Goal: Transaction & Acquisition: Download file/media

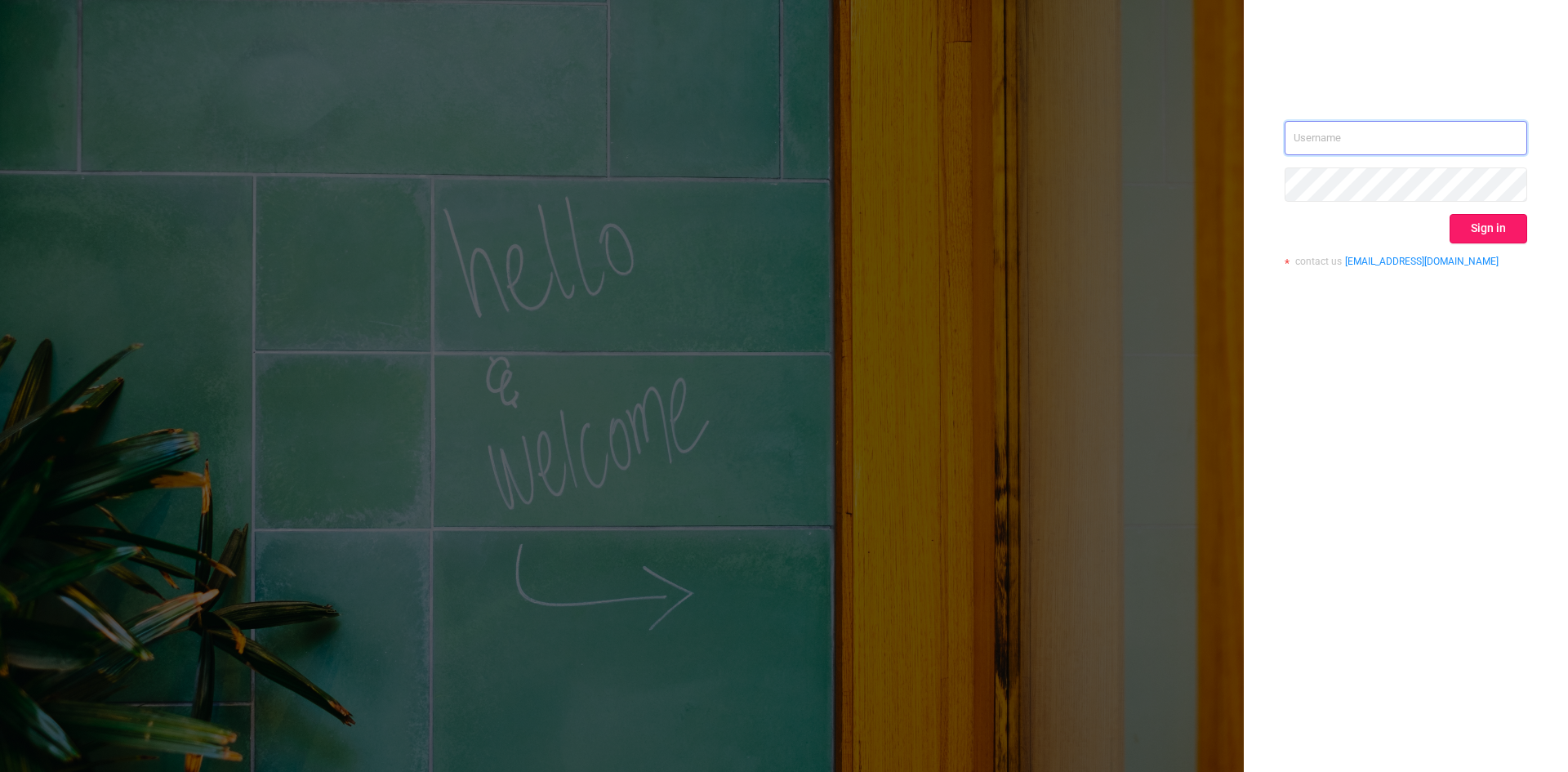
type input "info@top-tq.com"
click at [1468, 222] on button "Sign in" at bounding box center [1487, 228] width 77 height 30
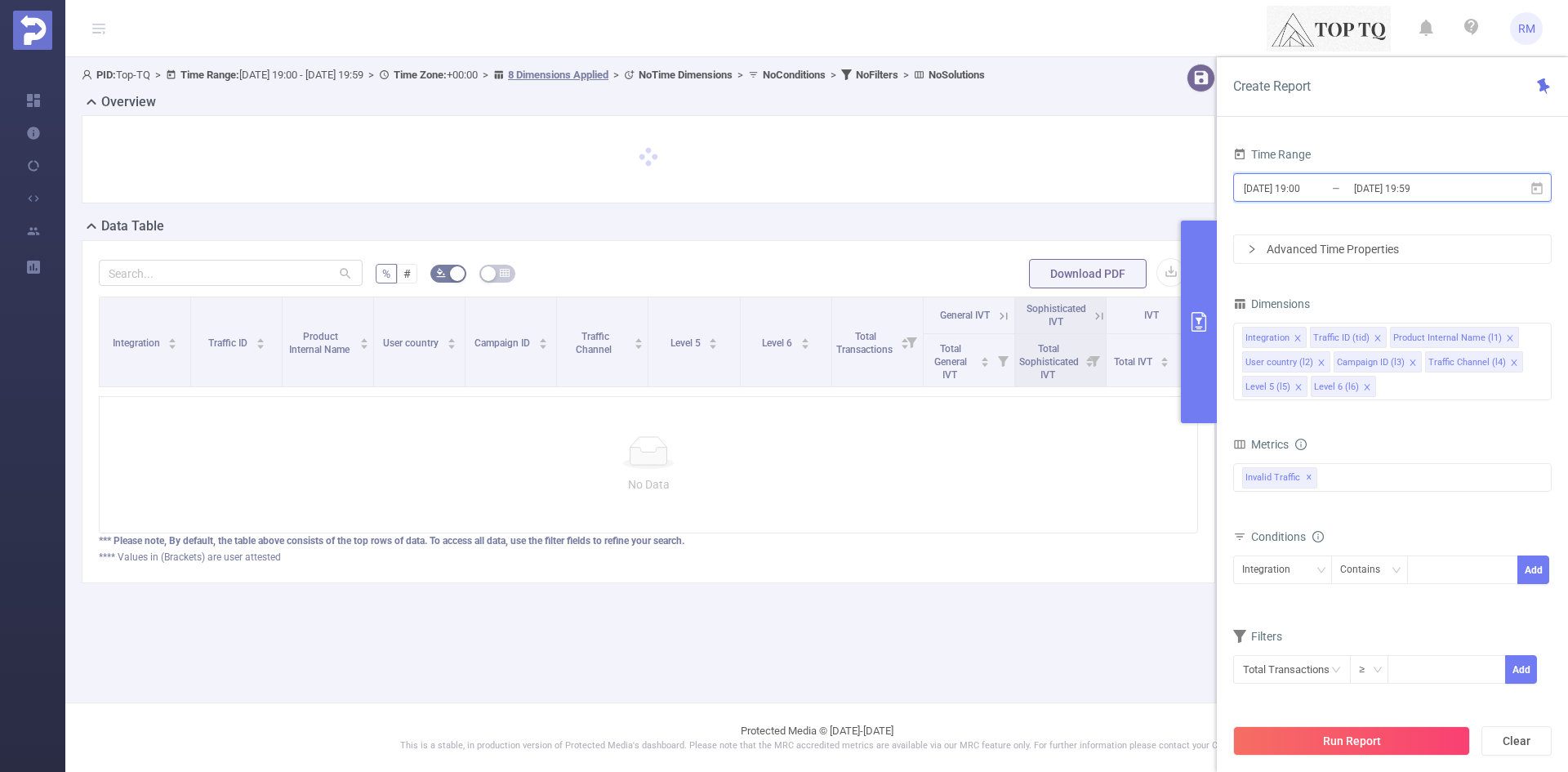
click at [1537, 193] on icon at bounding box center [1536, 187] width 11 height 12
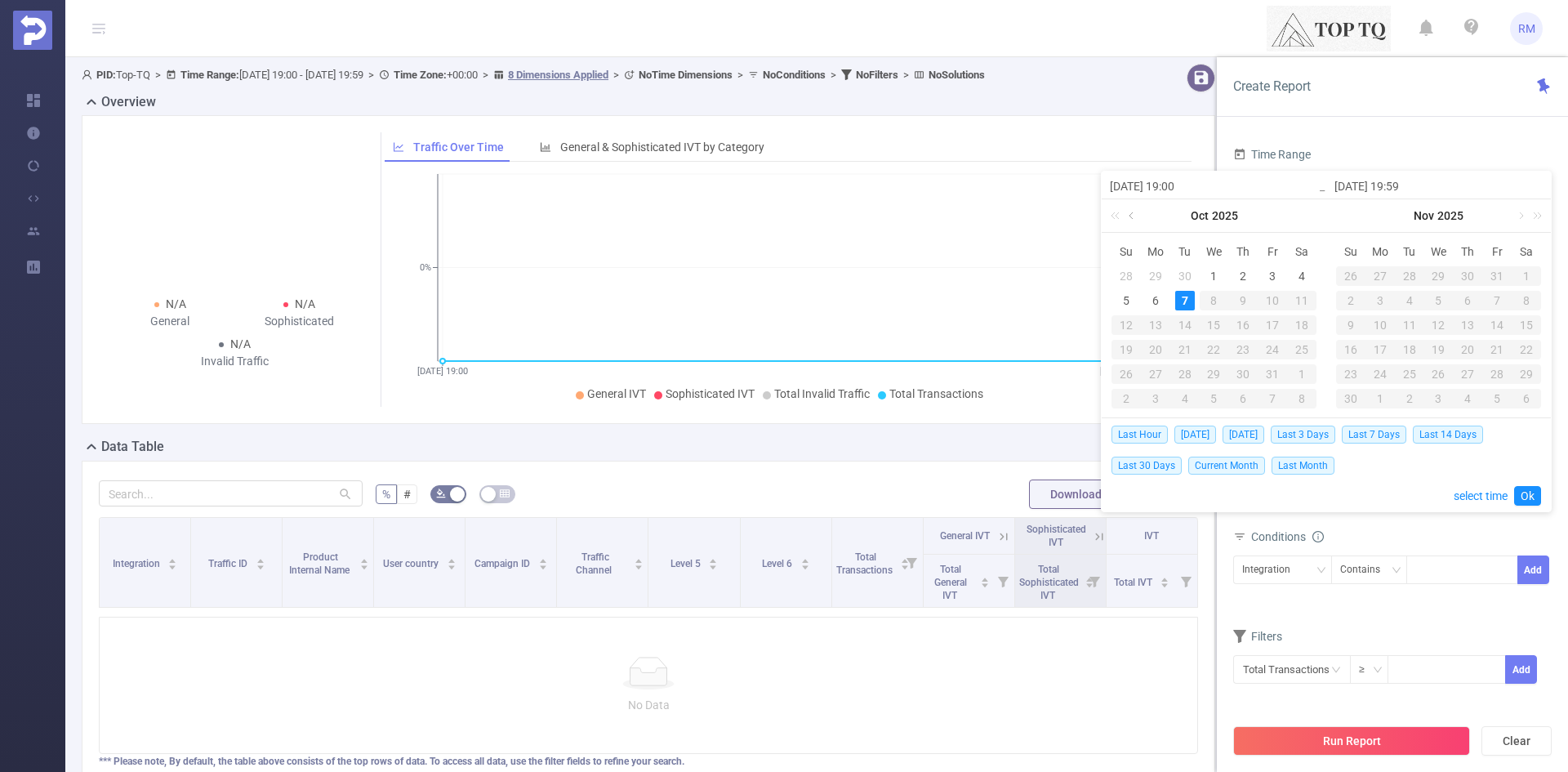
click at [1135, 219] on link at bounding box center [1132, 215] width 14 height 33
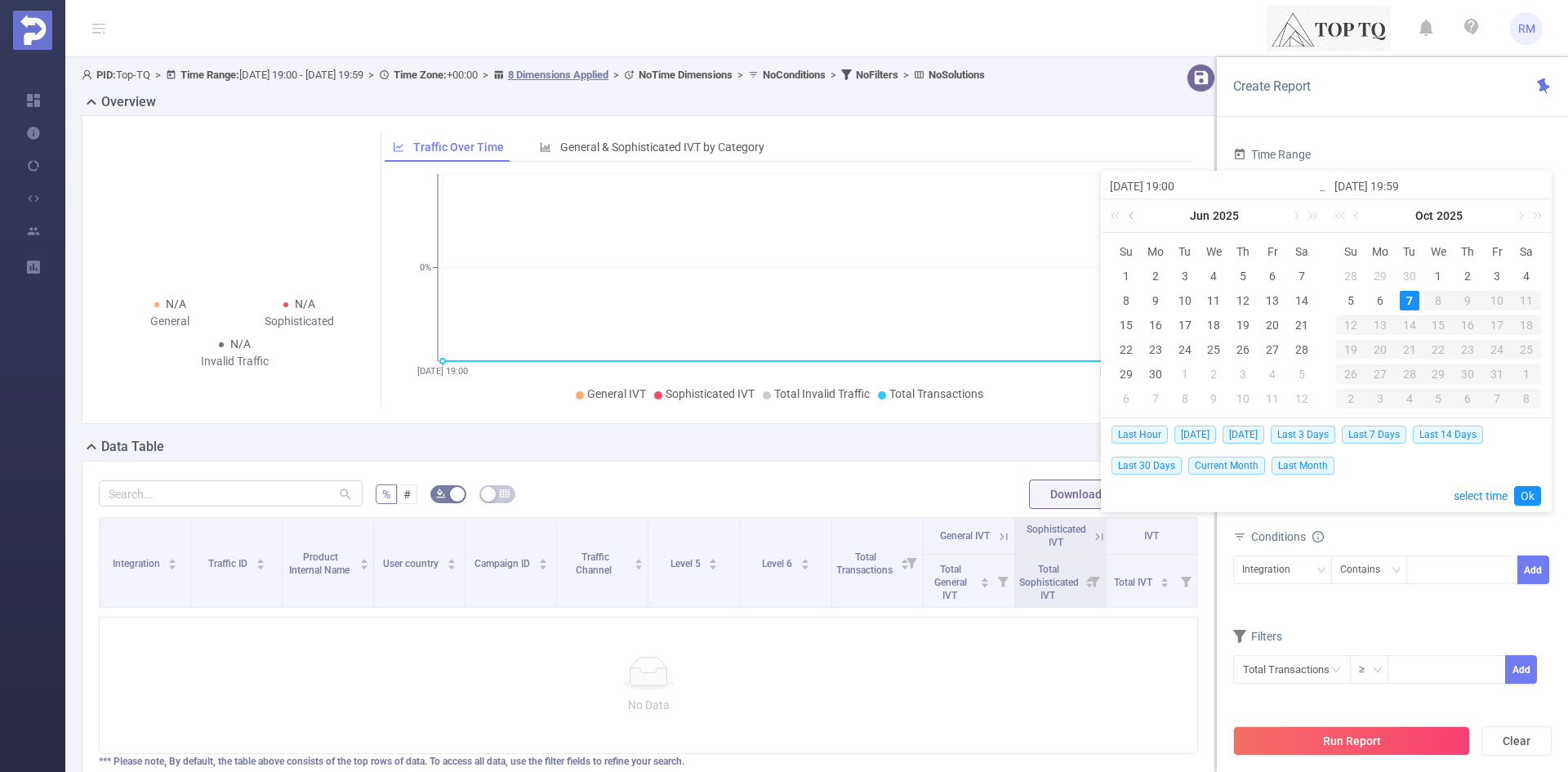
click at [1135, 219] on link at bounding box center [1132, 215] width 14 height 33
click at [1514, 220] on link at bounding box center [1519, 215] width 14 height 33
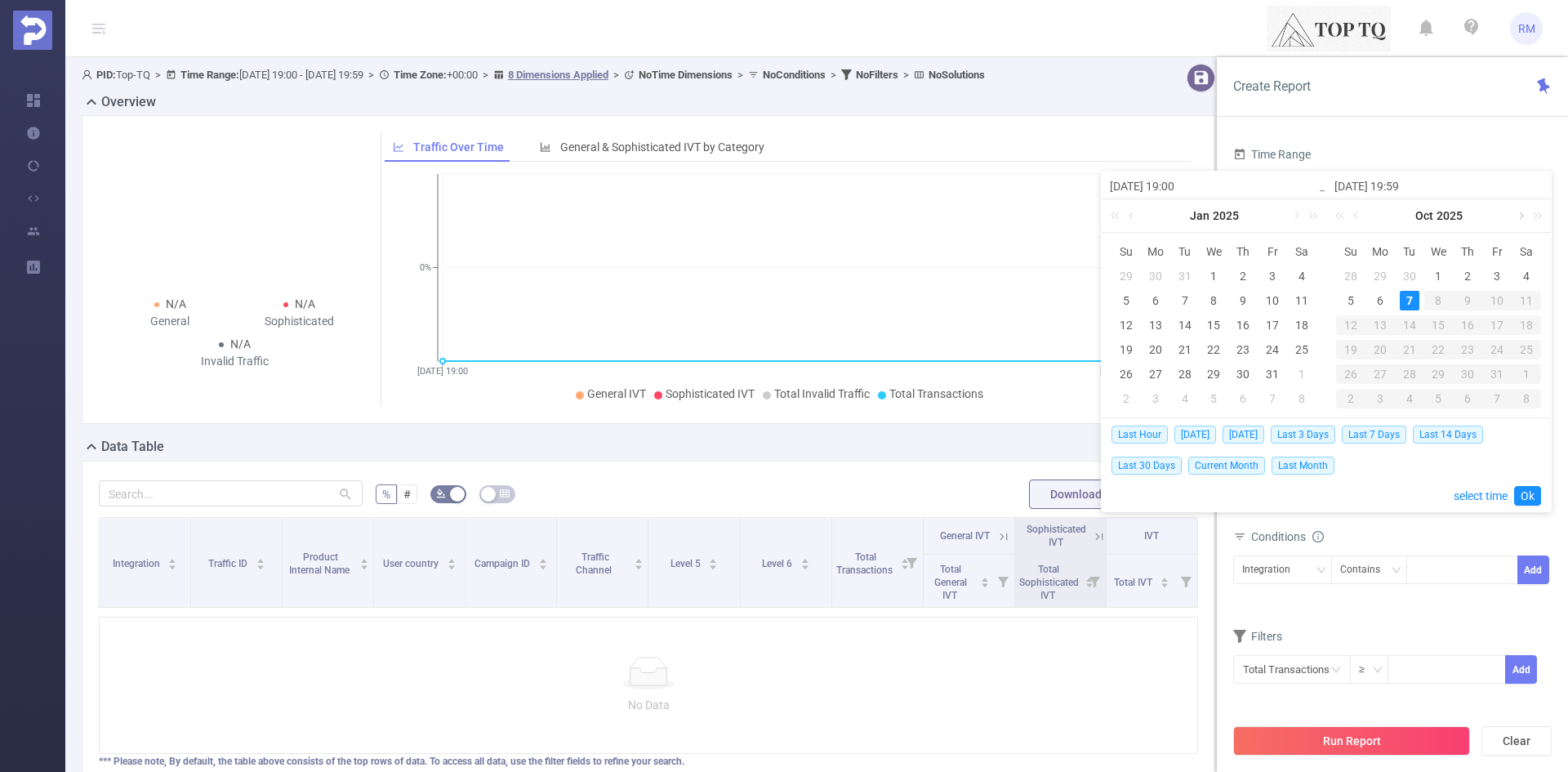
click at [1514, 220] on link at bounding box center [1519, 215] width 14 height 33
click at [1138, 218] on link at bounding box center [1132, 215] width 14 height 33
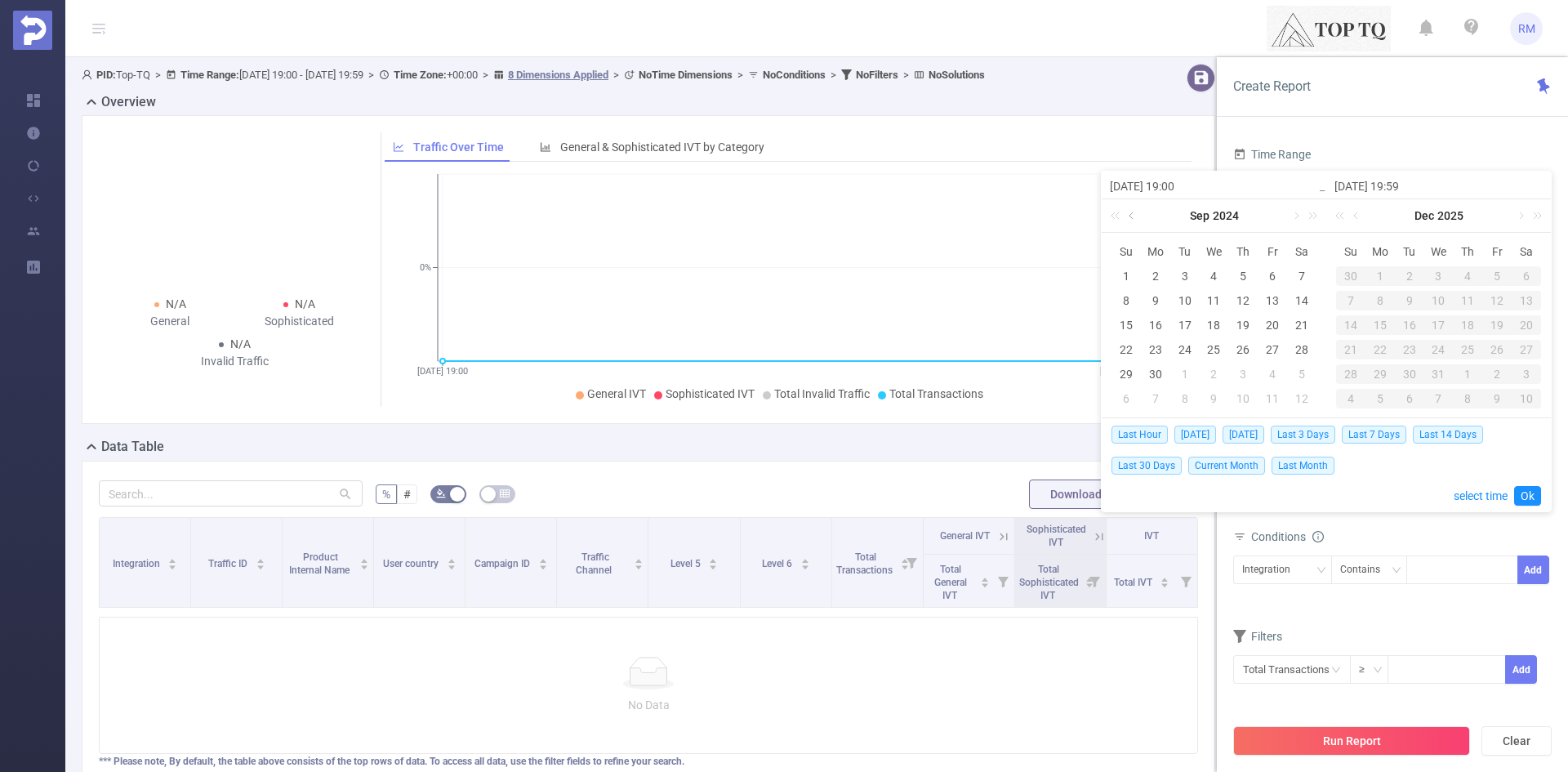
click at [1138, 218] on link at bounding box center [1132, 215] width 14 height 33
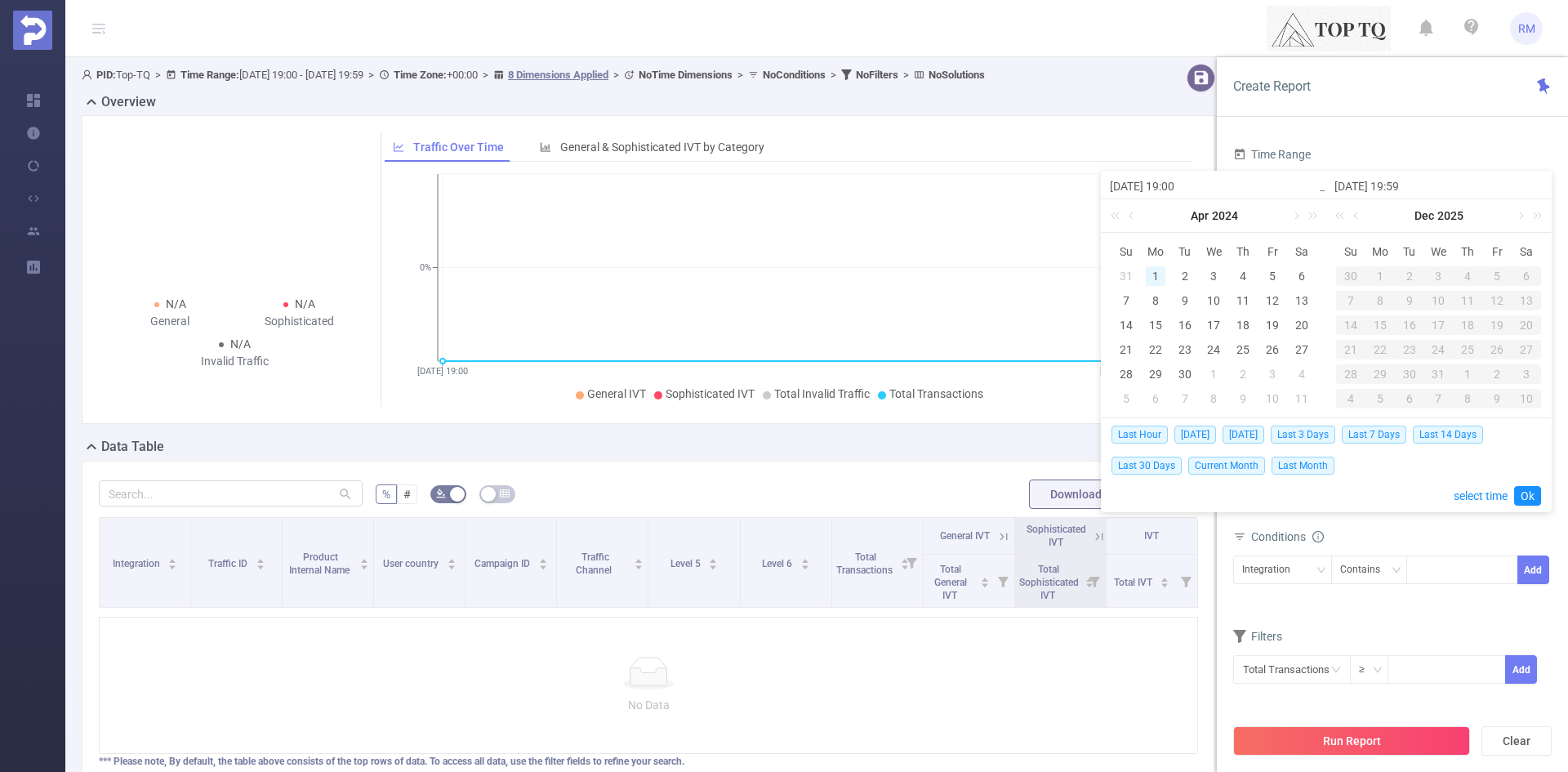
click at [1149, 283] on div "1" at bounding box center [1155, 276] width 20 height 20
click at [1299, 216] on link at bounding box center [1309, 215] width 21 height 33
click at [1135, 215] on link at bounding box center [1132, 215] width 14 height 33
click at [1290, 217] on link at bounding box center [1295, 215] width 14 height 33
click at [1182, 270] on div "1" at bounding box center [1185, 276] width 20 height 20
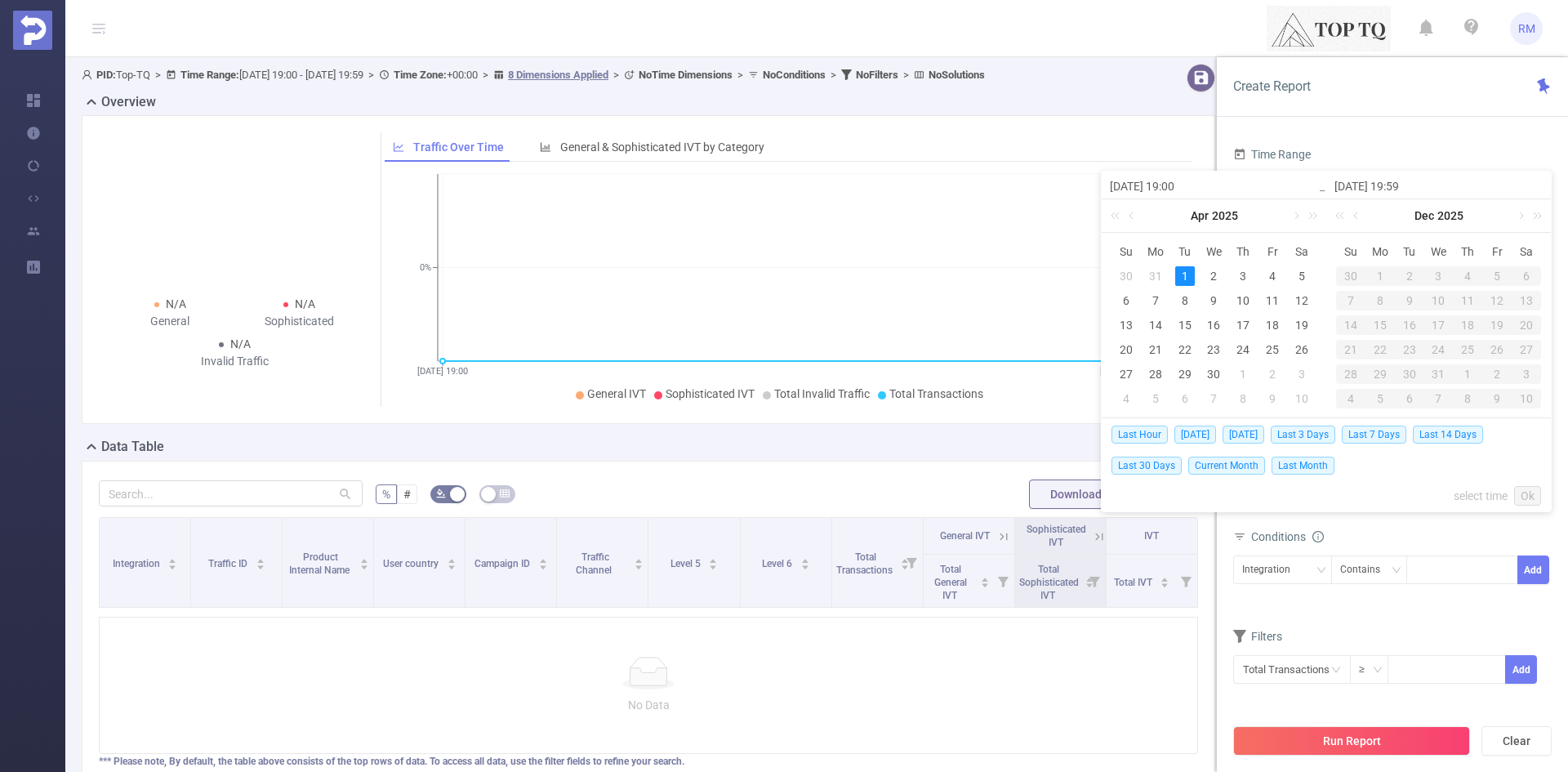
type input "2024-04-01 19:00"
type input "2025-04-01 19:59"
type input "2024-04-01 19:00"
type input "2025-04-01 19:59"
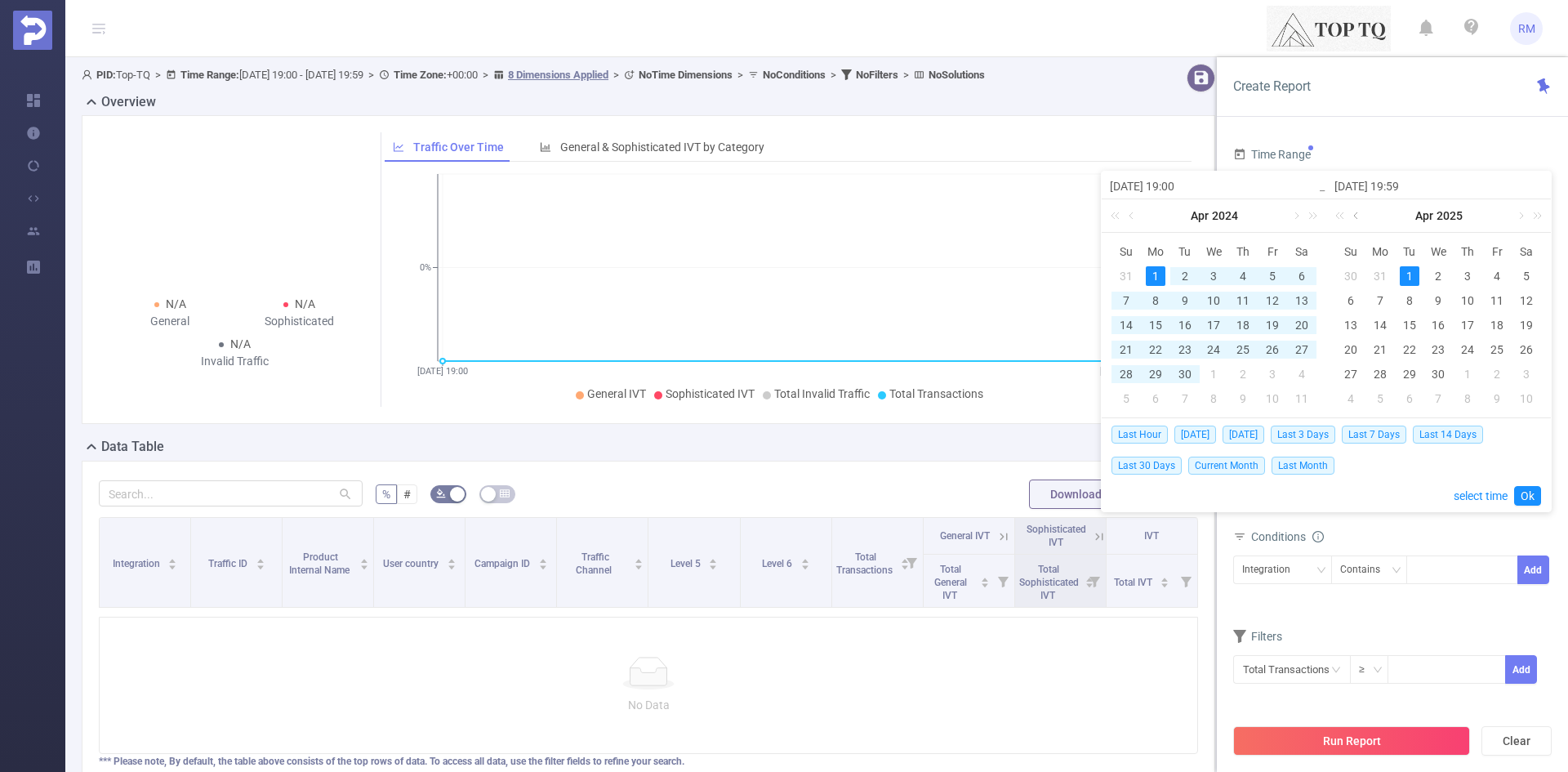
click at [1359, 210] on link at bounding box center [1357, 215] width 14 height 33
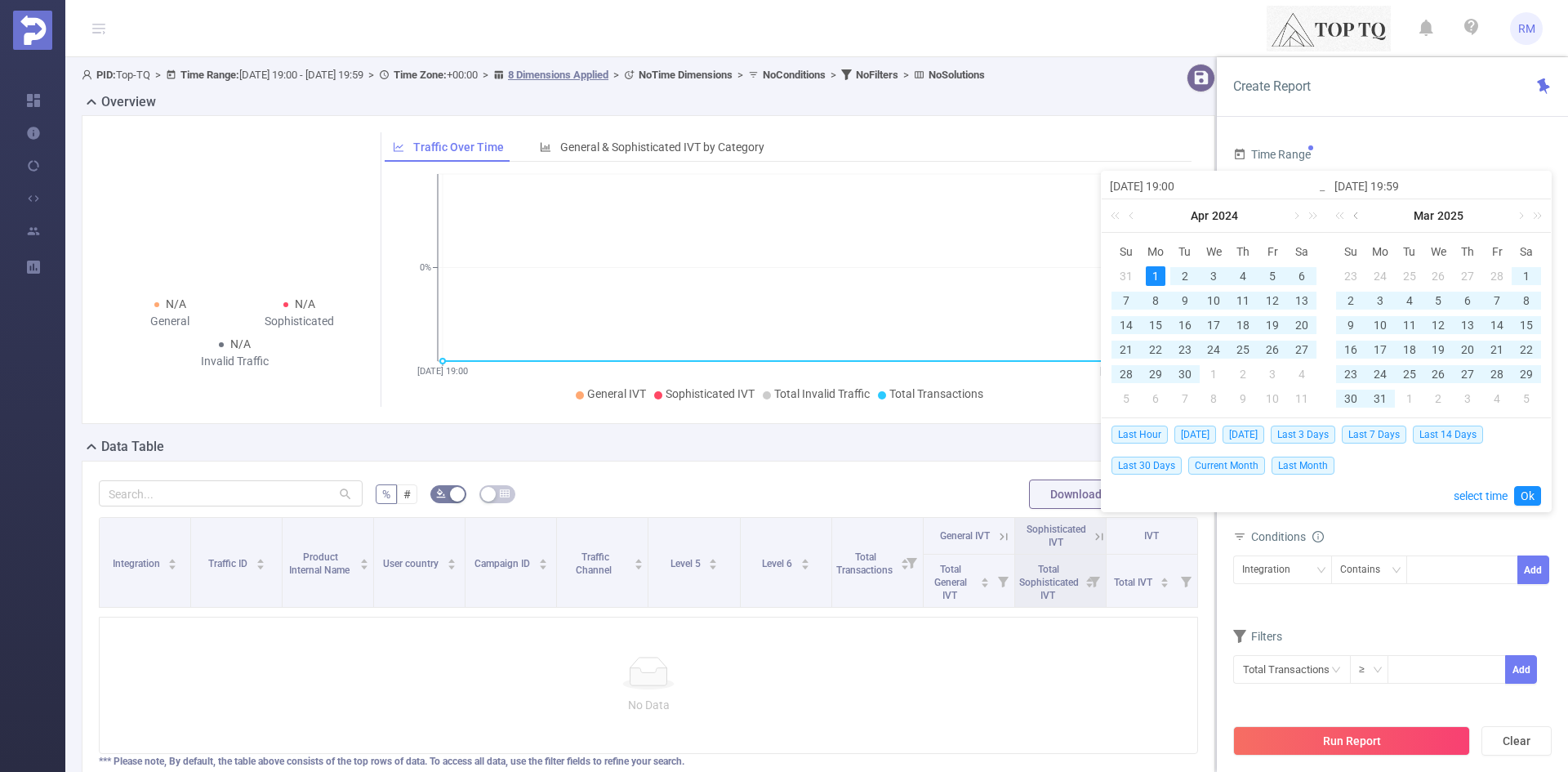
click at [1359, 210] on link at bounding box center [1357, 215] width 14 height 33
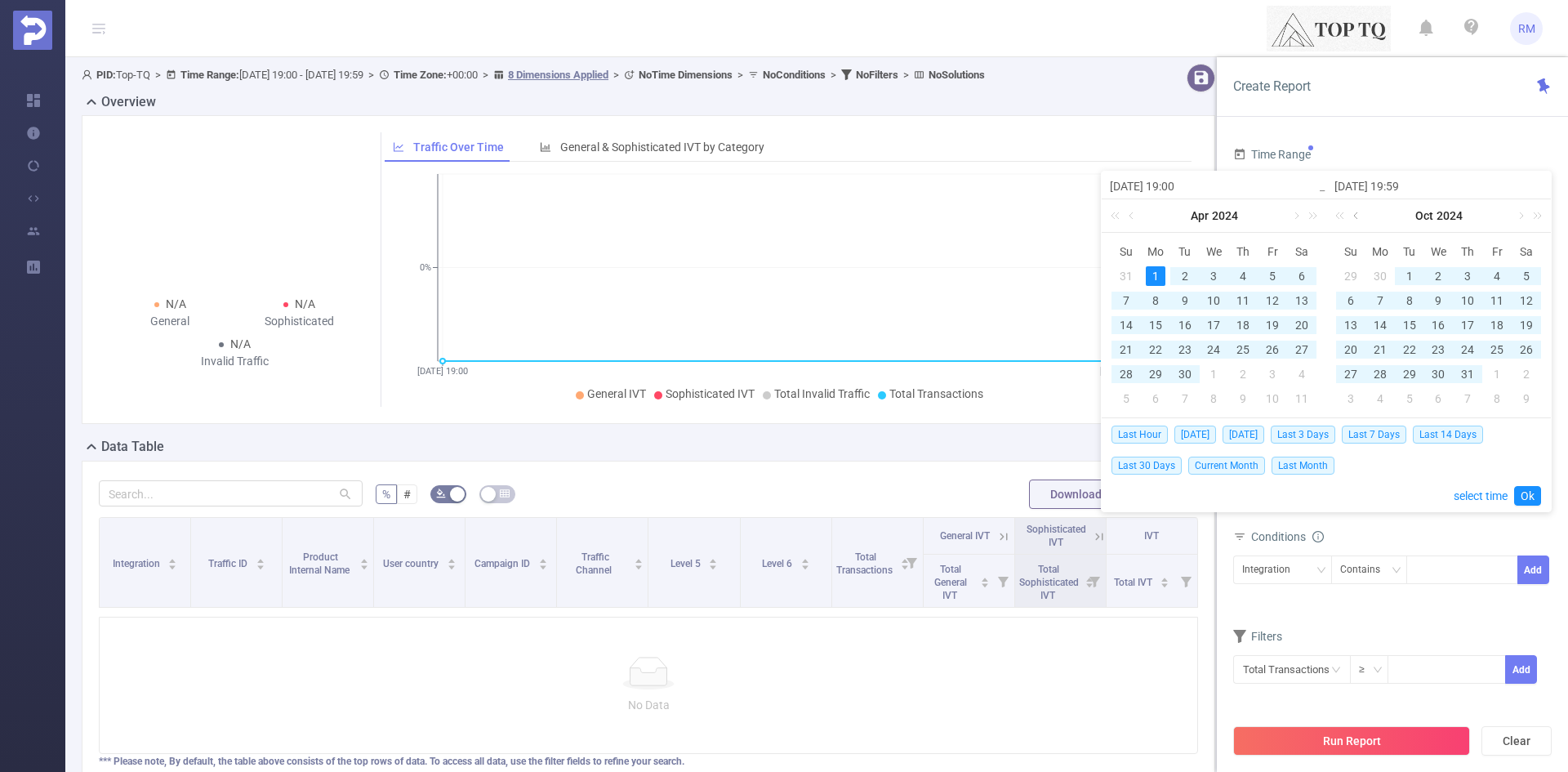
click at [1359, 210] on link at bounding box center [1357, 215] width 14 height 33
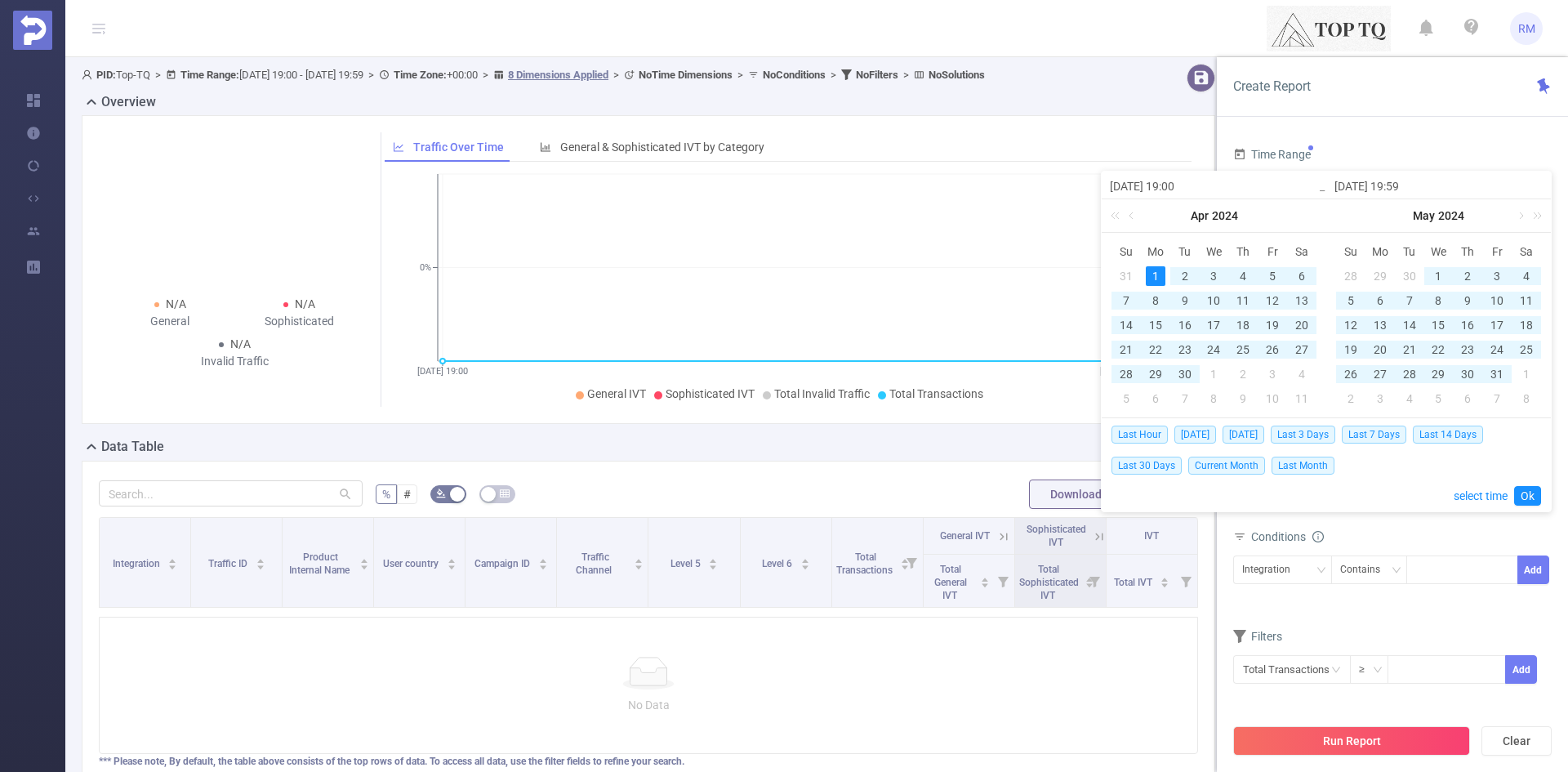
click at [1359, 210] on div "May 2024" at bounding box center [1438, 215] width 225 height 33
click at [1493, 378] on div "31" at bounding box center [1496, 373] width 20 height 20
click at [1157, 277] on div "1" at bounding box center [1155, 276] width 20 height 20
type input "[DATE] 19:59"
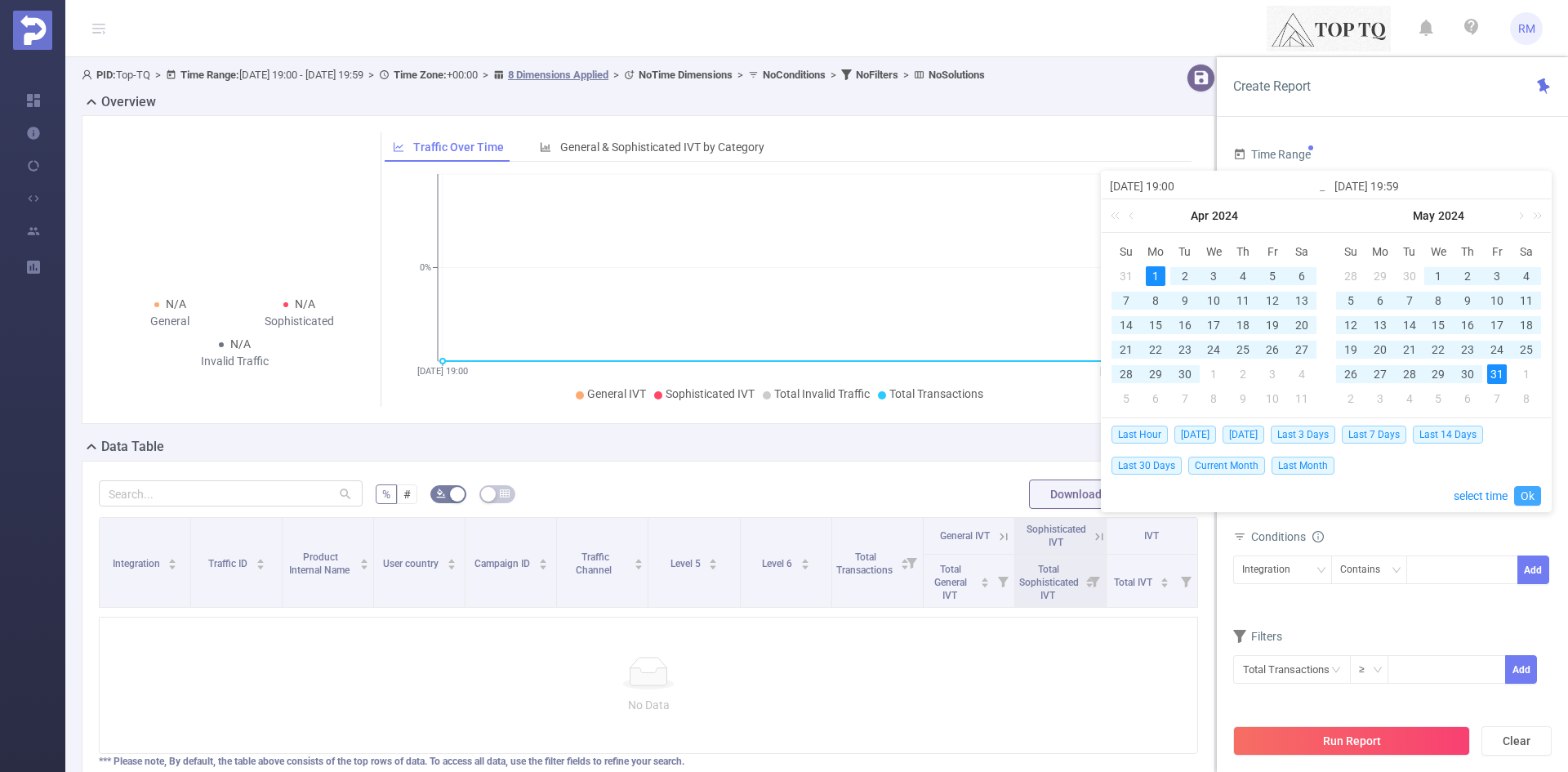
click at [1526, 496] on link "Ok" at bounding box center [1527, 495] width 27 height 20
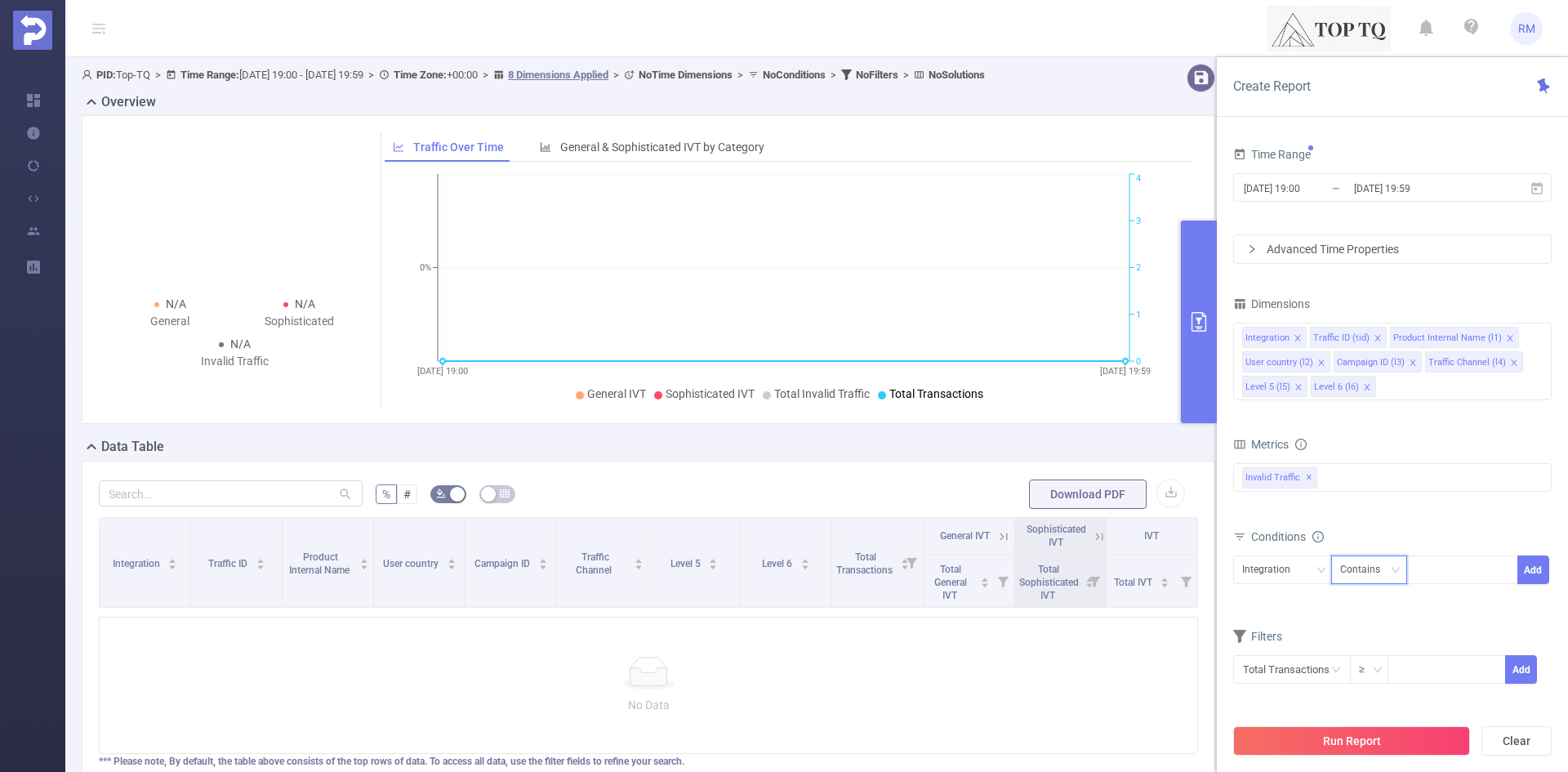
click at [1359, 576] on div "Contains" at bounding box center [1365, 570] width 52 height 27
click at [1356, 629] on li "Is" at bounding box center [1385, 629] width 109 height 26
click at [1444, 570] on div at bounding box center [1462, 570] width 94 height 27
type input "RT"
click at [1527, 574] on button "Add" at bounding box center [1533, 570] width 32 height 29
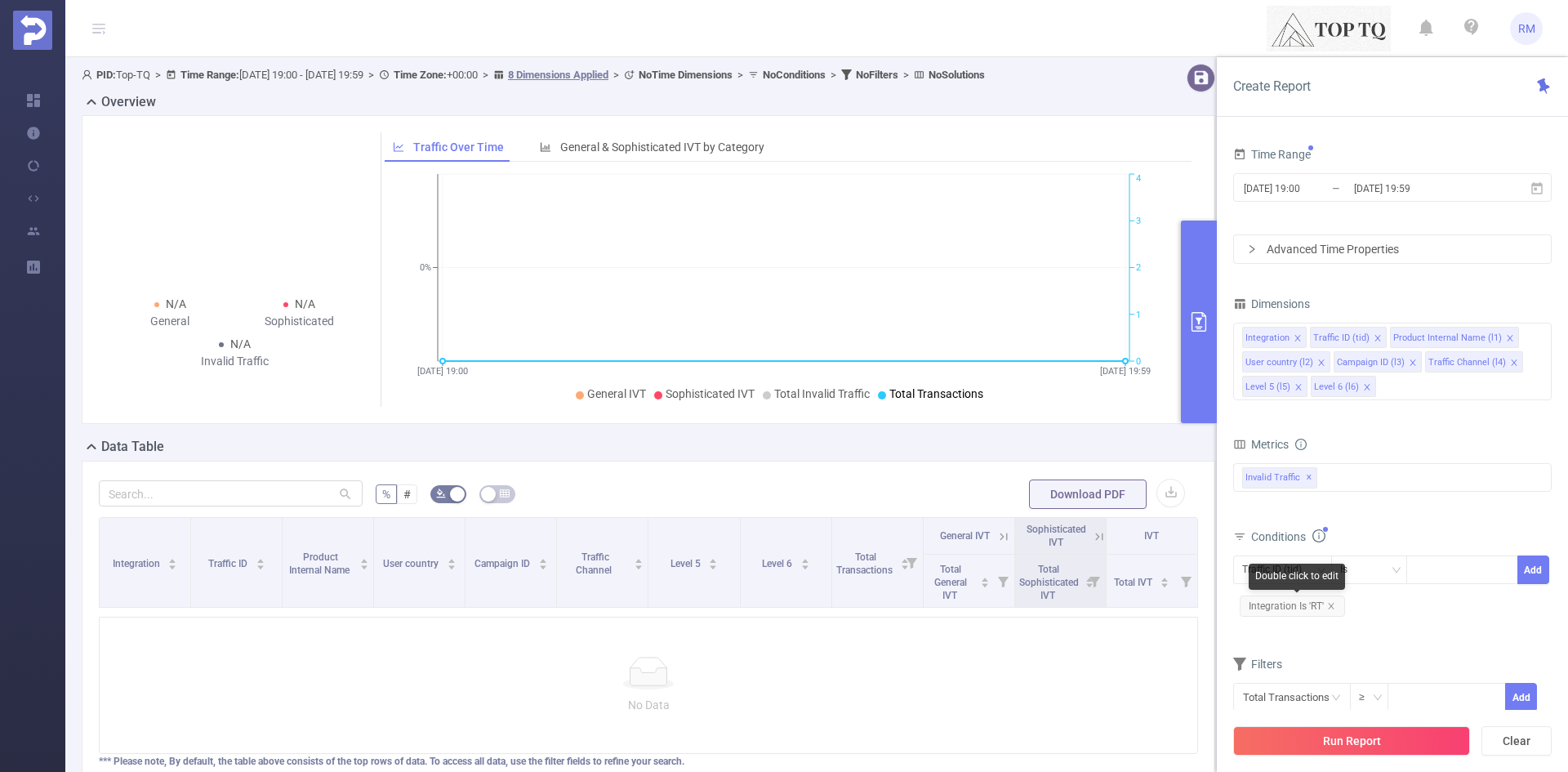
click at [1302, 571] on div "Double click to edit" at bounding box center [1297, 576] width 97 height 26
click at [1359, 389] on li "Level 6 (l6)" at bounding box center [1342, 386] width 65 height 21
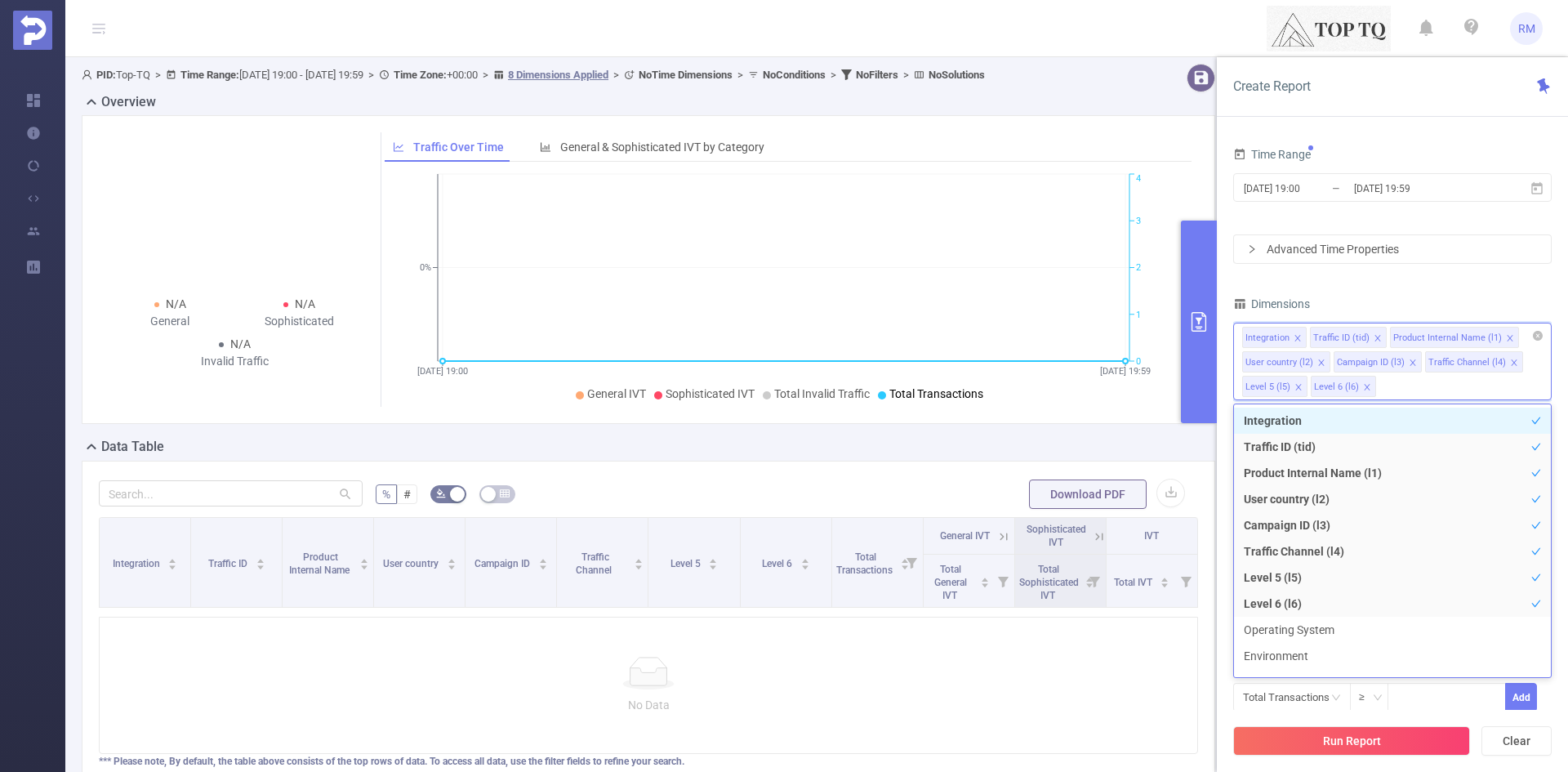
click at [1367, 383] on icon "icon: close" at bounding box center [1367, 388] width 8 height 8
click at [1297, 386] on icon "icon: close" at bounding box center [1298, 388] width 8 height 8
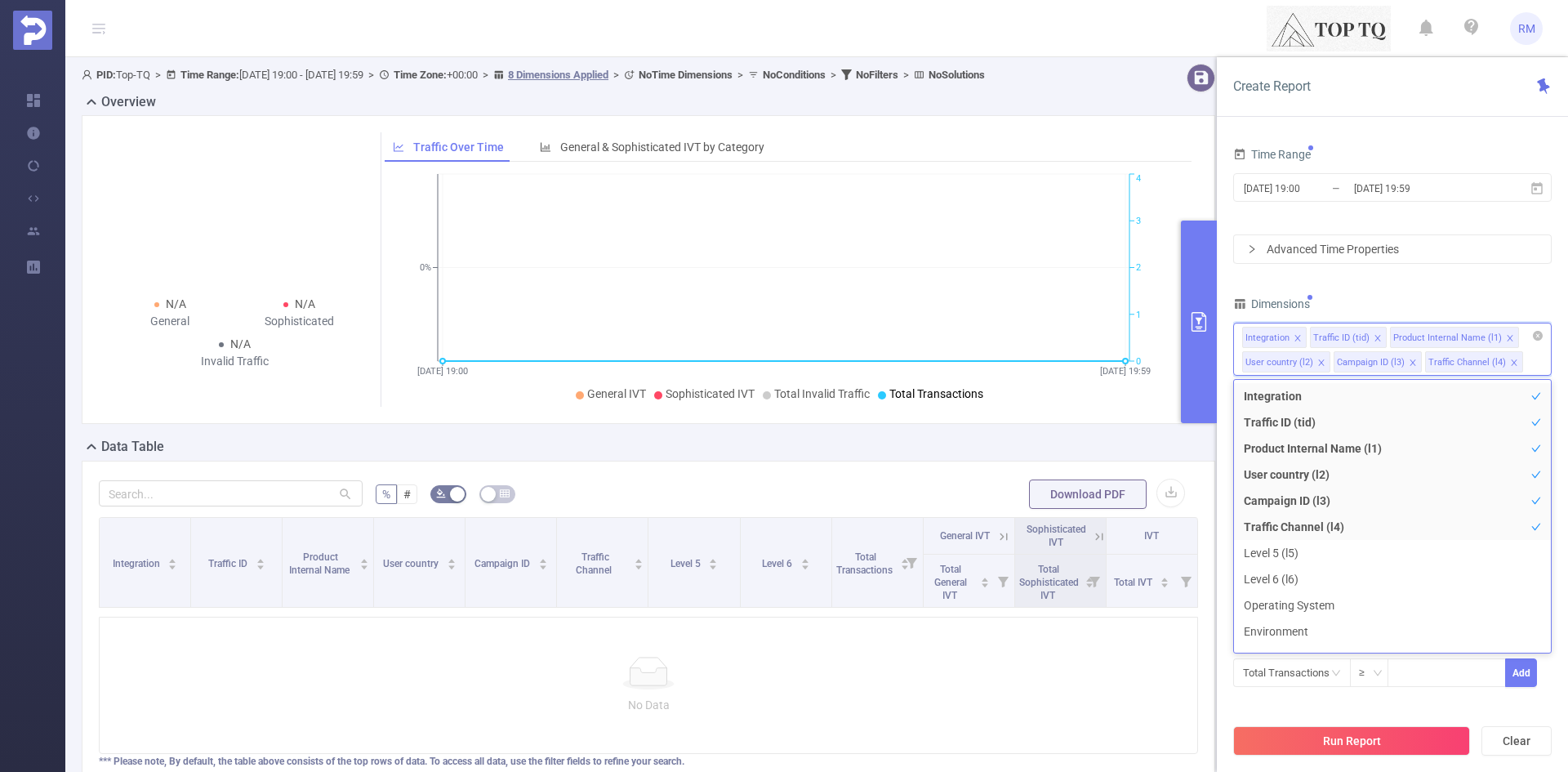
click at [1503, 364] on li "Traffic Channel (l4)" at bounding box center [1474, 361] width 98 height 21
click at [1451, 293] on div "Dimensions" at bounding box center [1392, 306] width 319 height 27
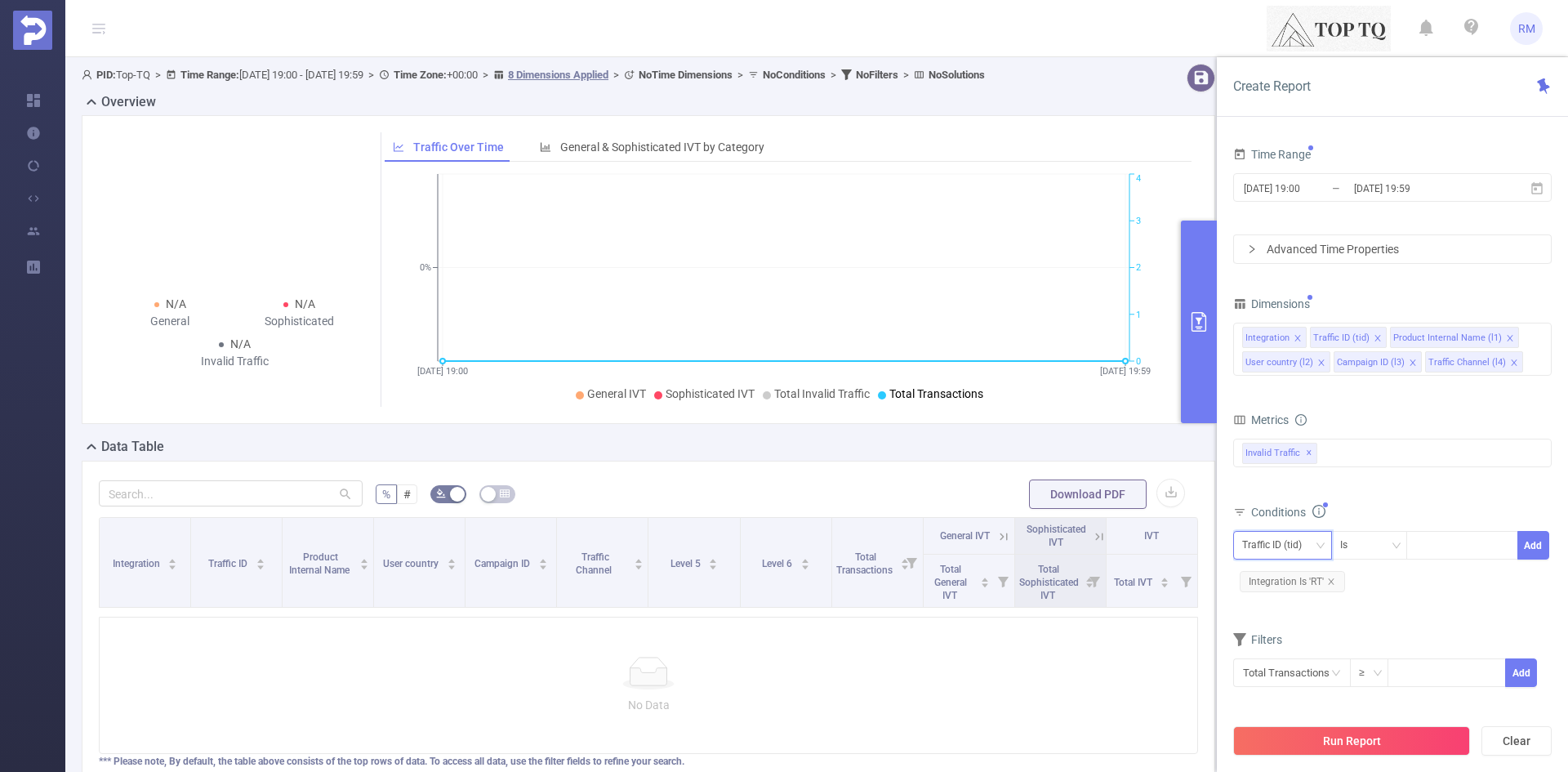
click at [1303, 544] on div "Traffic ID (tid)" at bounding box center [1278, 545] width 71 height 27
click at [1375, 342] on icon "icon: close" at bounding box center [1378, 339] width 8 height 10
click at [1313, 550] on div "Integration" at bounding box center [1282, 545] width 81 height 27
click at [1311, 611] on li "Product Internal Name (l1)" at bounding box center [1310, 605] width 154 height 26
click at [1367, 546] on div "Is" at bounding box center [1369, 545] width 59 height 27
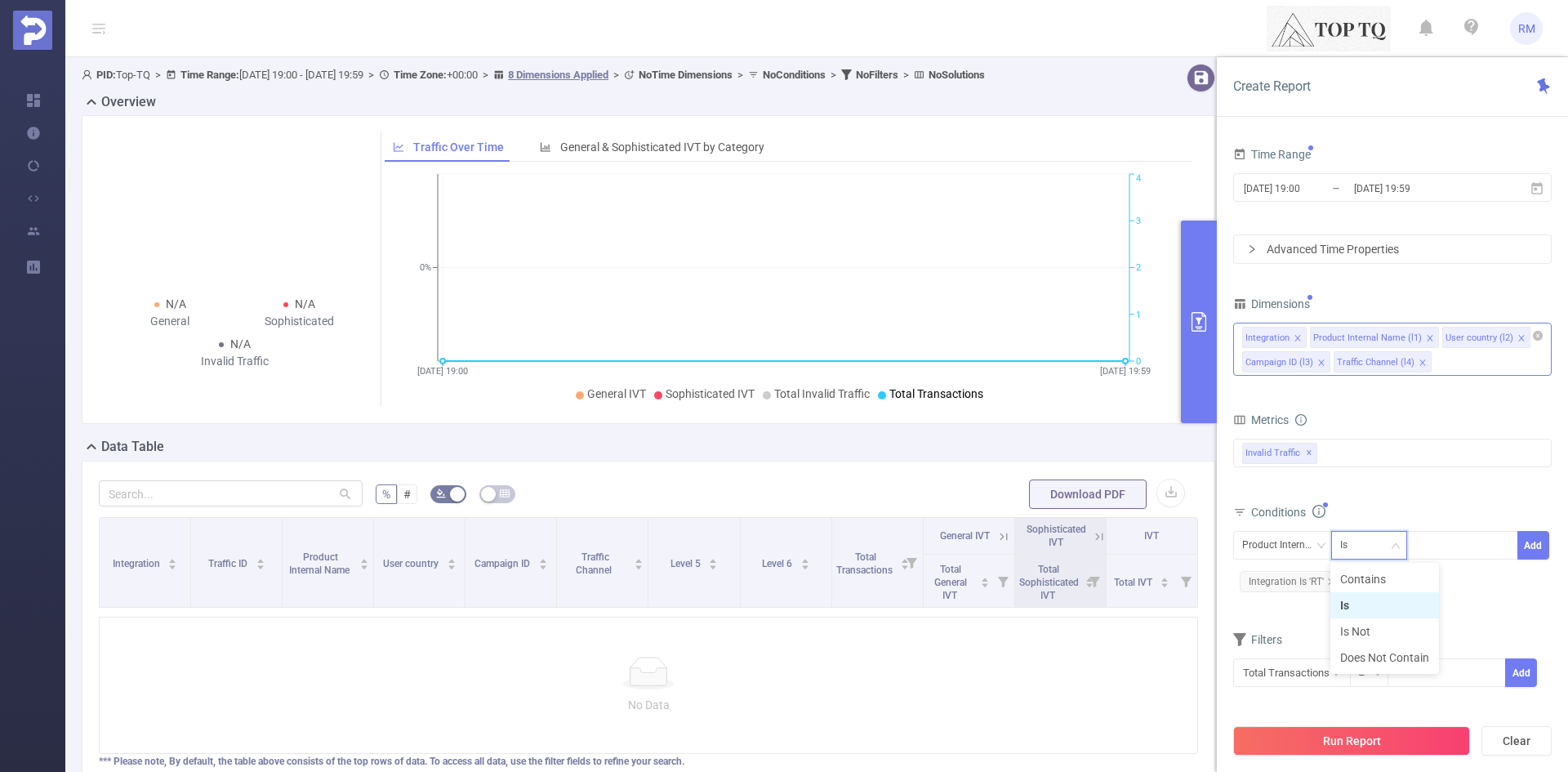
click at [1370, 610] on li "Is" at bounding box center [1385, 605] width 109 height 26
click at [1373, 545] on div "Is" at bounding box center [1369, 545] width 59 height 27
click at [1364, 576] on li "Contains" at bounding box center [1385, 579] width 109 height 26
click at [1438, 545] on div at bounding box center [1462, 545] width 94 height 27
type input "systOLD"
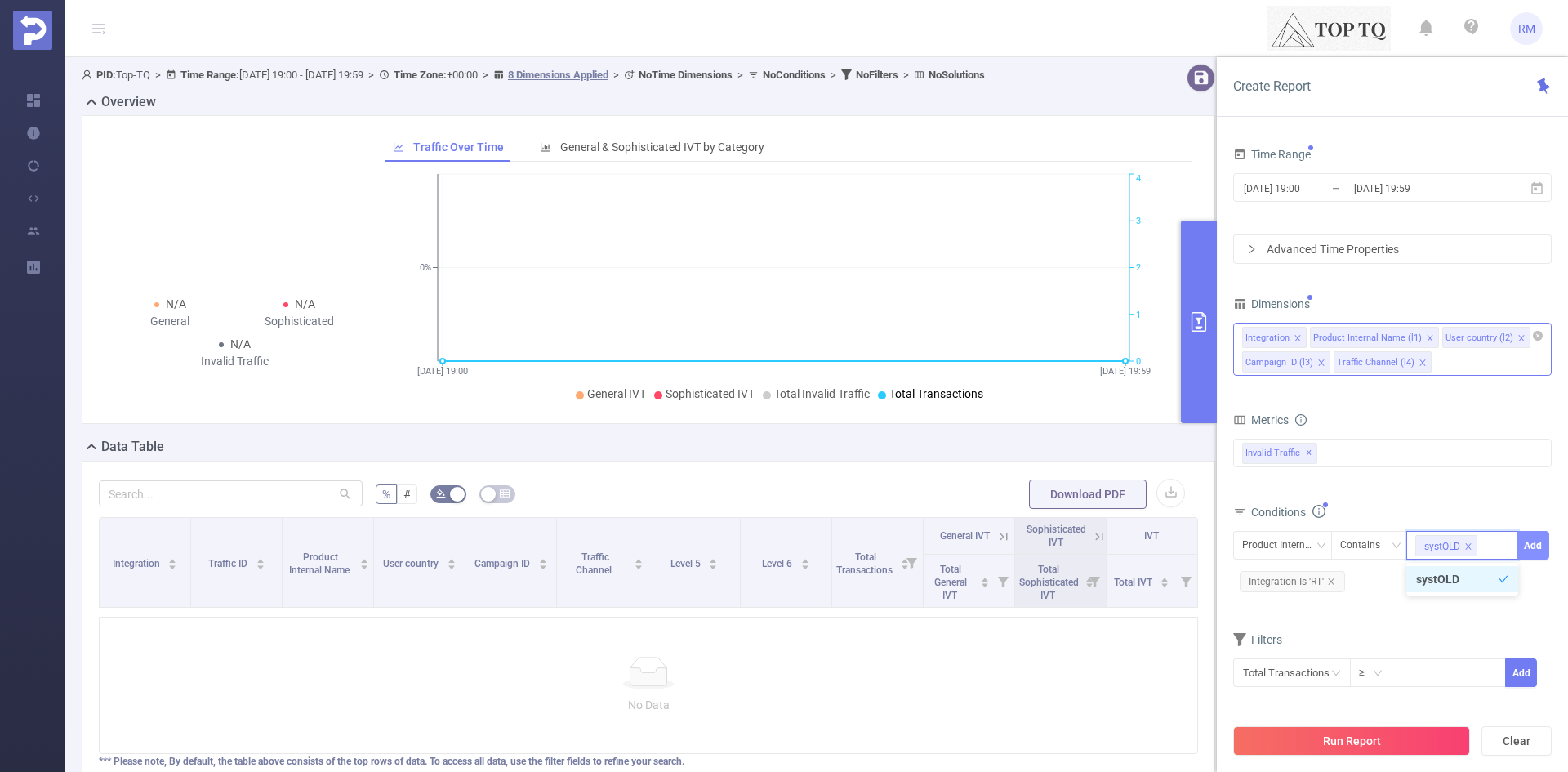
click at [1536, 547] on button "Add" at bounding box center [1533, 545] width 32 height 29
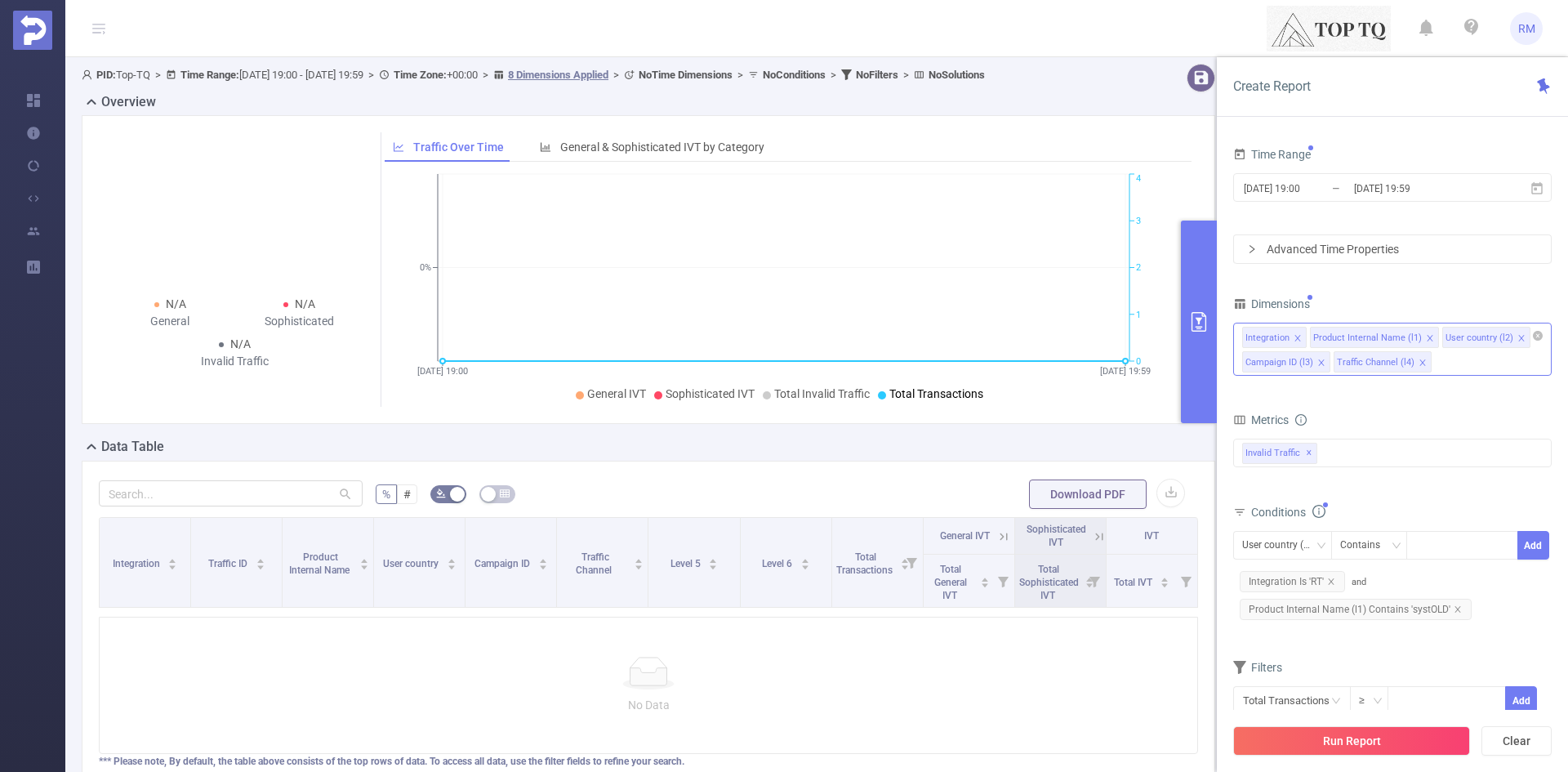
click at [1517, 340] on icon "icon: close" at bounding box center [1521, 338] width 8 height 8
click at [1335, 359] on icon "icon: close" at bounding box center [1331, 363] width 8 height 8
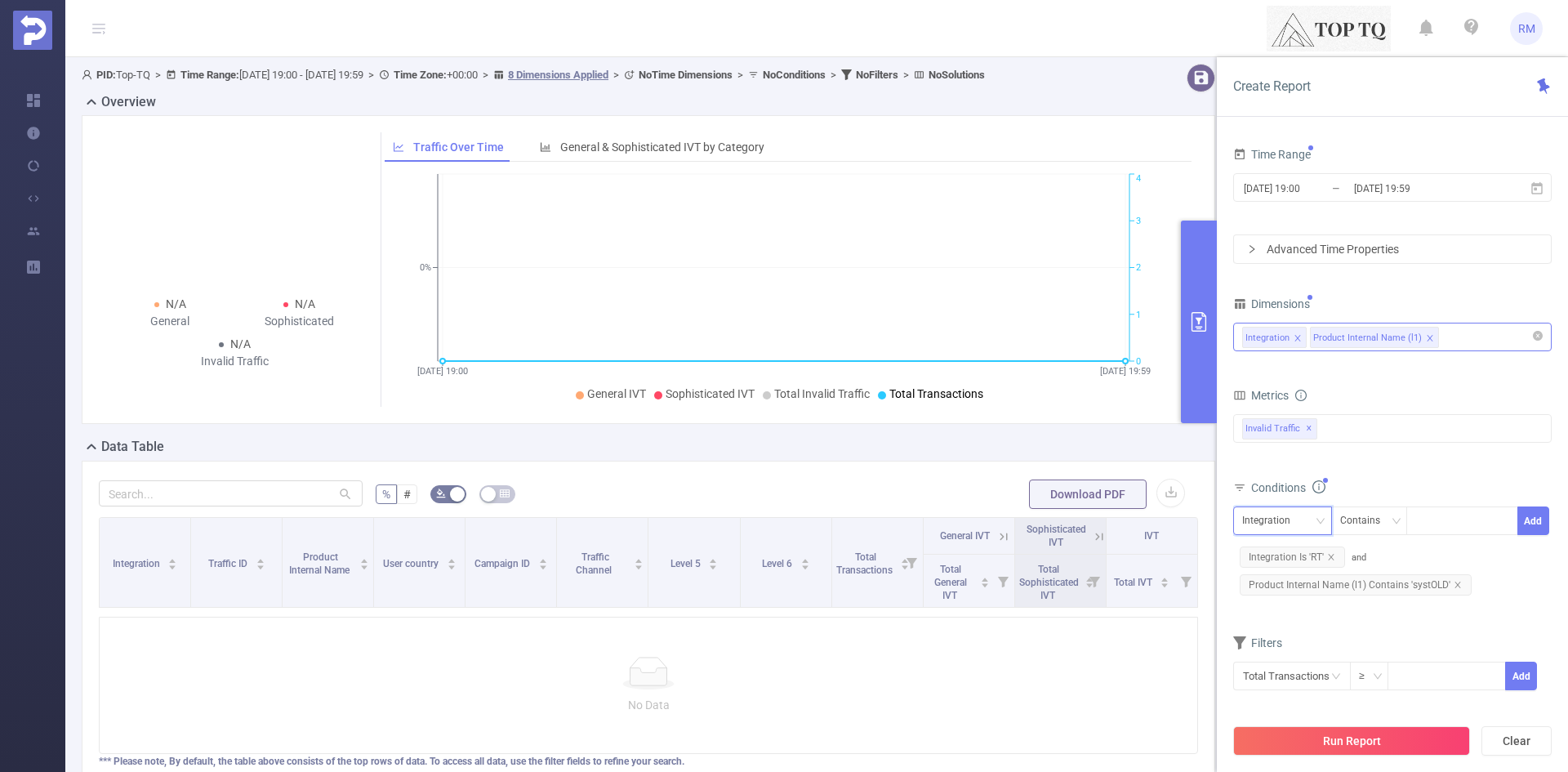
click at [1314, 513] on div "Integration" at bounding box center [1282, 521] width 81 height 27
click at [1385, 743] on button "Run Report" at bounding box center [1351, 741] width 237 height 30
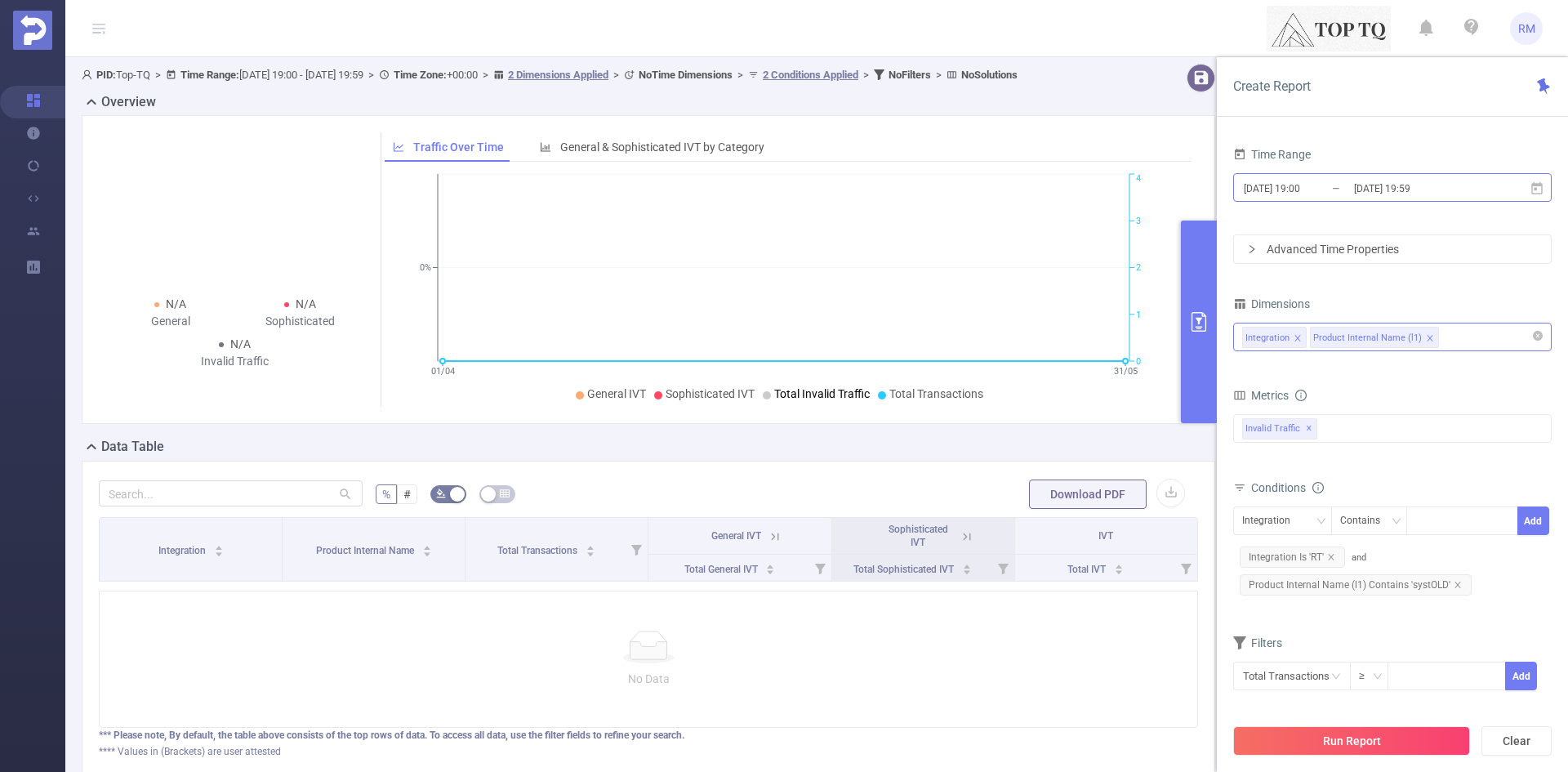
click at [1309, 193] on input "2024-04-01 19:00" at bounding box center [1309, 188] width 132 height 22
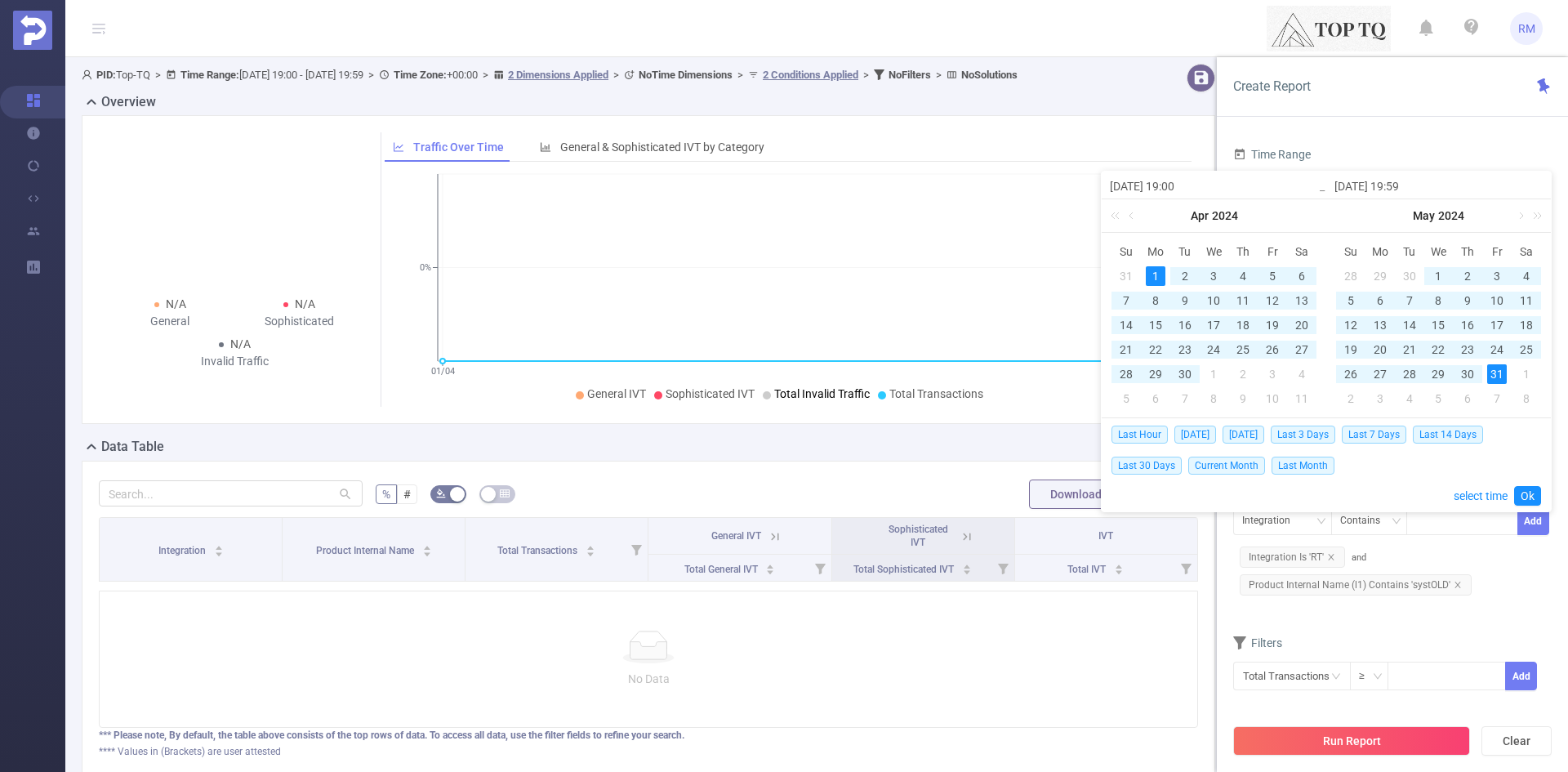
click at [1175, 187] on input "2024-04-01 19:00" at bounding box center [1214, 186] width 209 height 20
type input "2024-04-01 0:00"
type input "[DATE] 00:00"
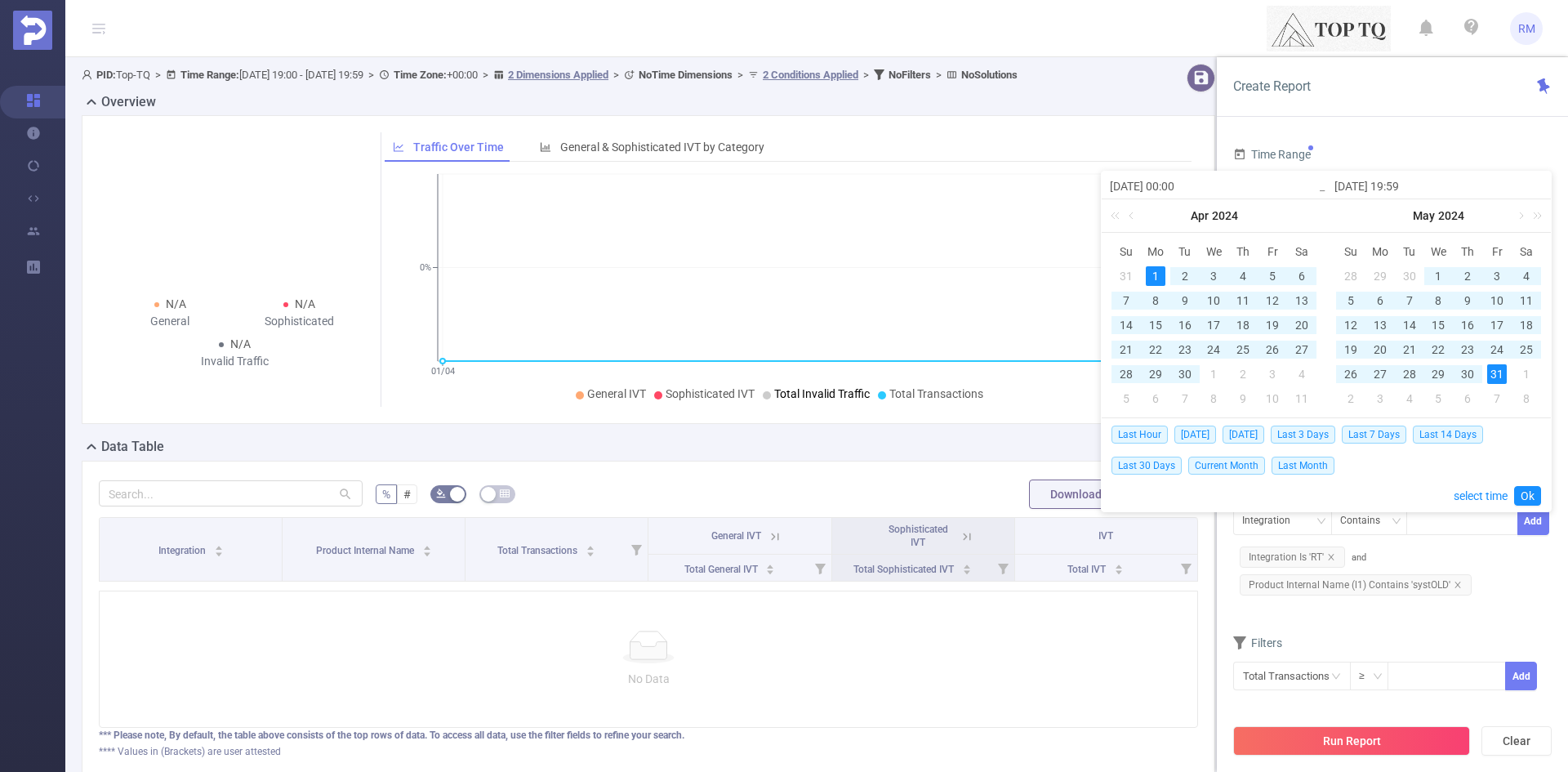
click at [1436, 148] on div "Time Range" at bounding box center [1392, 157] width 319 height 27
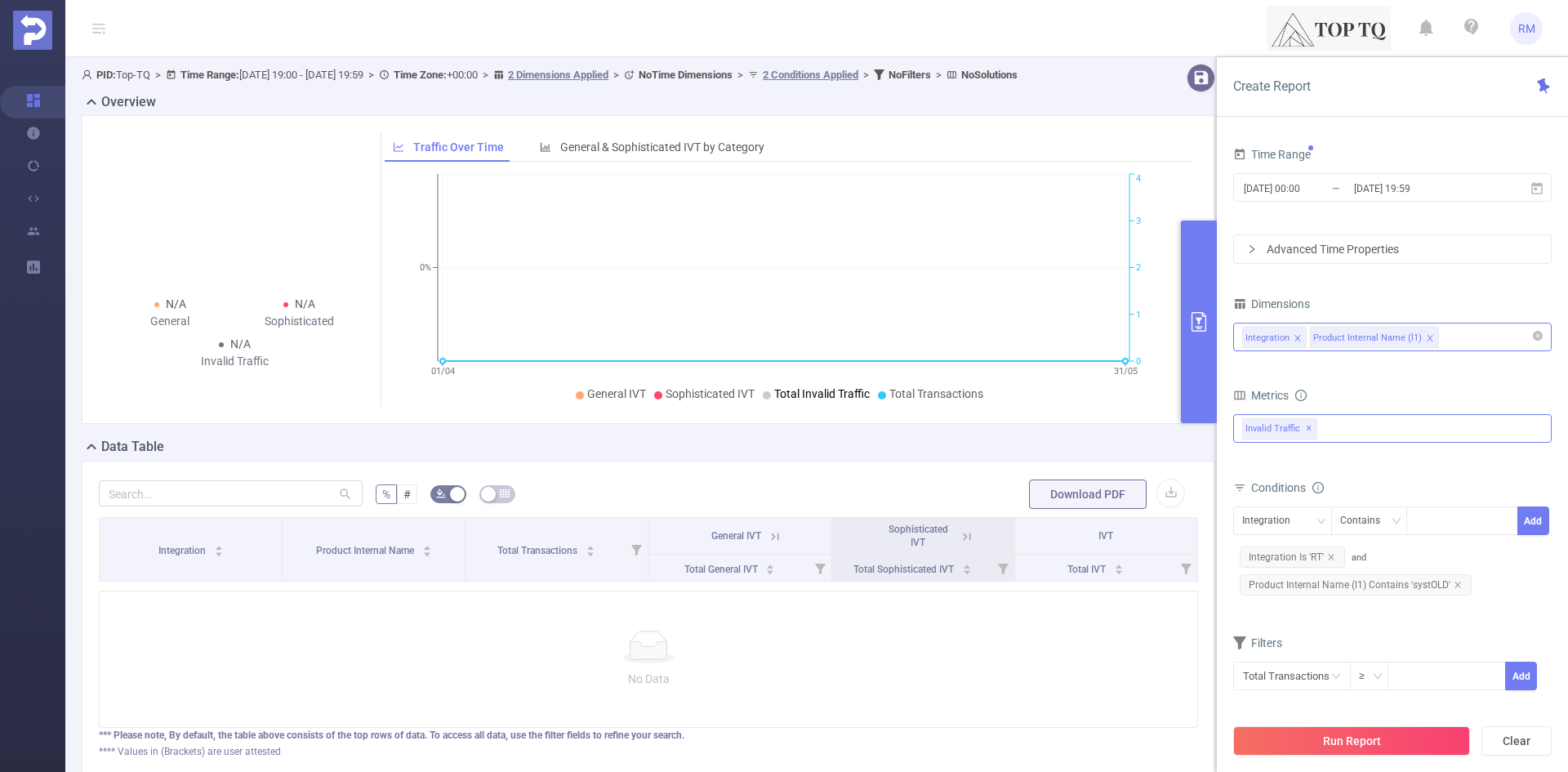
click at [1277, 432] on span "Invalid Traffic ✕" at bounding box center [1280, 428] width 75 height 21
click at [1248, 465] on span at bounding box center [1243, 464] width 20 height 20
click at [1366, 379] on form "Dimensions Integration Product Internal Name (l1) Metrics bp_total bp_adult bp_…" at bounding box center [1392, 502] width 319 height 419
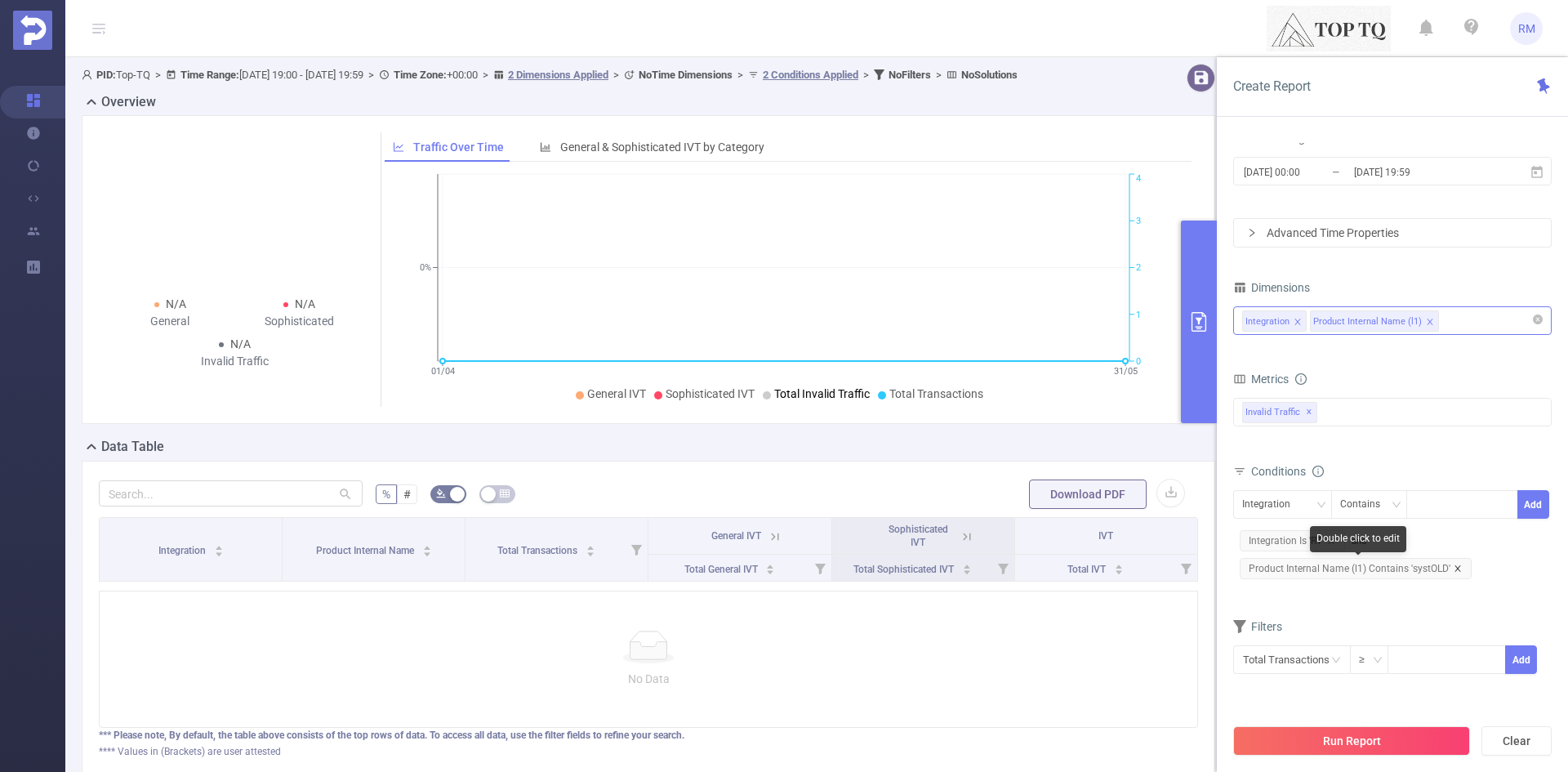
click at [1454, 568] on icon "icon: close" at bounding box center [1458, 568] width 8 height 8
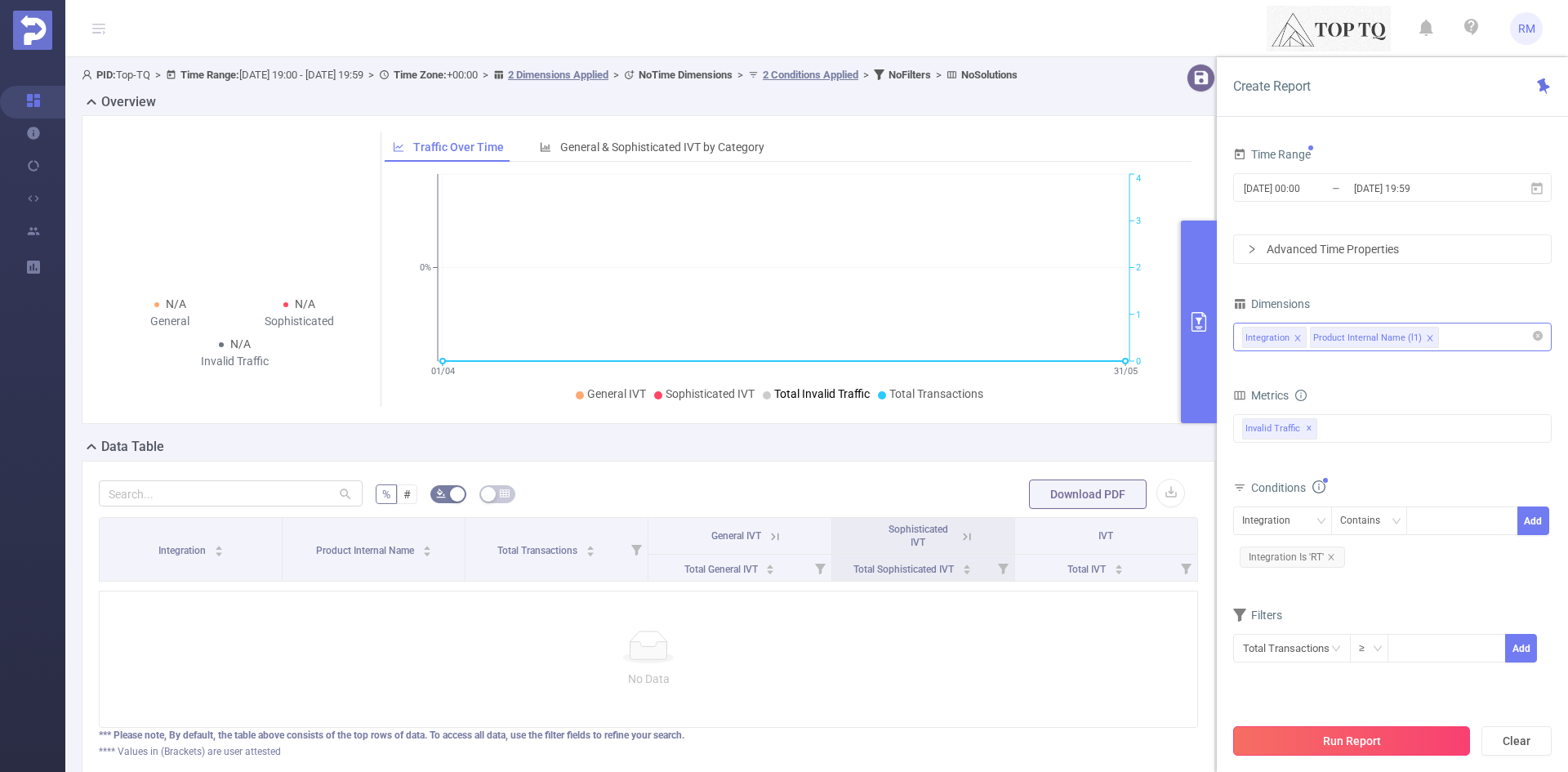
click at [1319, 739] on button "Run Report" at bounding box center [1351, 741] width 237 height 30
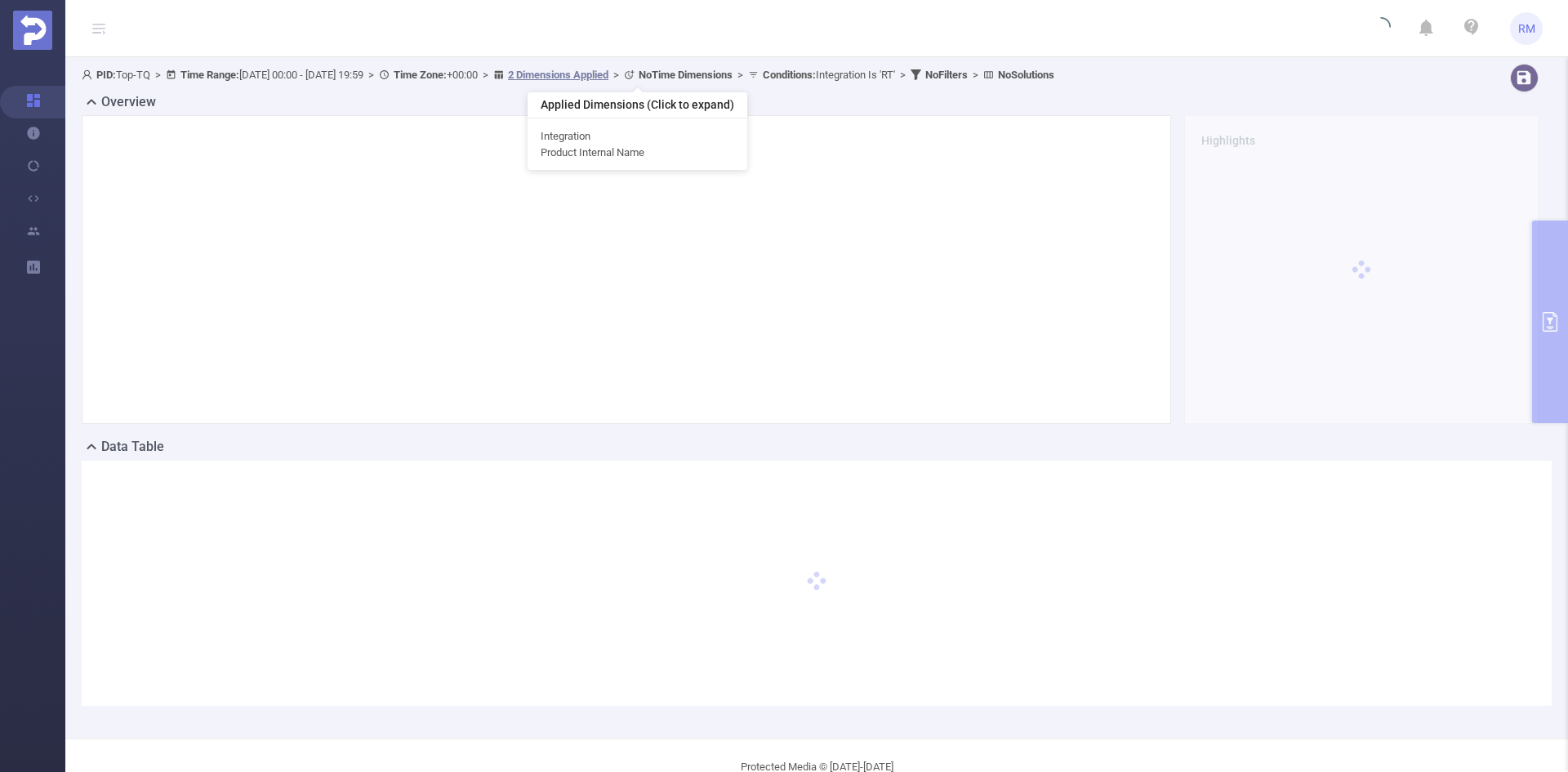
click at [608, 75] on u "2 Dimensions Applied" at bounding box center [558, 75] width 100 height 12
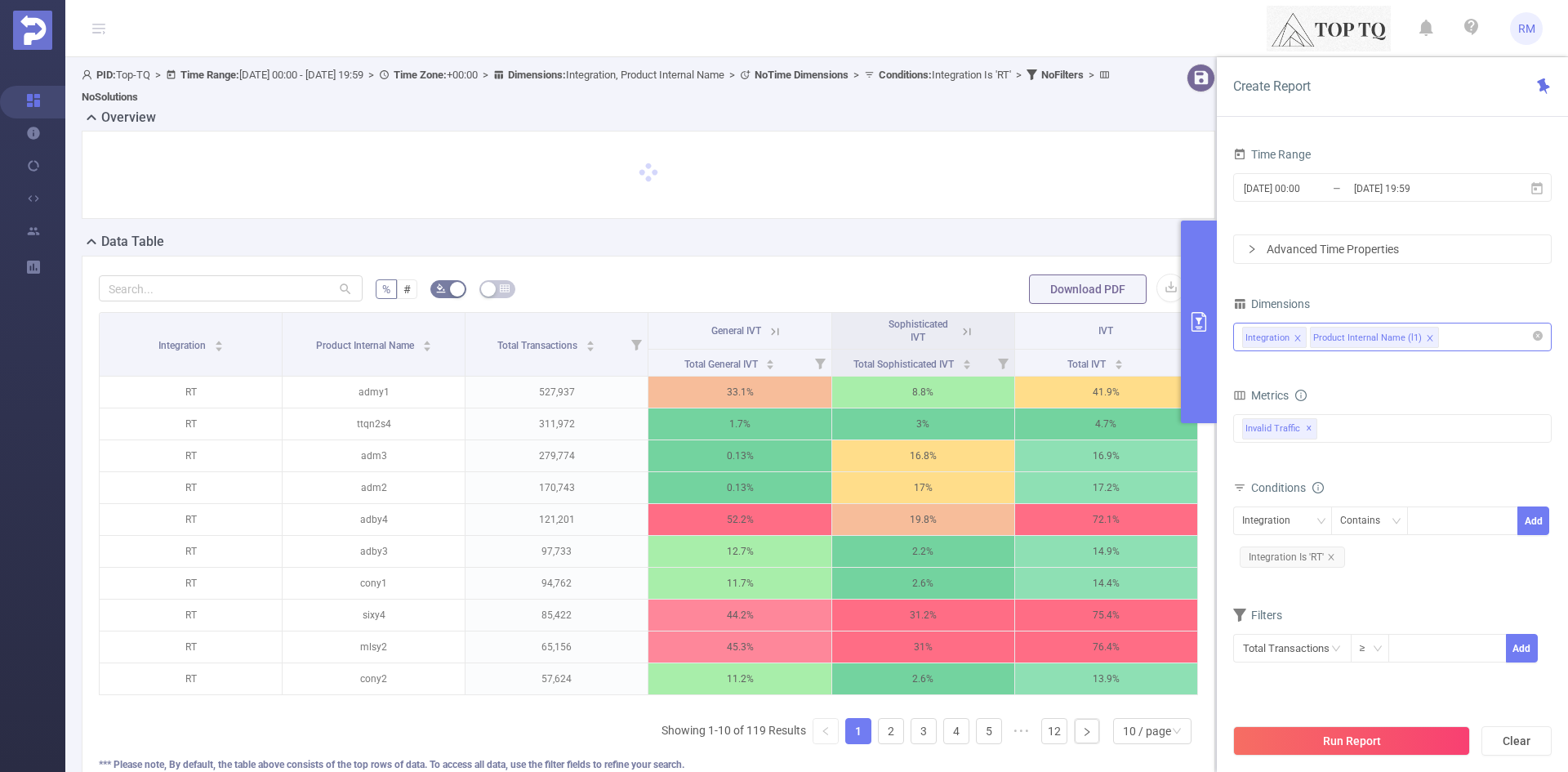
click at [1426, 341] on icon "icon: close" at bounding box center [1430, 338] width 8 height 8
click at [1395, 336] on div "Integration" at bounding box center [1392, 337] width 300 height 27
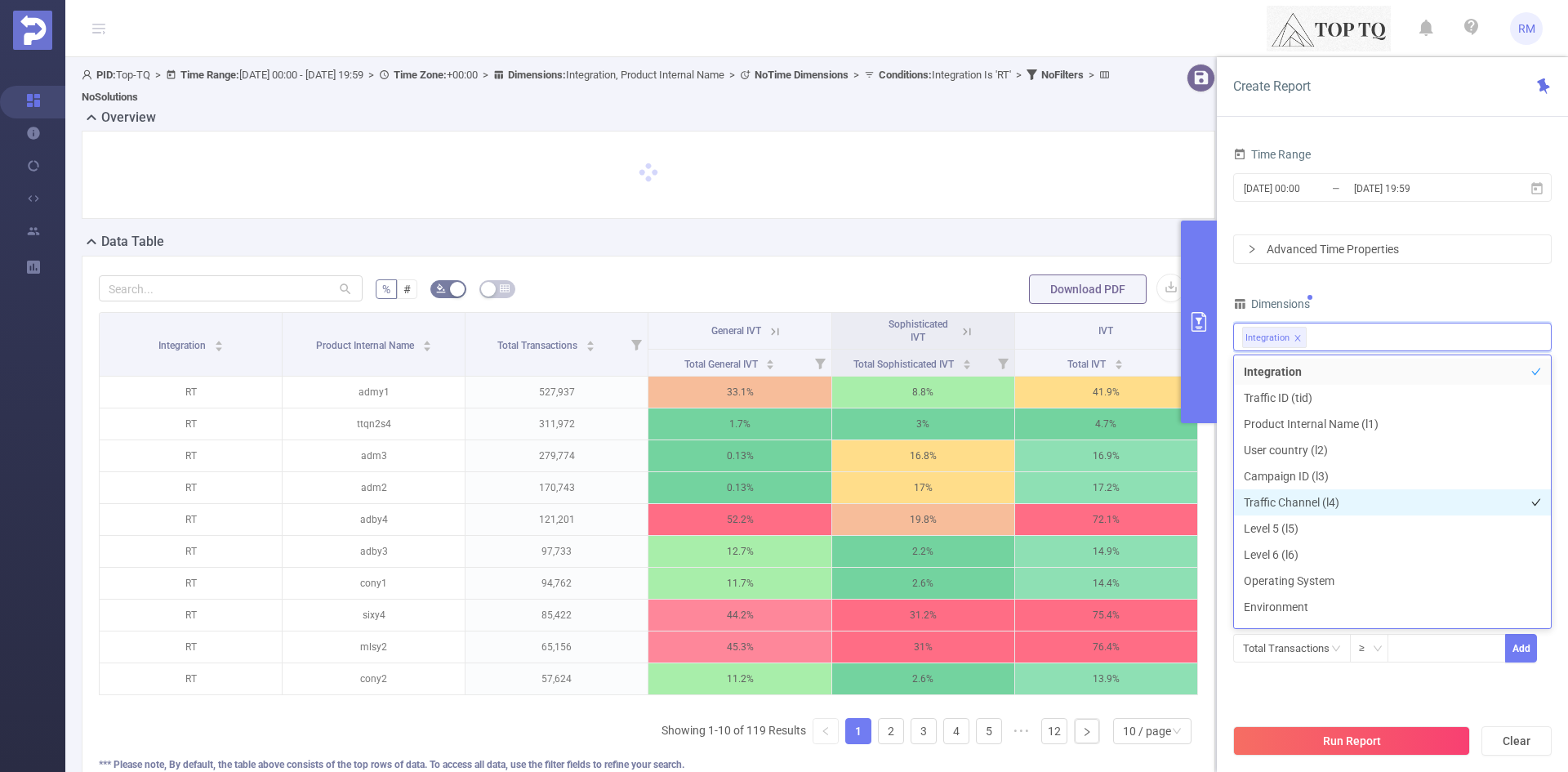
click at [1325, 503] on li "Traffic Channel (l4)" at bounding box center [1392, 502] width 317 height 26
click at [1444, 284] on div "Time Range 2024-04-01 00:00 _ 2024-05-31 19:59 Advanced Time Properties Dimensi…" at bounding box center [1392, 413] width 319 height 540
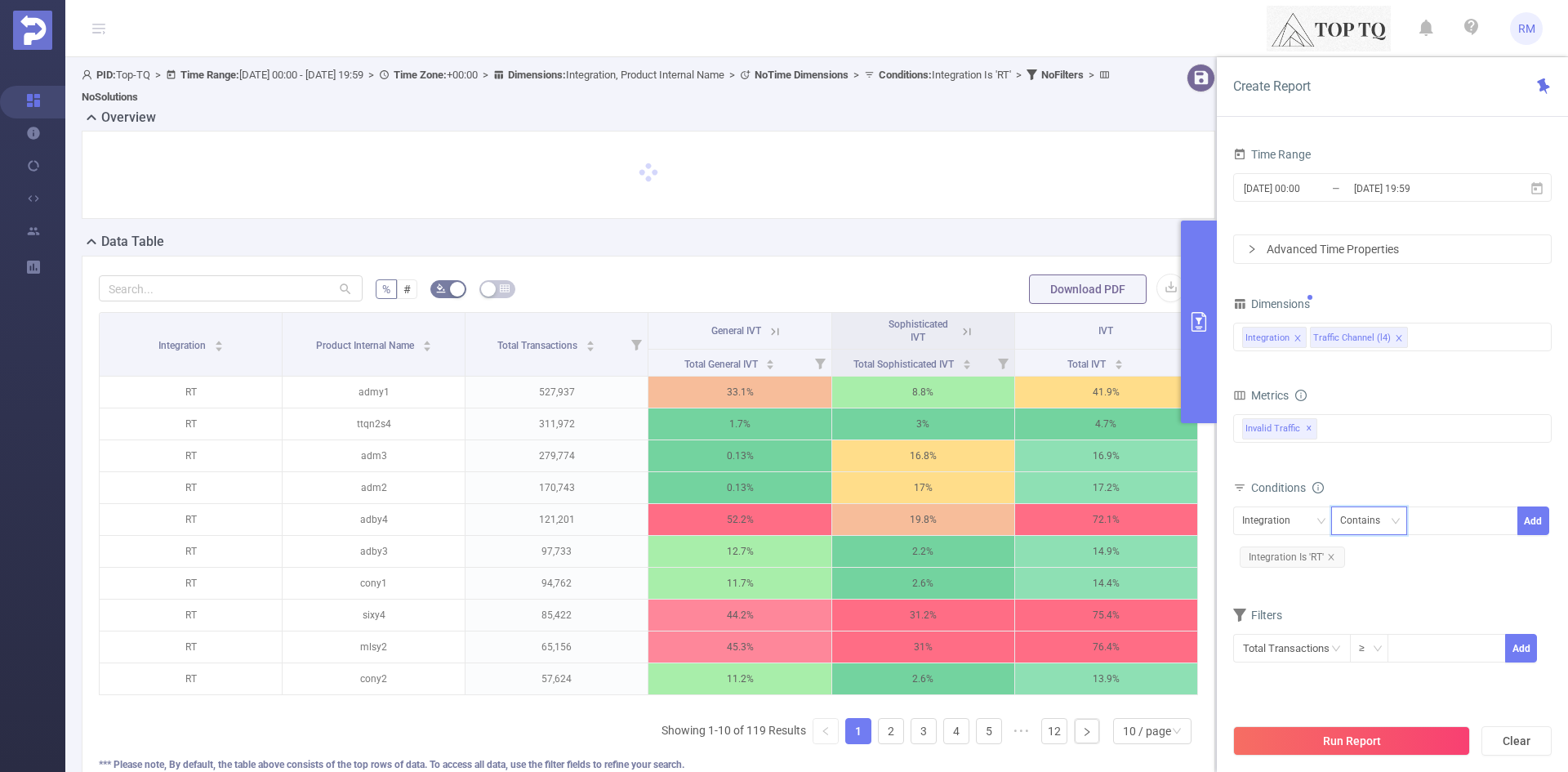
click at [1346, 522] on div "Contains" at bounding box center [1365, 521] width 52 height 27
click at [1301, 518] on div "Integration" at bounding box center [1282, 521] width 81 height 27
click at [1302, 573] on li "Traffic Channel (l4)" at bounding box center [1291, 580] width 115 height 26
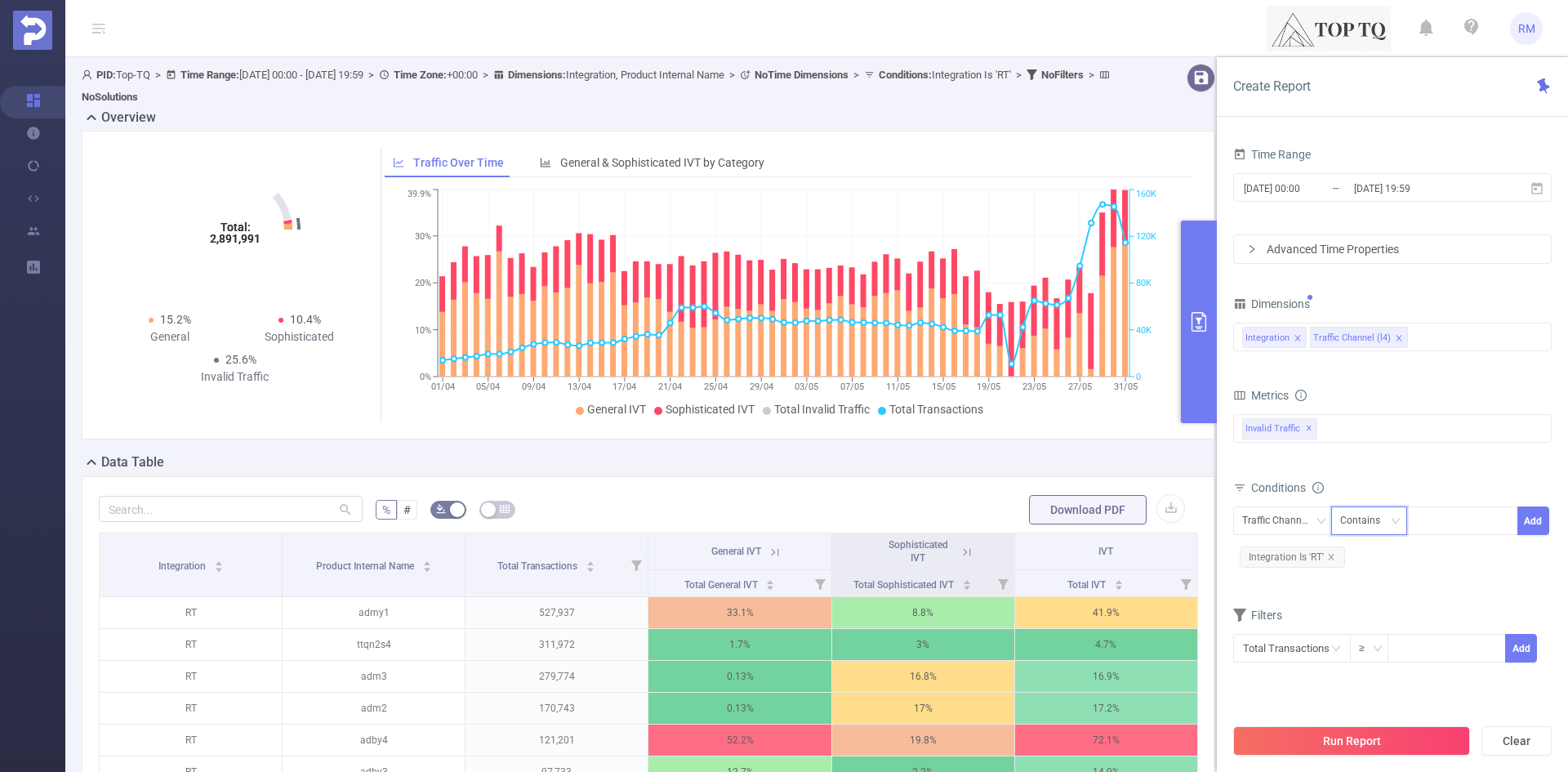
click at [1396, 522] on icon "icon: down" at bounding box center [1396, 520] width 8 height 6
click at [1392, 555] on li "Contains" at bounding box center [1385, 554] width 109 height 26
click at [1453, 513] on div at bounding box center [1462, 521] width 94 height 27
type input "systOLD"
click at [1525, 523] on button "Add" at bounding box center [1533, 521] width 32 height 29
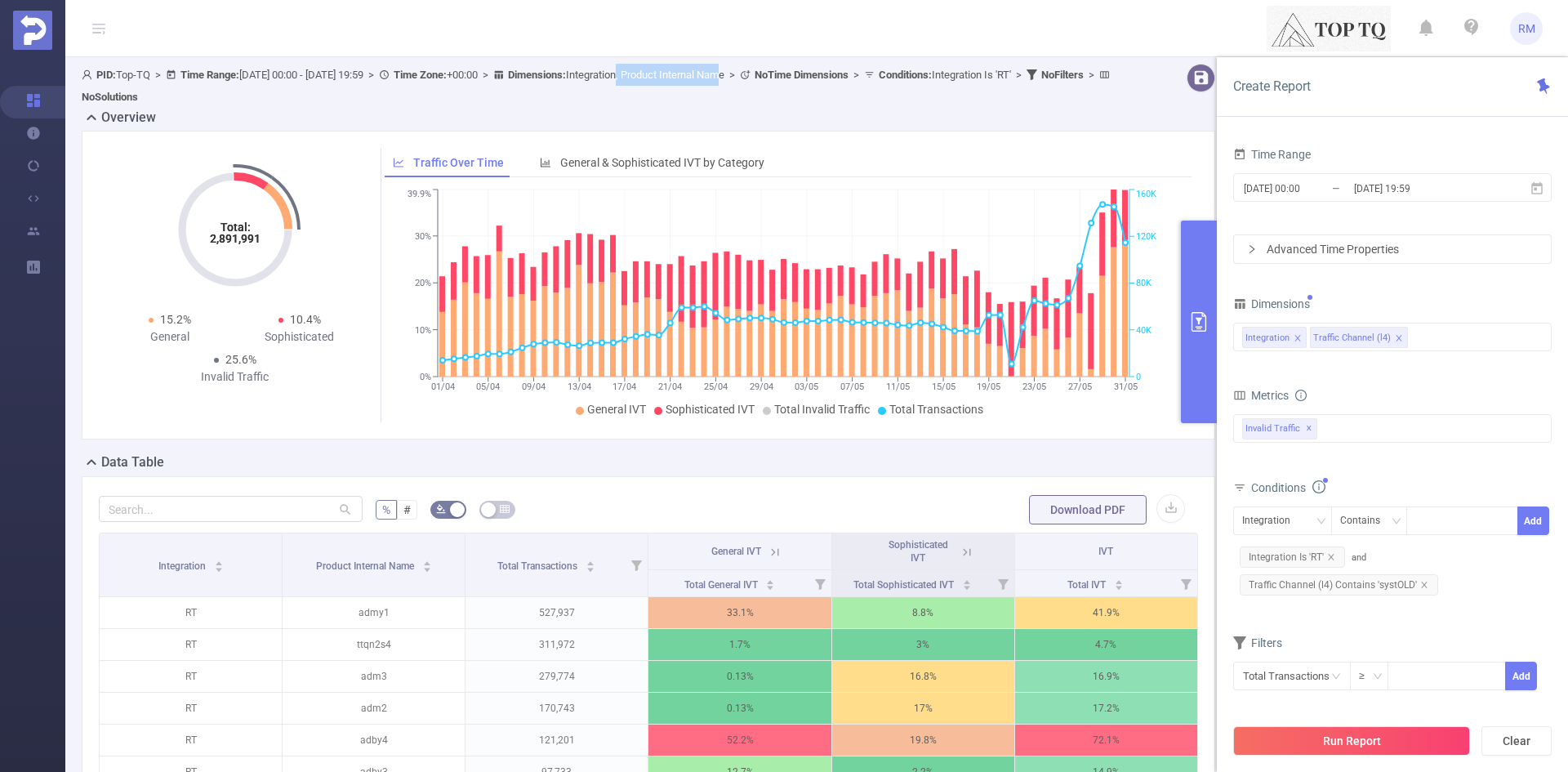
drag, startPoint x: 801, startPoint y: 76, endPoint x: 695, endPoint y: 75, distance: 106.0
click at [695, 75] on span "Dimensions : Integration, Product Internal Name" at bounding box center [616, 75] width 216 height 12
click at [1359, 743] on button "Run Report" at bounding box center [1351, 741] width 237 height 30
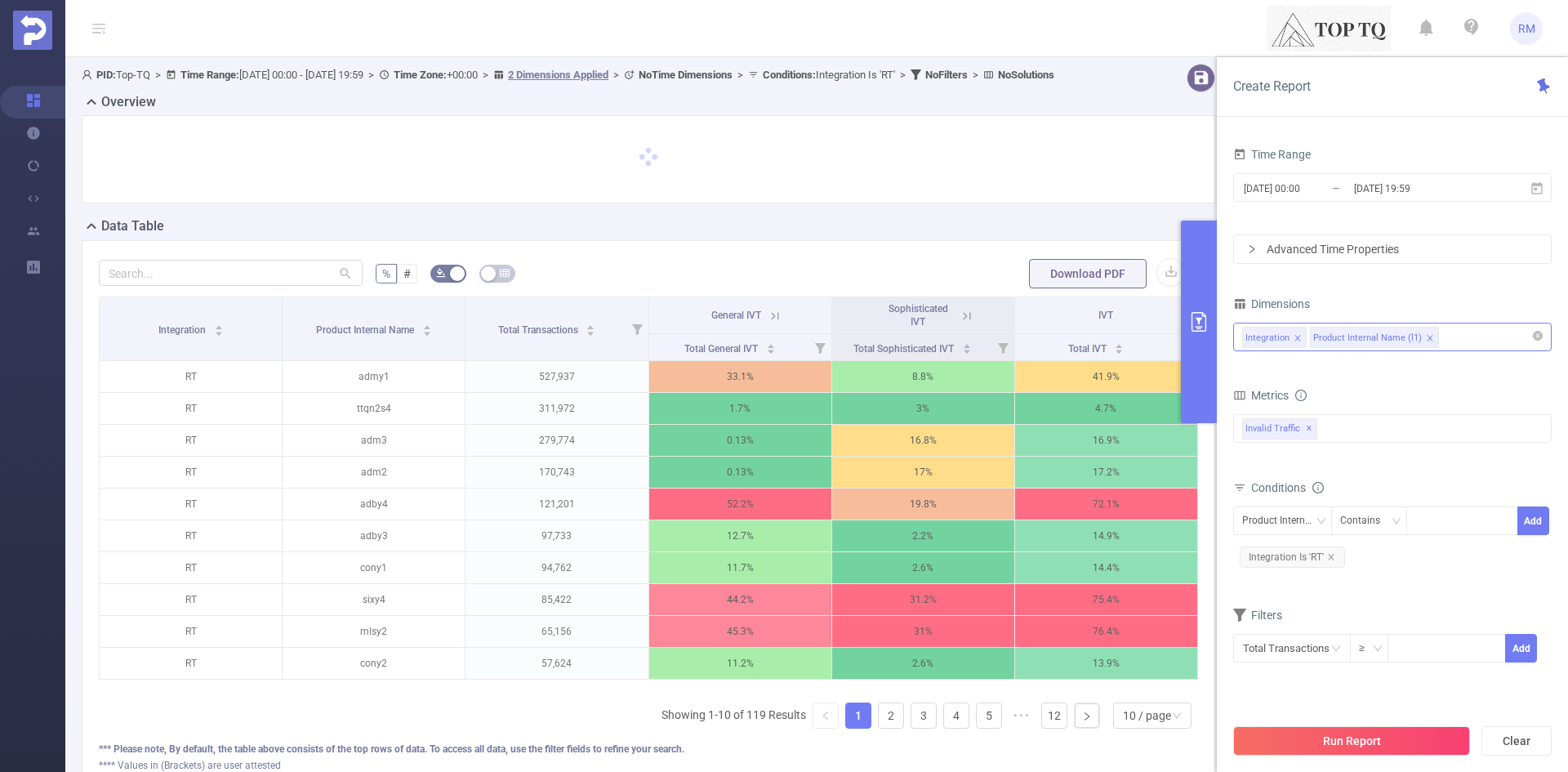
click at [1426, 337] on icon "icon: close" at bounding box center [1429, 338] width 6 height 6
click at [1357, 341] on div "Integration" at bounding box center [1392, 337] width 300 height 27
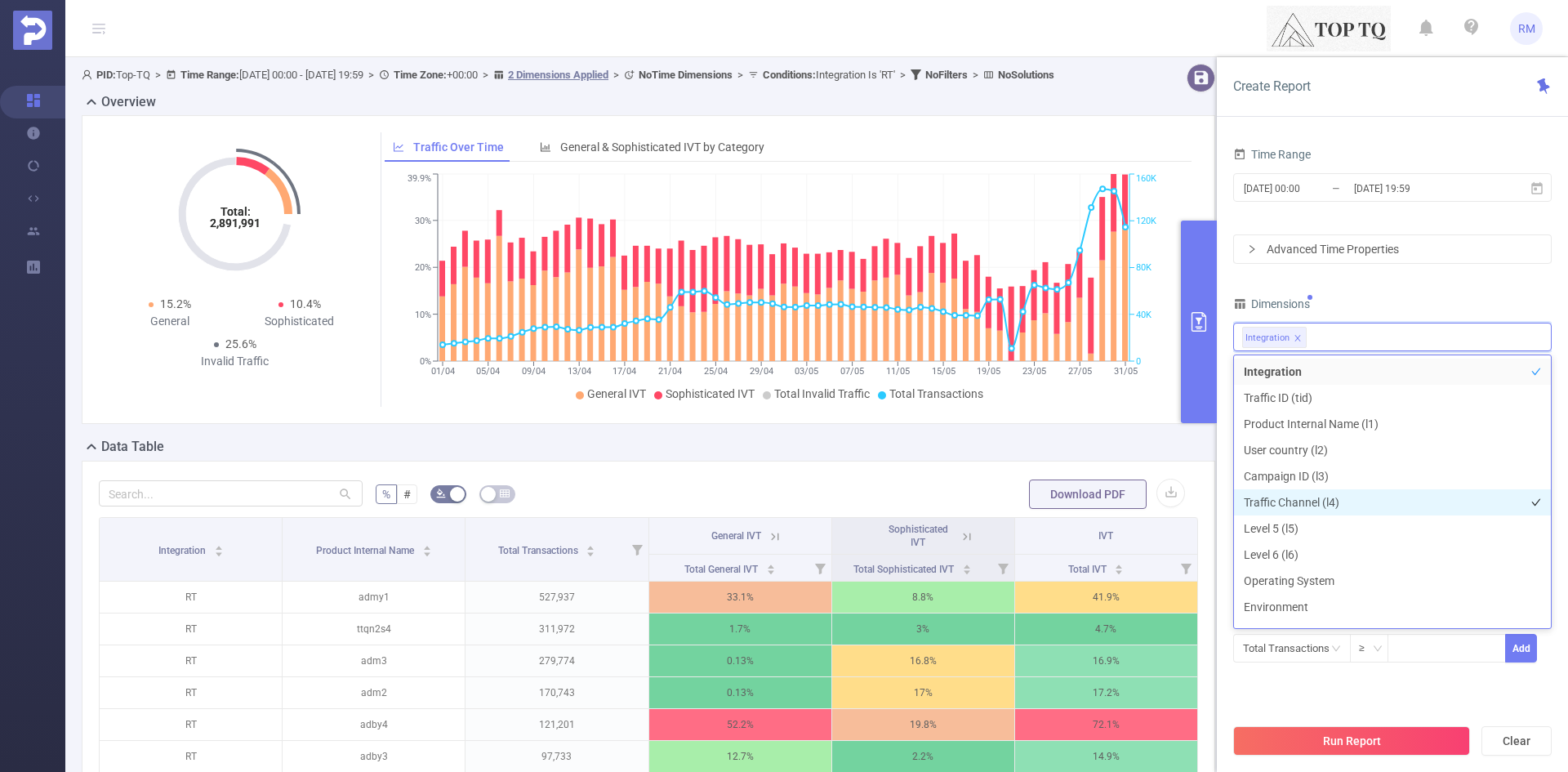
click at [1340, 503] on li "Traffic Channel (l4)" at bounding box center [1392, 502] width 317 height 26
click at [1426, 294] on div "Dimensions" at bounding box center [1392, 306] width 319 height 27
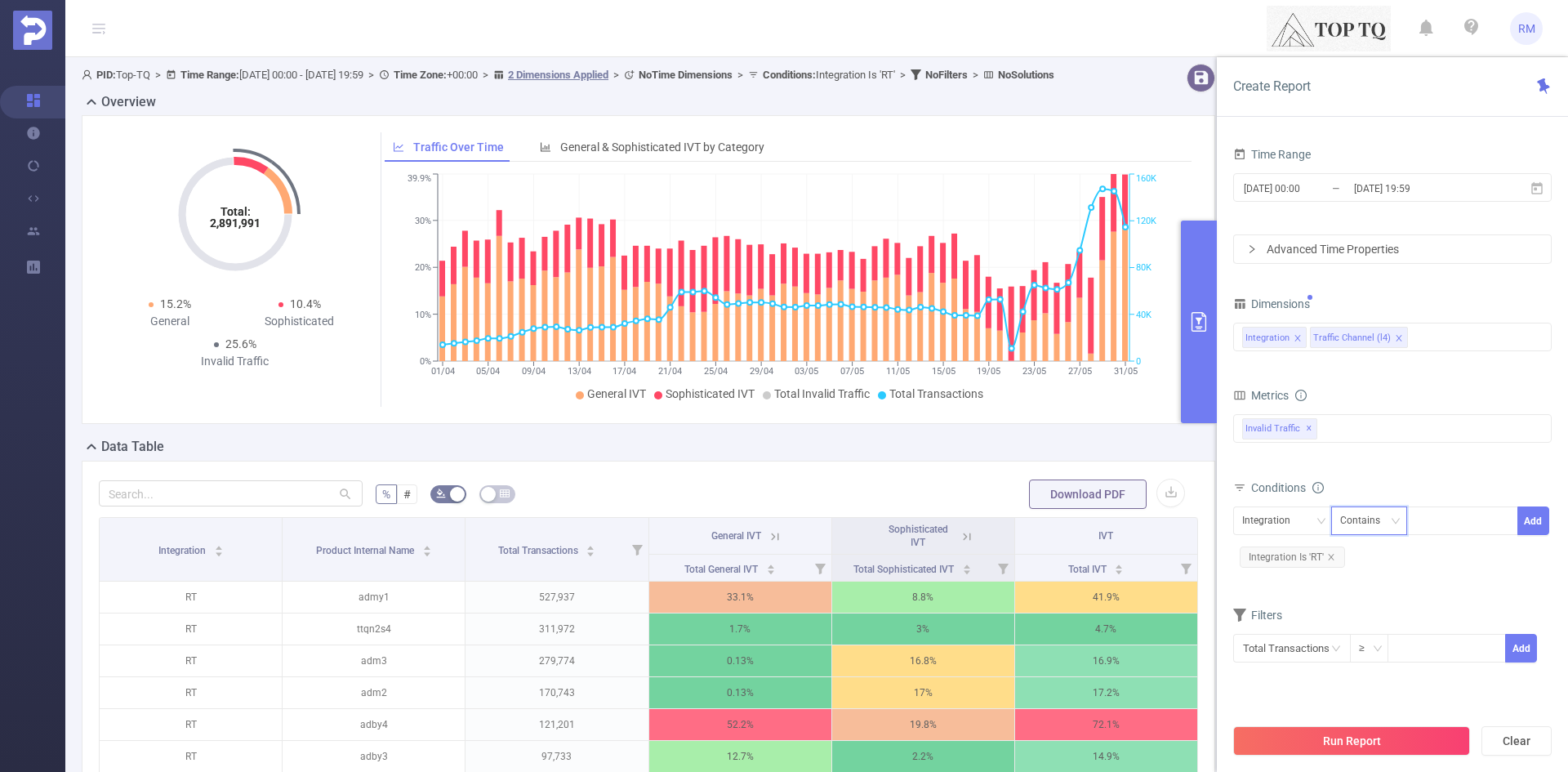
click at [1370, 526] on div "Contains" at bounding box center [1365, 521] width 52 height 27
click at [1368, 557] on li "Contains" at bounding box center [1385, 554] width 109 height 26
click at [1293, 523] on div "Integration" at bounding box center [1272, 521] width 59 height 27
click at [1299, 568] on li "Traffic Channel (l4)" at bounding box center [1291, 580] width 115 height 26
click at [1439, 527] on div at bounding box center [1462, 521] width 94 height 27
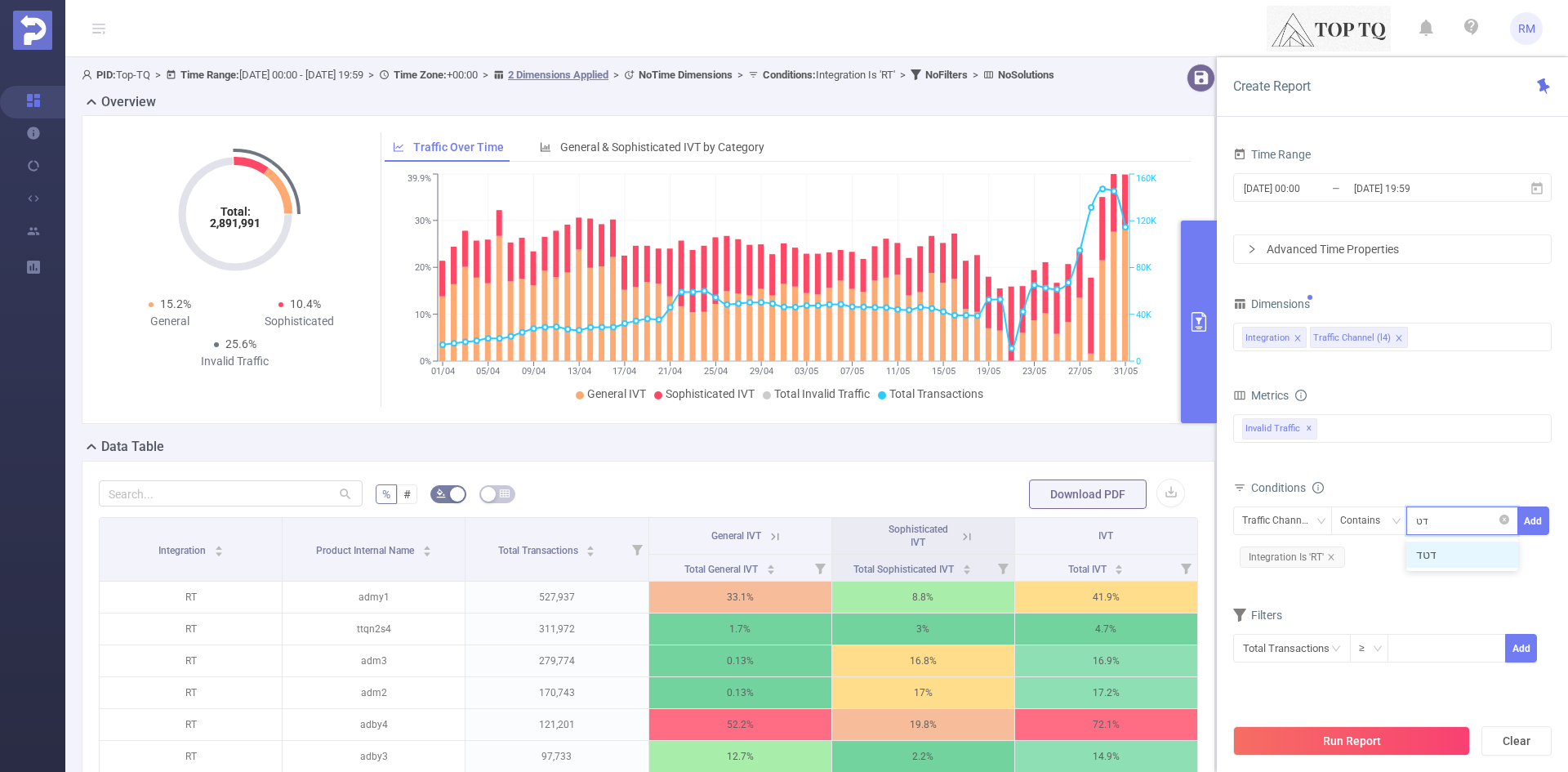
type input "ד"
type input "systOLD"
click at [1439, 528] on input "systOLD" at bounding box center [1435, 521] width 39 height 21
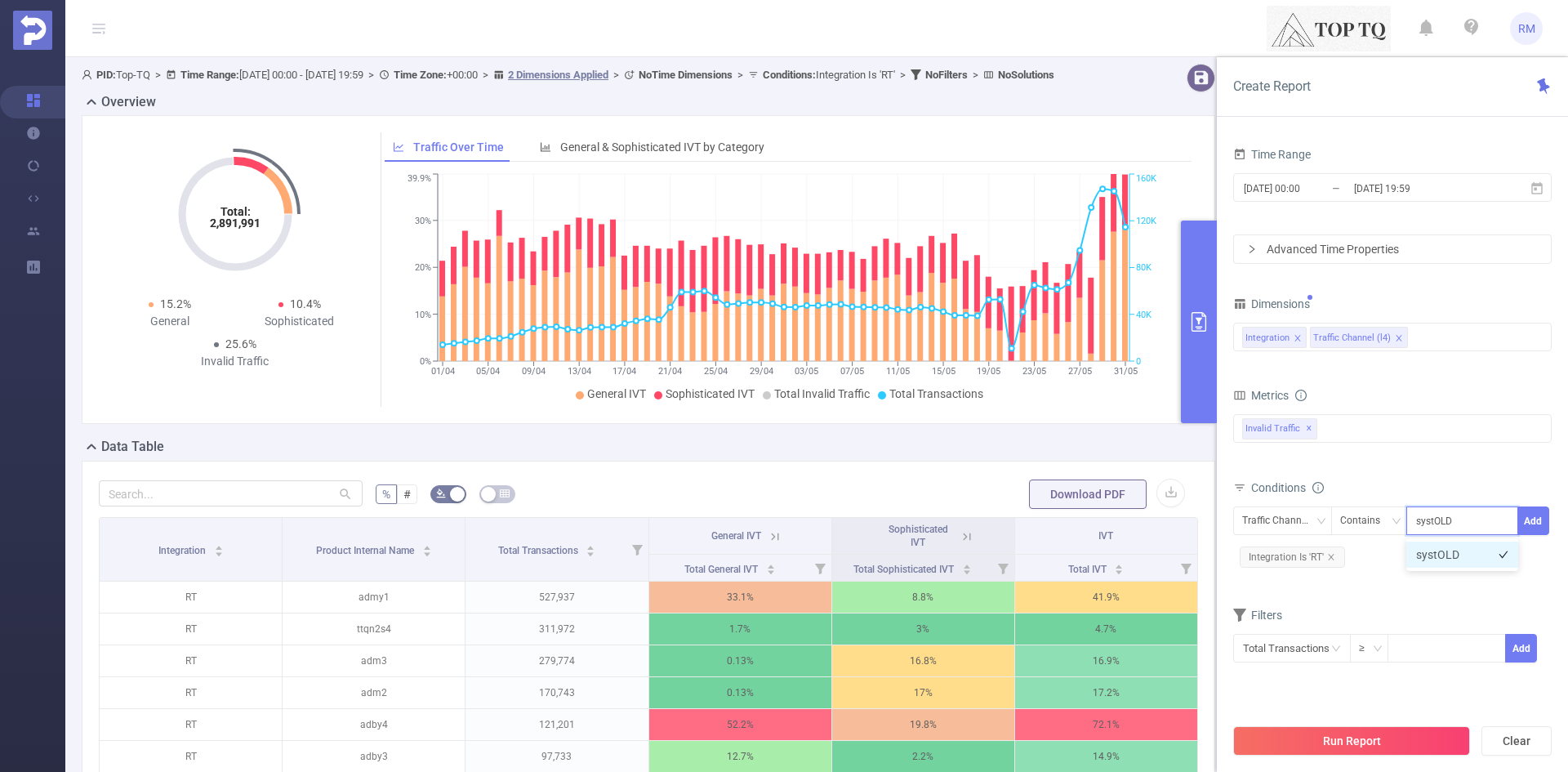
click at [1444, 550] on li "systOLD" at bounding box center [1462, 554] width 112 height 26
click at [1541, 519] on button "Add" at bounding box center [1533, 521] width 32 height 29
click at [1392, 742] on button "Run Report" at bounding box center [1351, 741] width 237 height 30
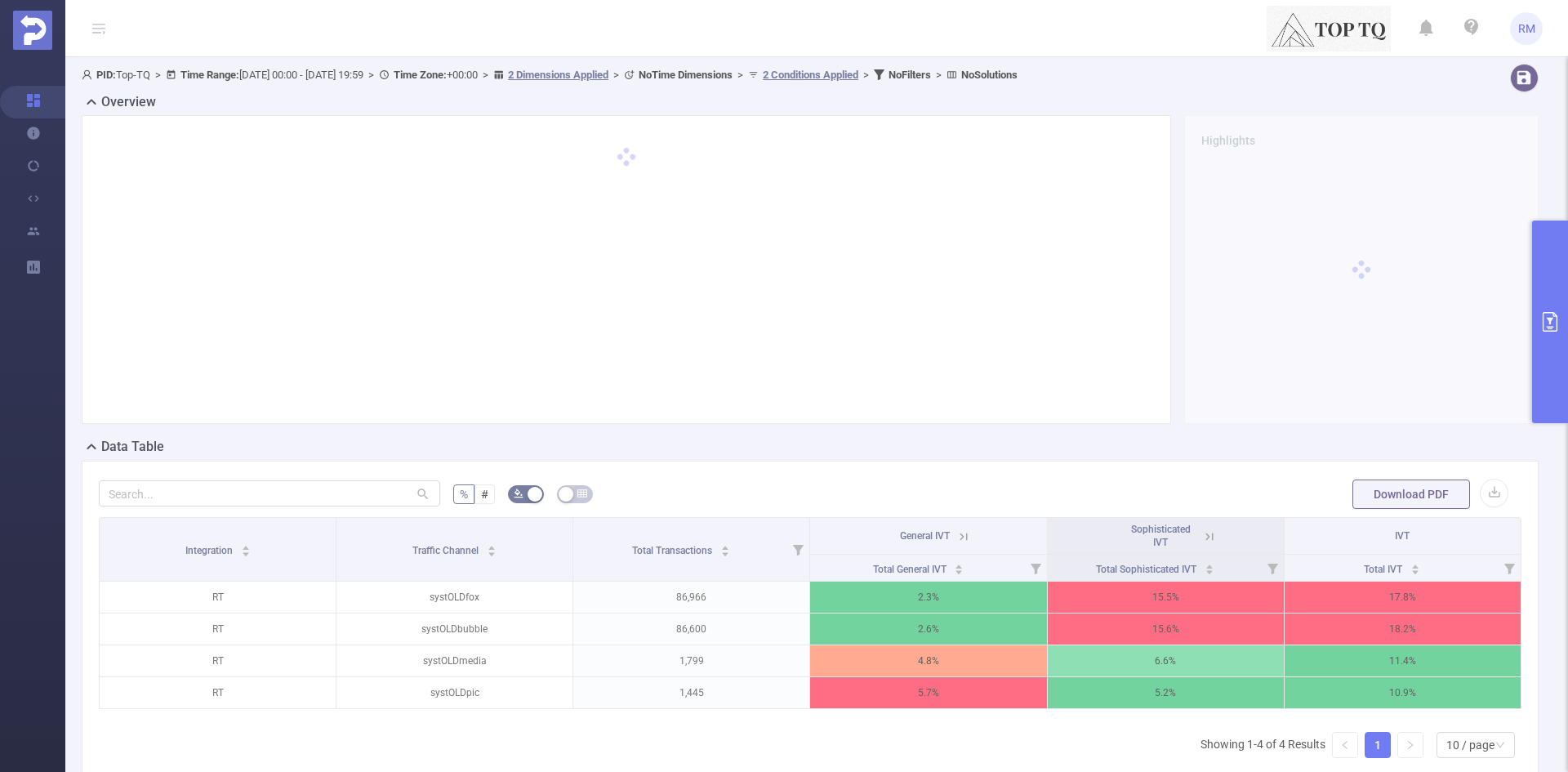
click at [1551, 279] on button "primary" at bounding box center [1549, 322] width 36 height 203
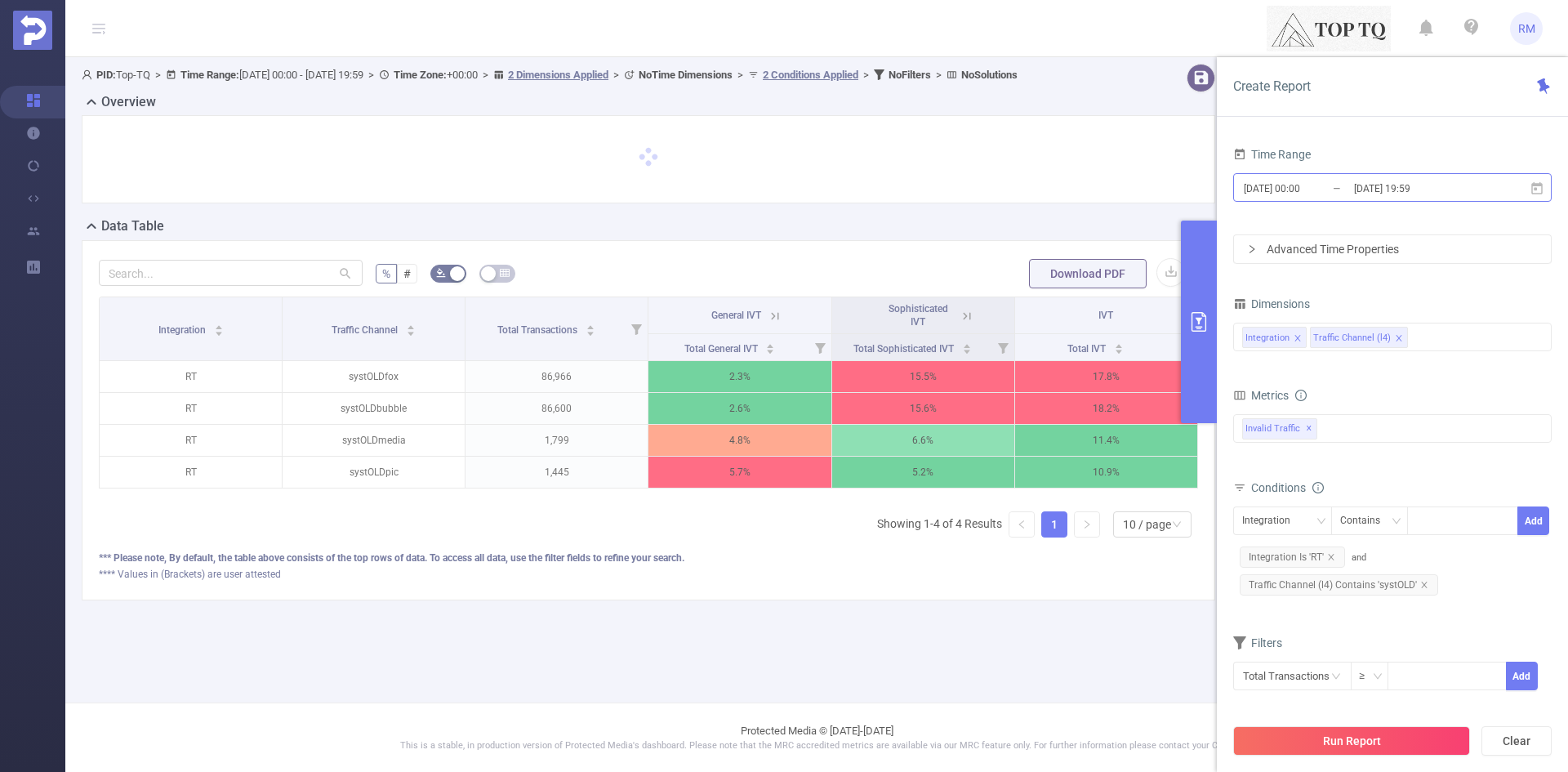
click at [1423, 191] on input "[DATE] 19:59" at bounding box center [1419, 188] width 132 height 22
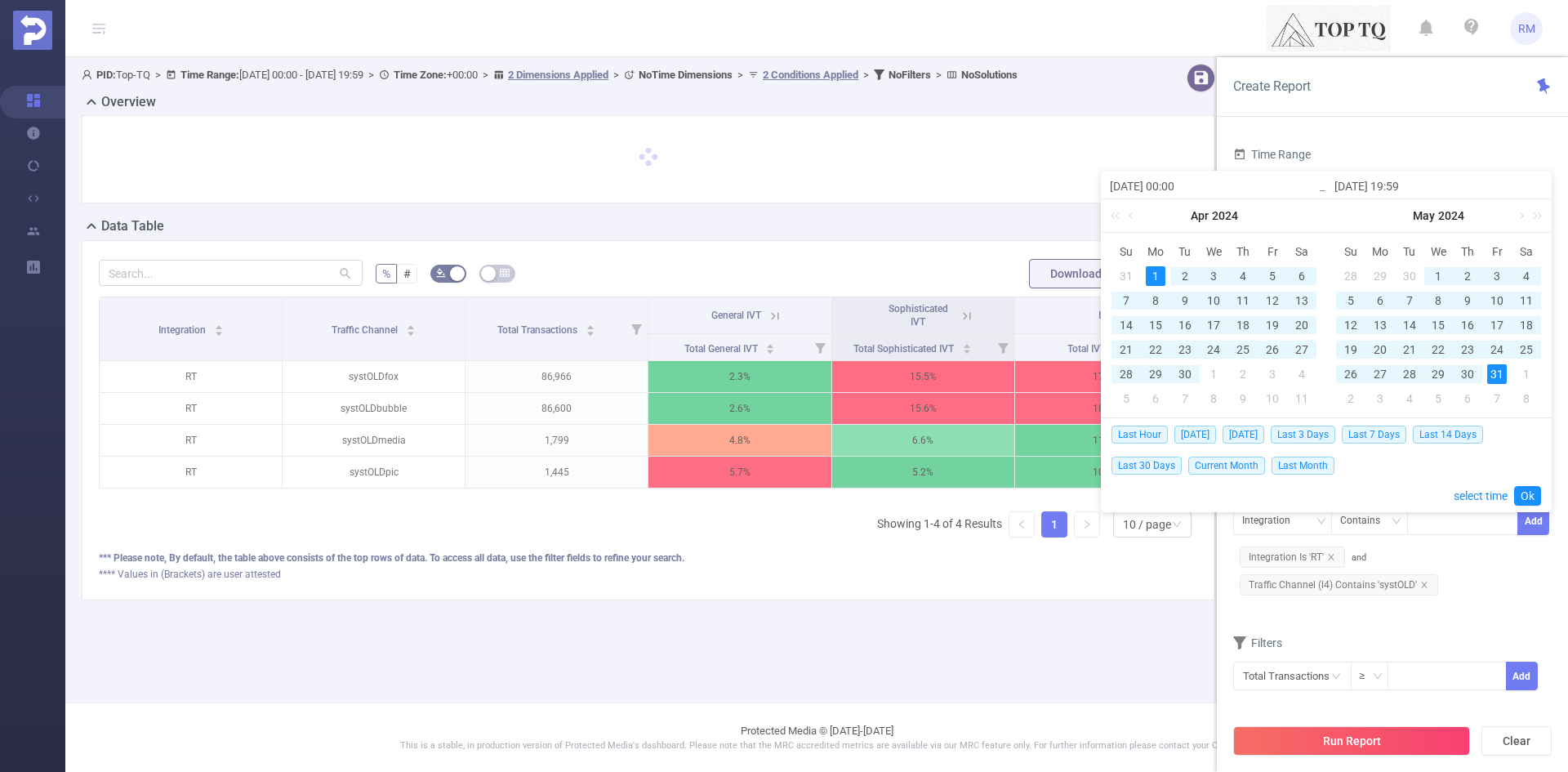
click at [1405, 186] on input "[DATE] 19:59" at bounding box center [1438, 186] width 209 height 20
click at [1395, 185] on input "[DATE] 19:59" at bounding box center [1438, 186] width 209 height 20
type input "[DATE] 2:59"
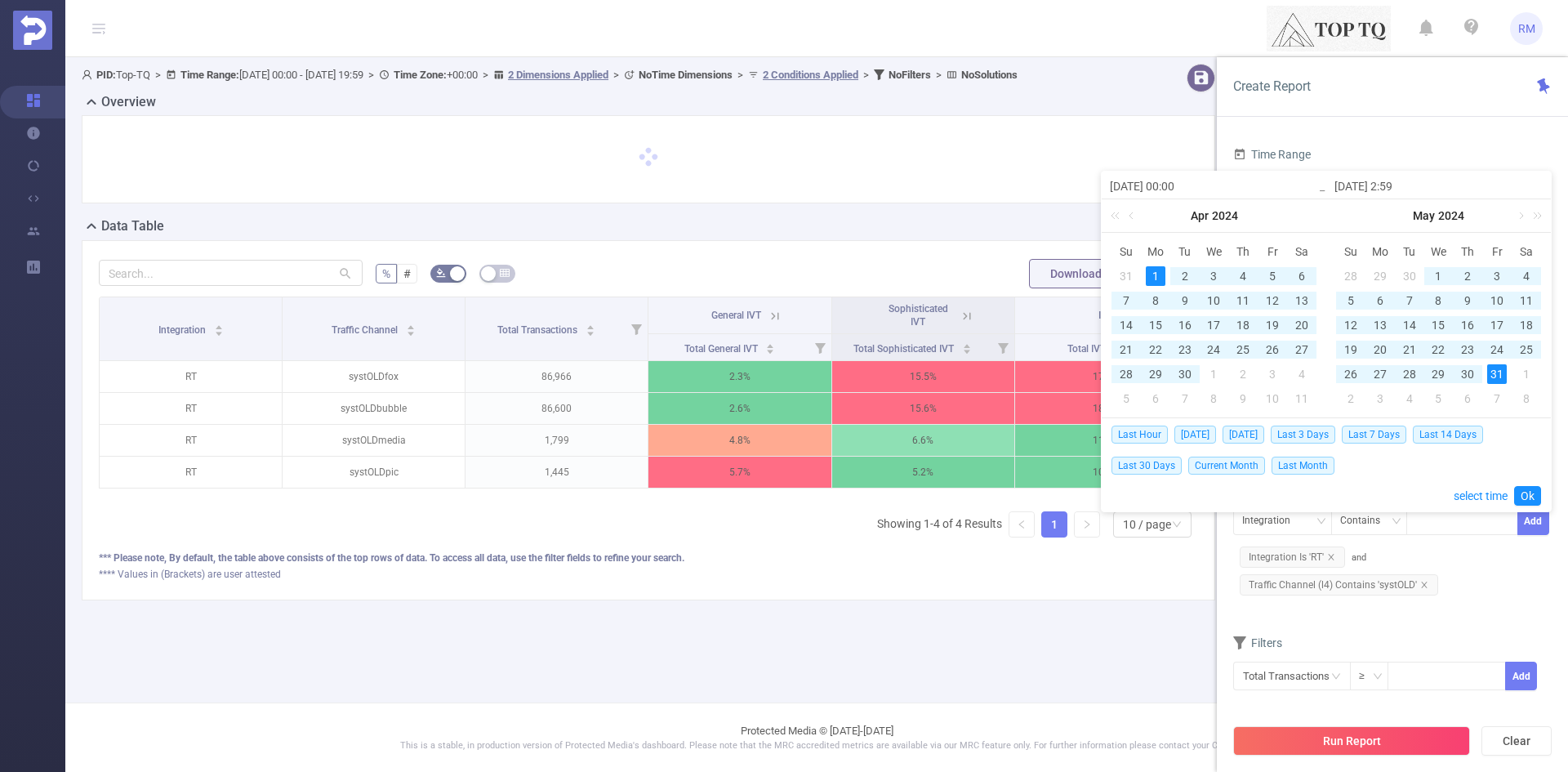
type input "[DATE] 23:59"
click at [1476, 193] on input "[DATE] 23:59" at bounding box center [1438, 186] width 209 height 20
type input "[DATE] 23:59"
click at [1523, 495] on link "Ok" at bounding box center [1527, 495] width 27 height 20
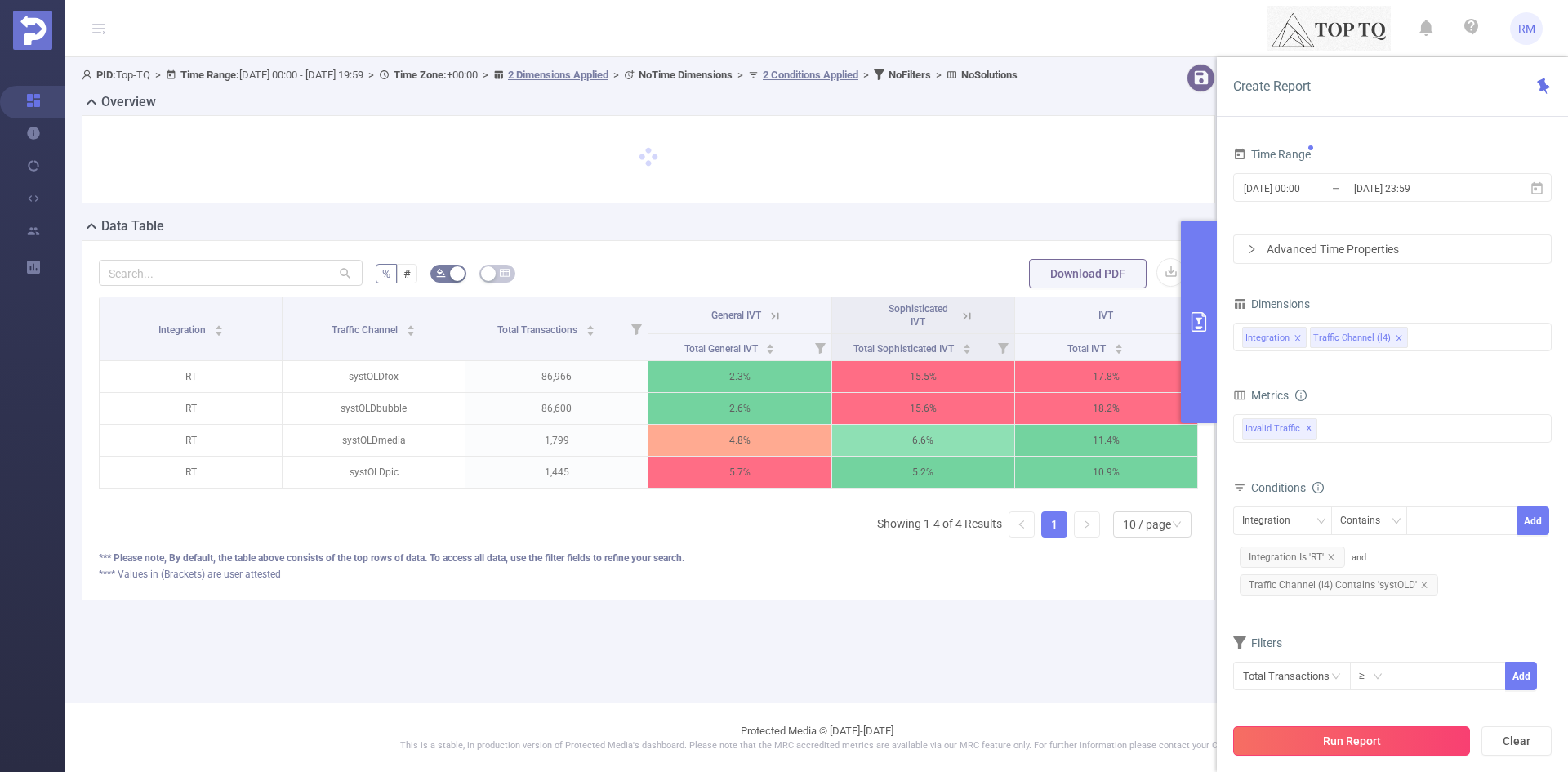
click at [1368, 743] on button "Run Report" at bounding box center [1351, 741] width 237 height 30
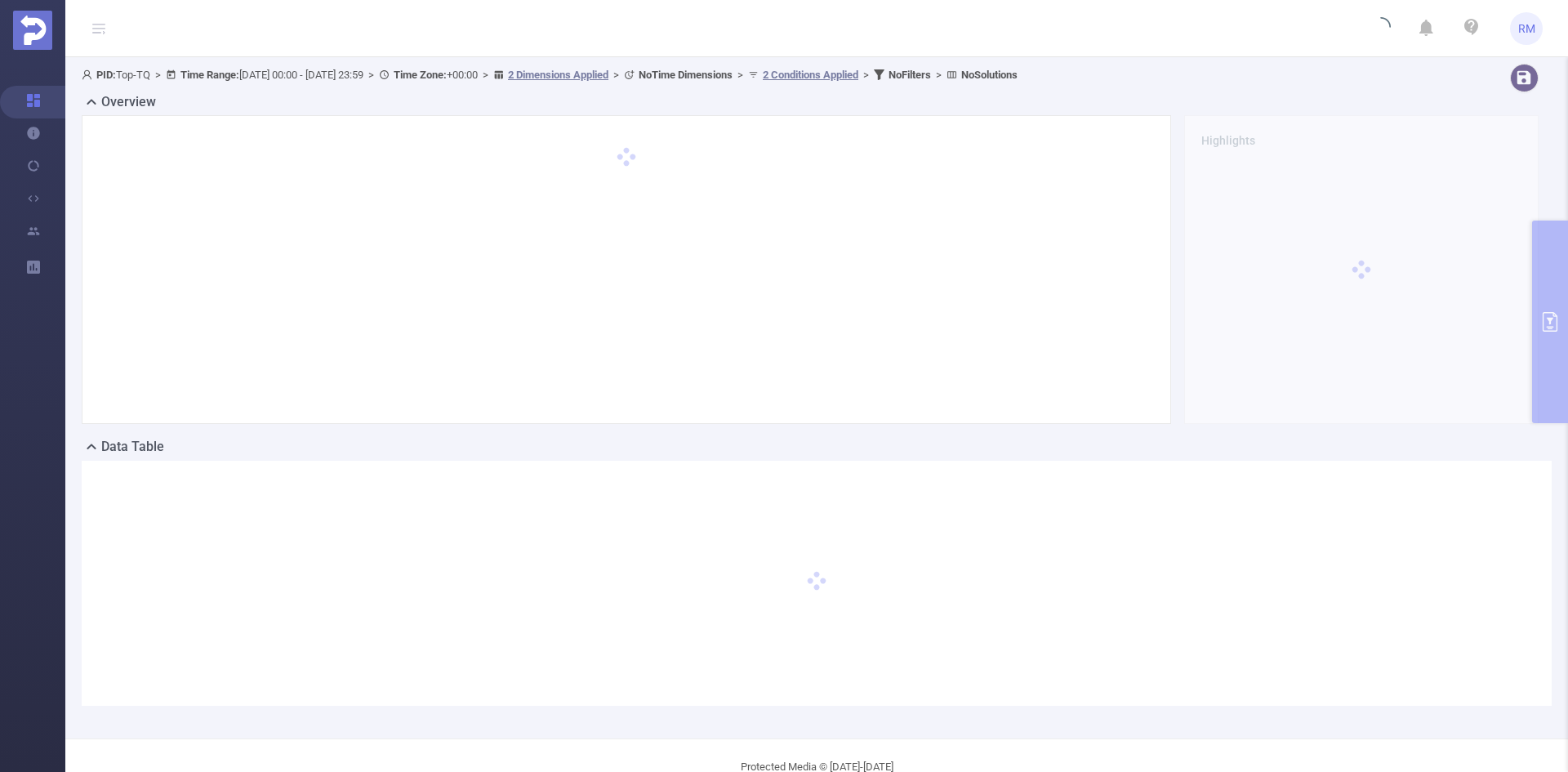
click at [1260, 87] on div "PID: Top-TQ > Time Range: [DATE] 00:00 - [DATE] 23:59 > Time Zone: +00:00 > 2 D…" at bounding box center [749, 78] width 1348 height 29
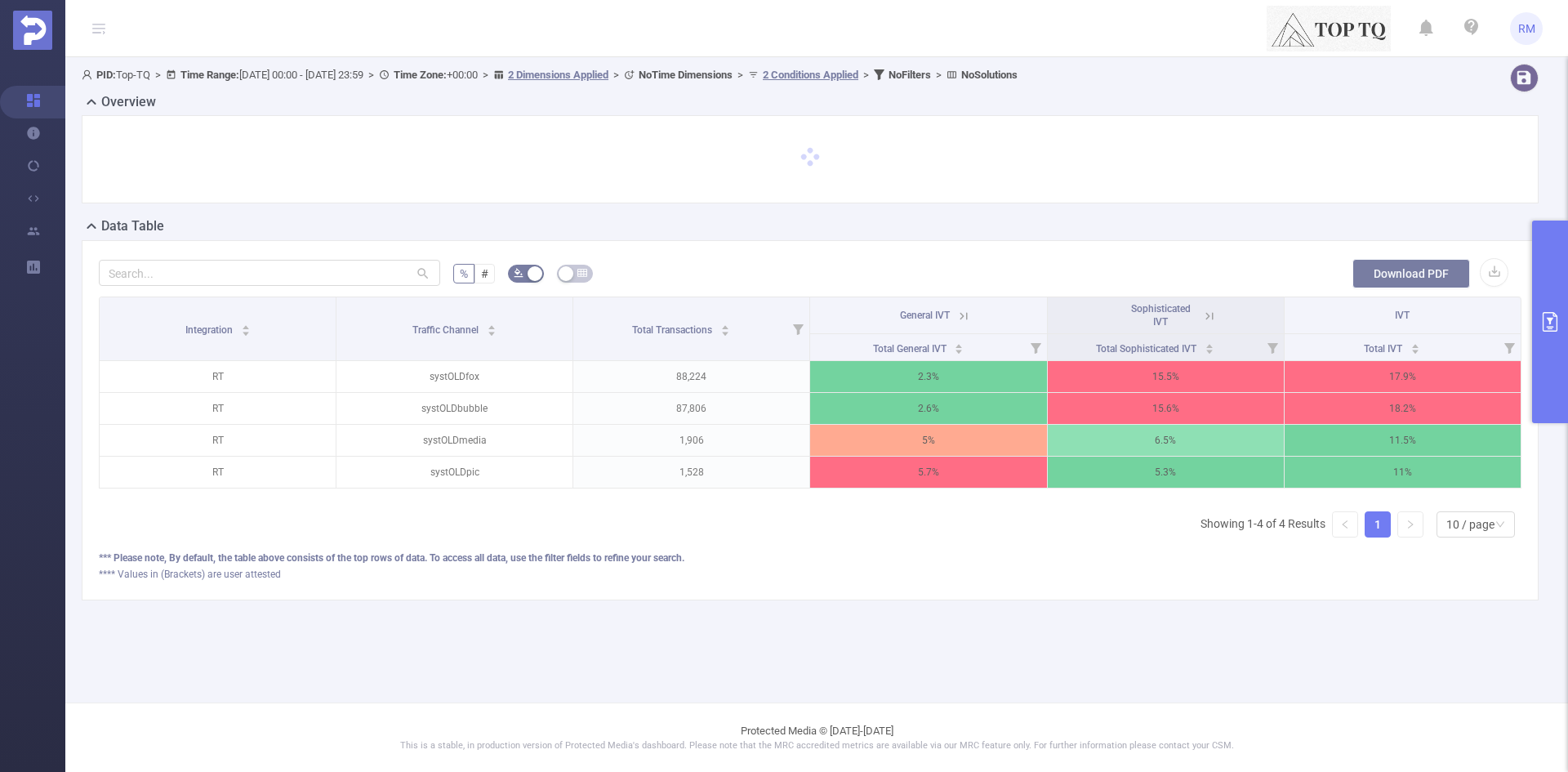
click at [1431, 280] on button "Download PDF" at bounding box center [1411, 273] width 118 height 30
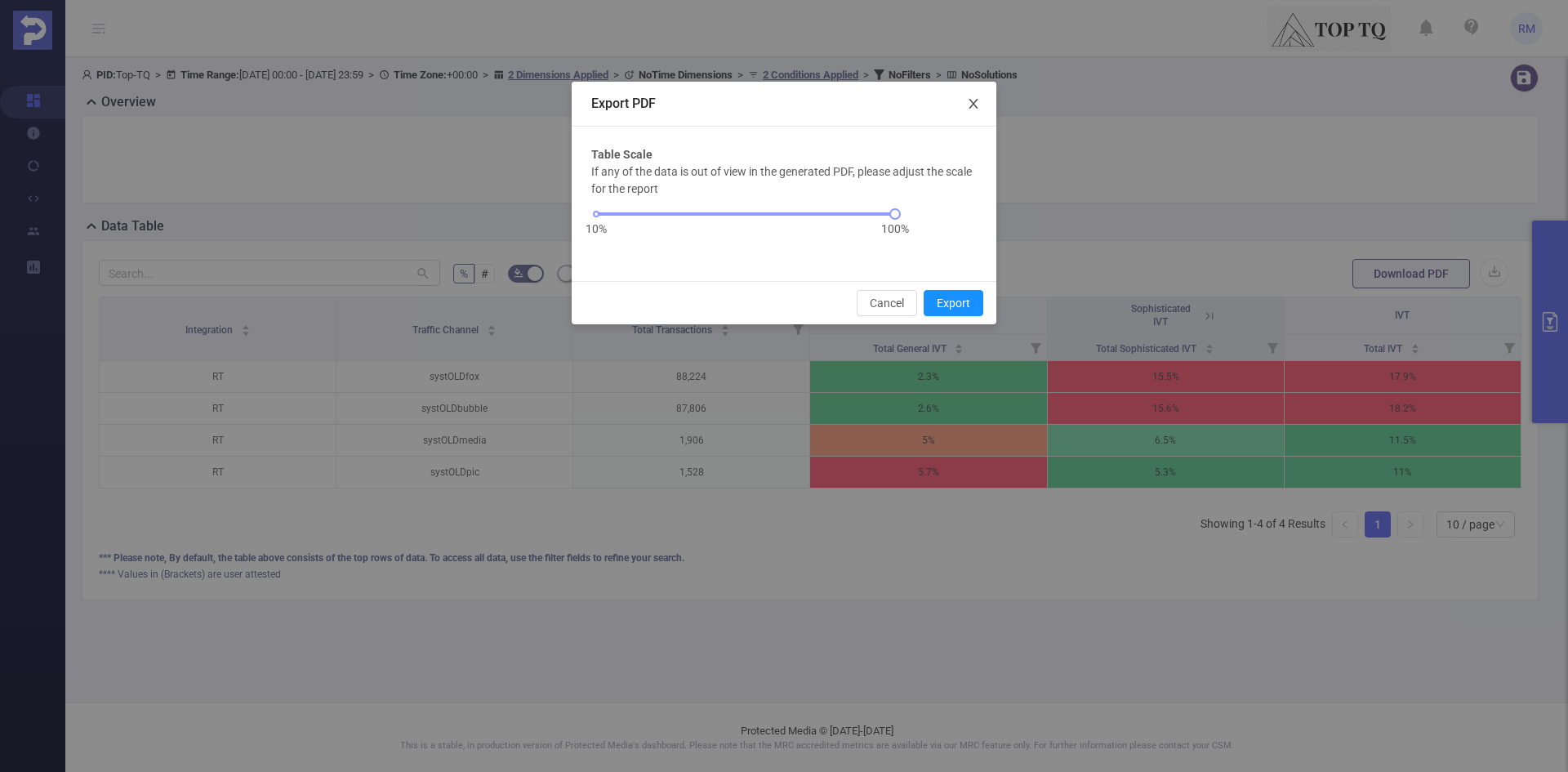
click at [976, 105] on icon "icon: close" at bounding box center [973, 103] width 13 height 13
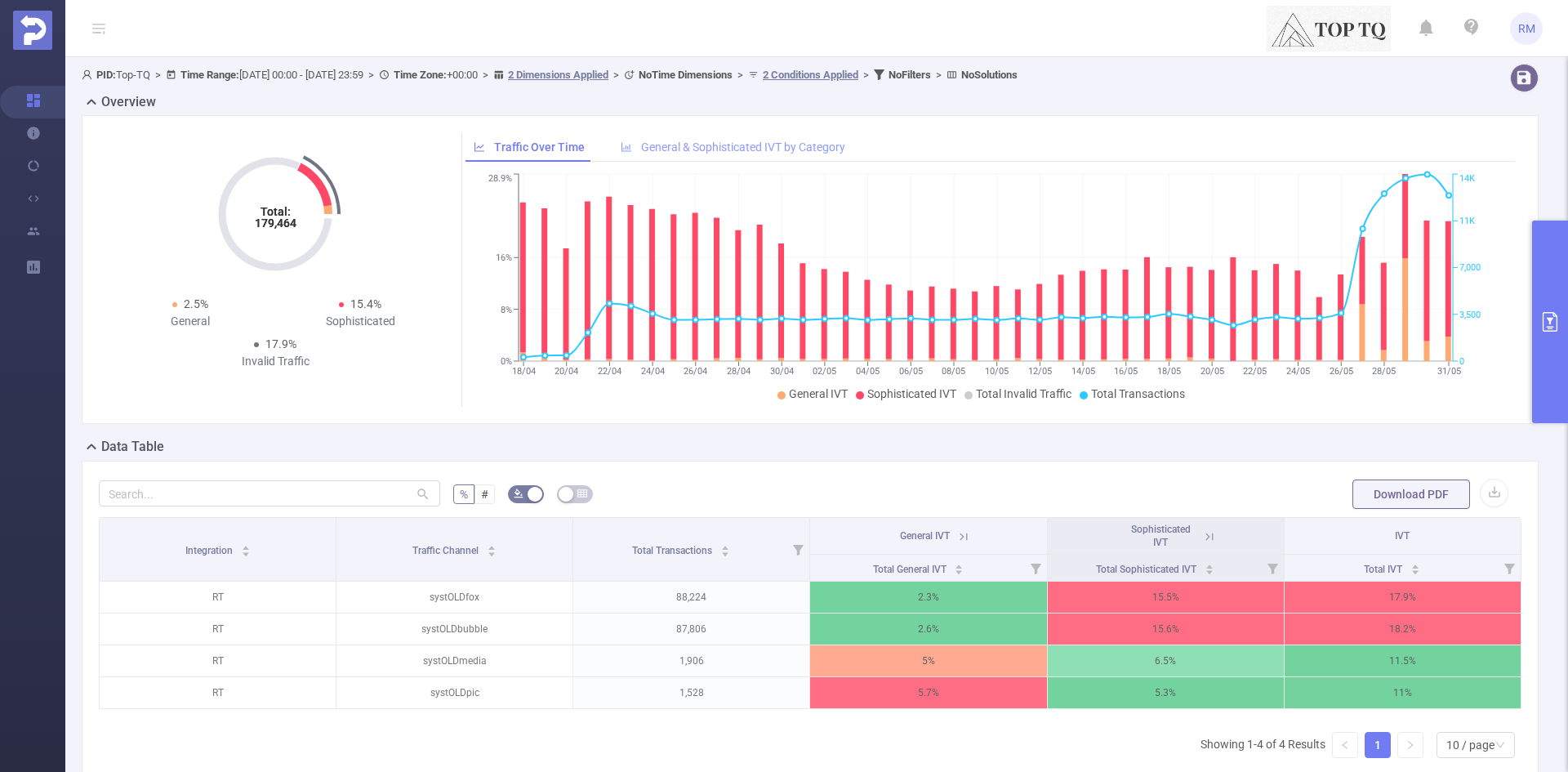
click at [738, 144] on span "General & Sophisticated IVT by Category" at bounding box center [743, 147] width 204 height 13
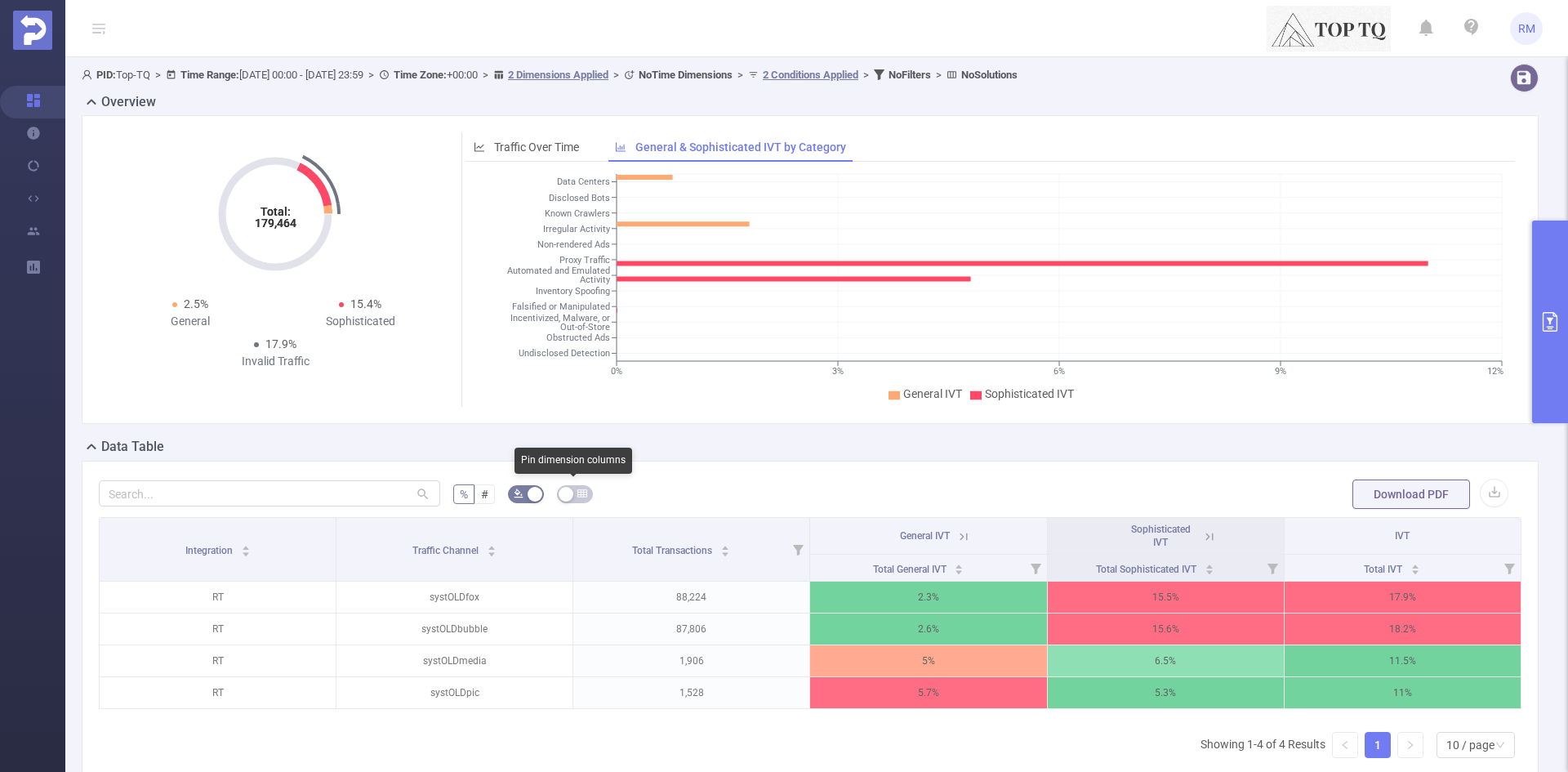
click at [561, 491] on button "button" at bounding box center [575, 494] width 36 height 18
click at [562, 491] on icon "icon: table" at bounding box center [567, 494] width 10 height 10
click at [533, 490] on button "button" at bounding box center [526, 494] width 36 height 18
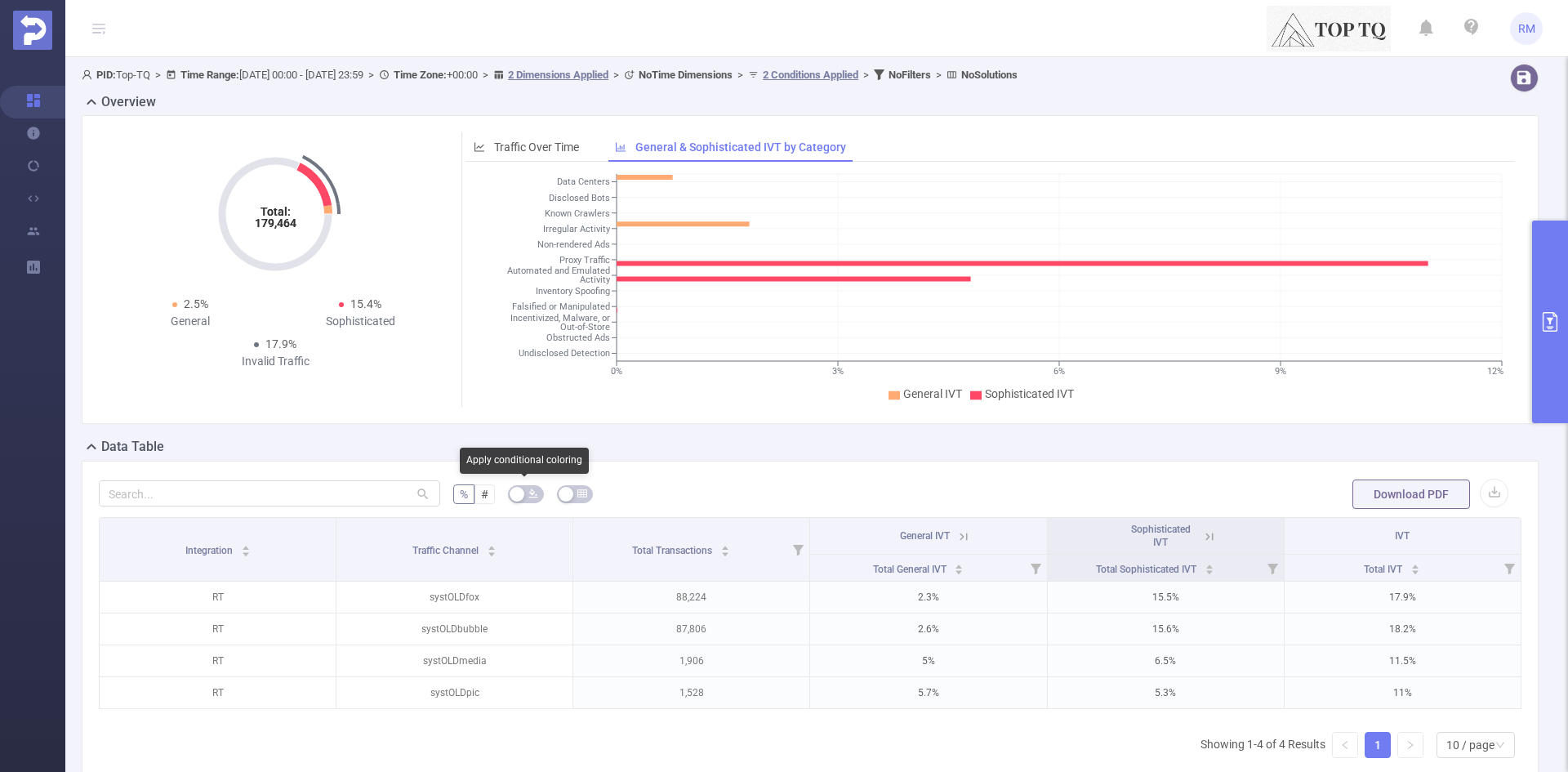
click at [566, 489] on button "button" at bounding box center [575, 494] width 36 height 18
click at [566, 490] on icon "icon: table" at bounding box center [567, 494] width 10 height 8
click at [486, 497] on label "#" at bounding box center [484, 494] width 20 height 20
click at [481, 498] on input "#" at bounding box center [481, 498] width 0 height 0
click at [440, 490] on form "% # Download PDF" at bounding box center [810, 494] width 1422 height 33
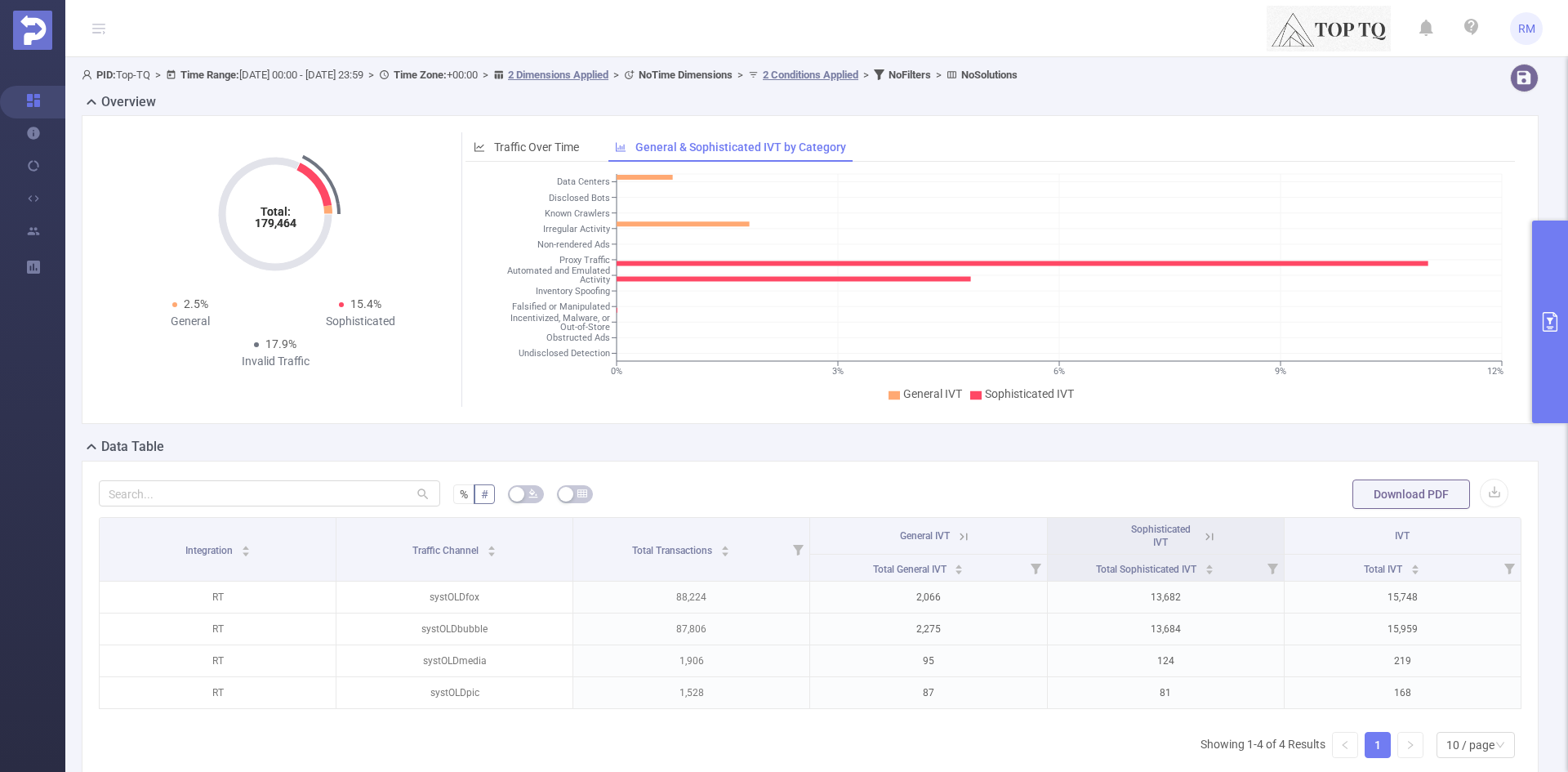
click at [445, 490] on form "% # Download PDF" at bounding box center [810, 494] width 1422 height 33
click at [453, 492] on label "%" at bounding box center [463, 494] width 21 height 20
click at [460, 498] on input "%" at bounding box center [460, 498] width 0 height 0
click at [1381, 483] on button "Download PDF" at bounding box center [1411, 494] width 118 height 30
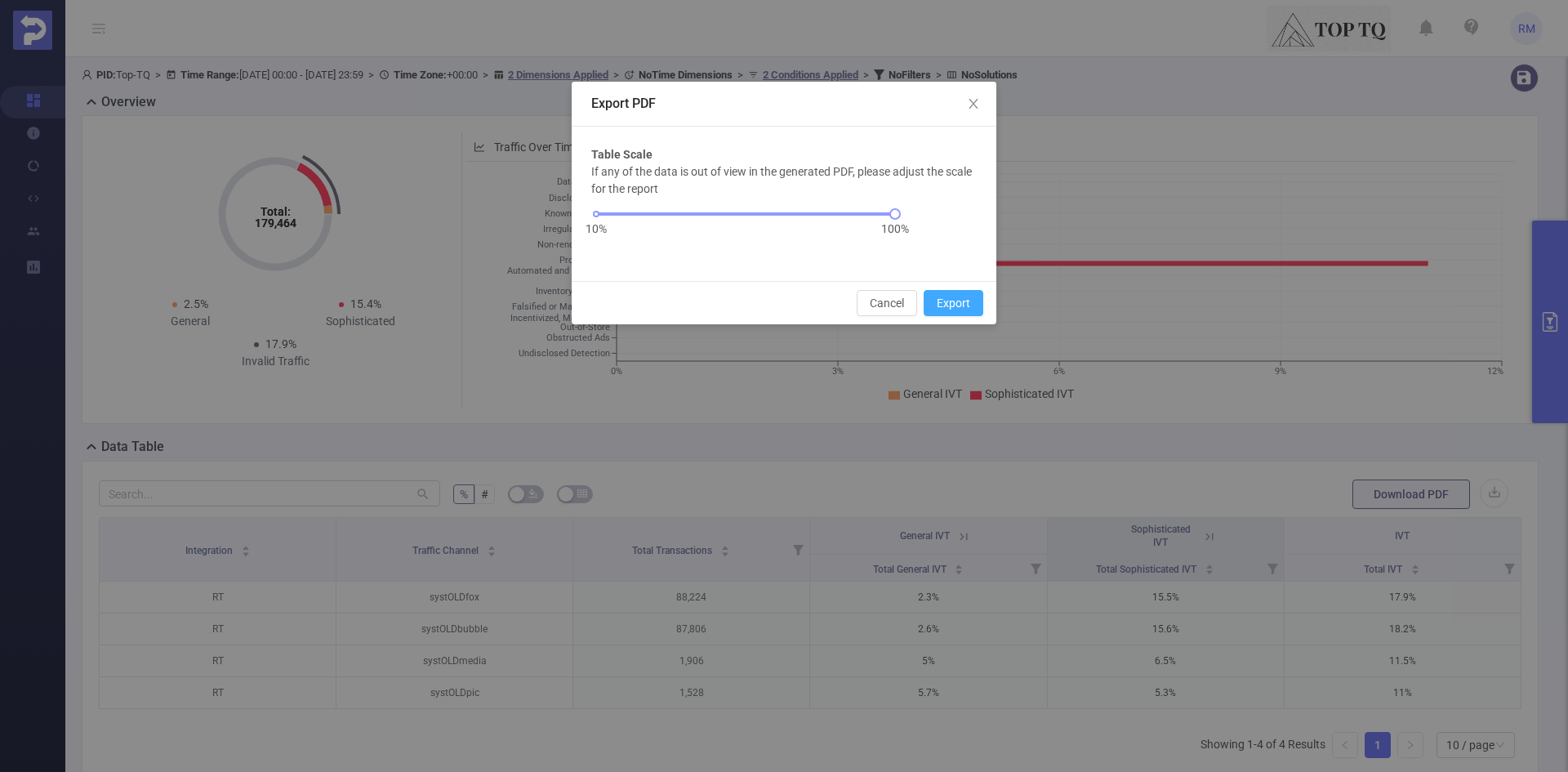
click at [959, 306] on button "Export" at bounding box center [953, 303] width 59 height 26
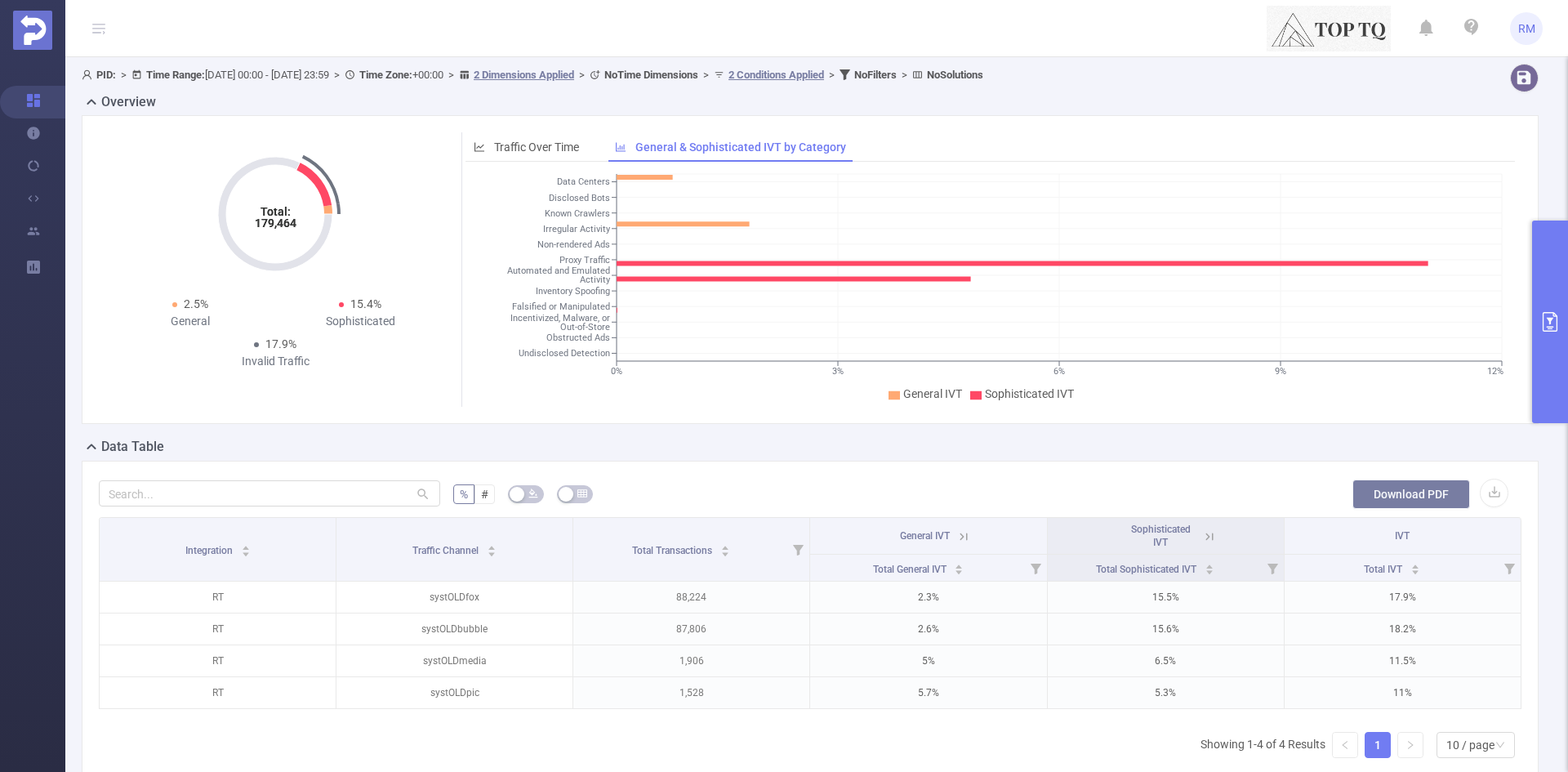
click at [1387, 490] on button "Download PDF" at bounding box center [1411, 494] width 118 height 30
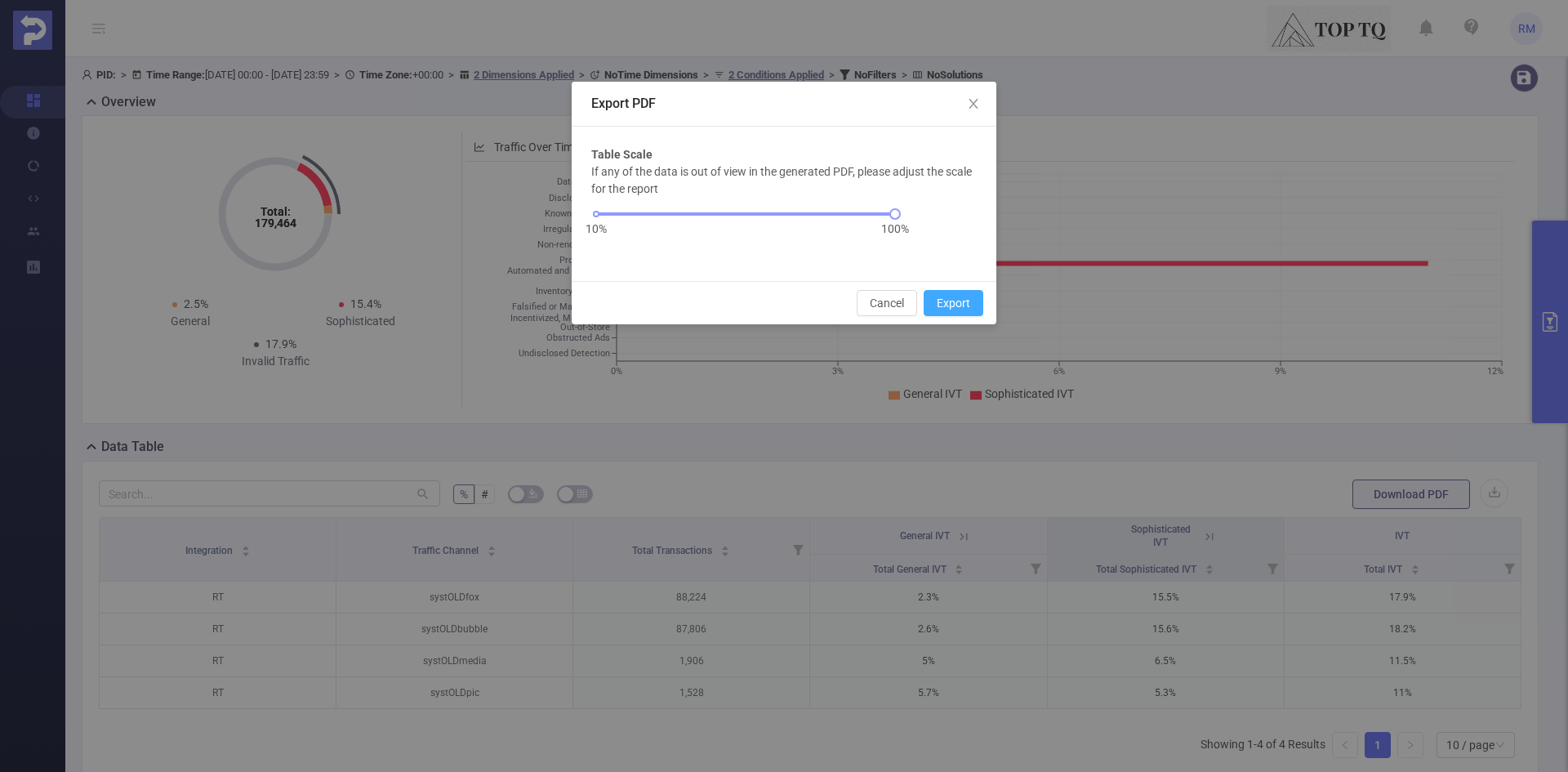
click at [948, 298] on button "Export" at bounding box center [953, 303] width 59 height 26
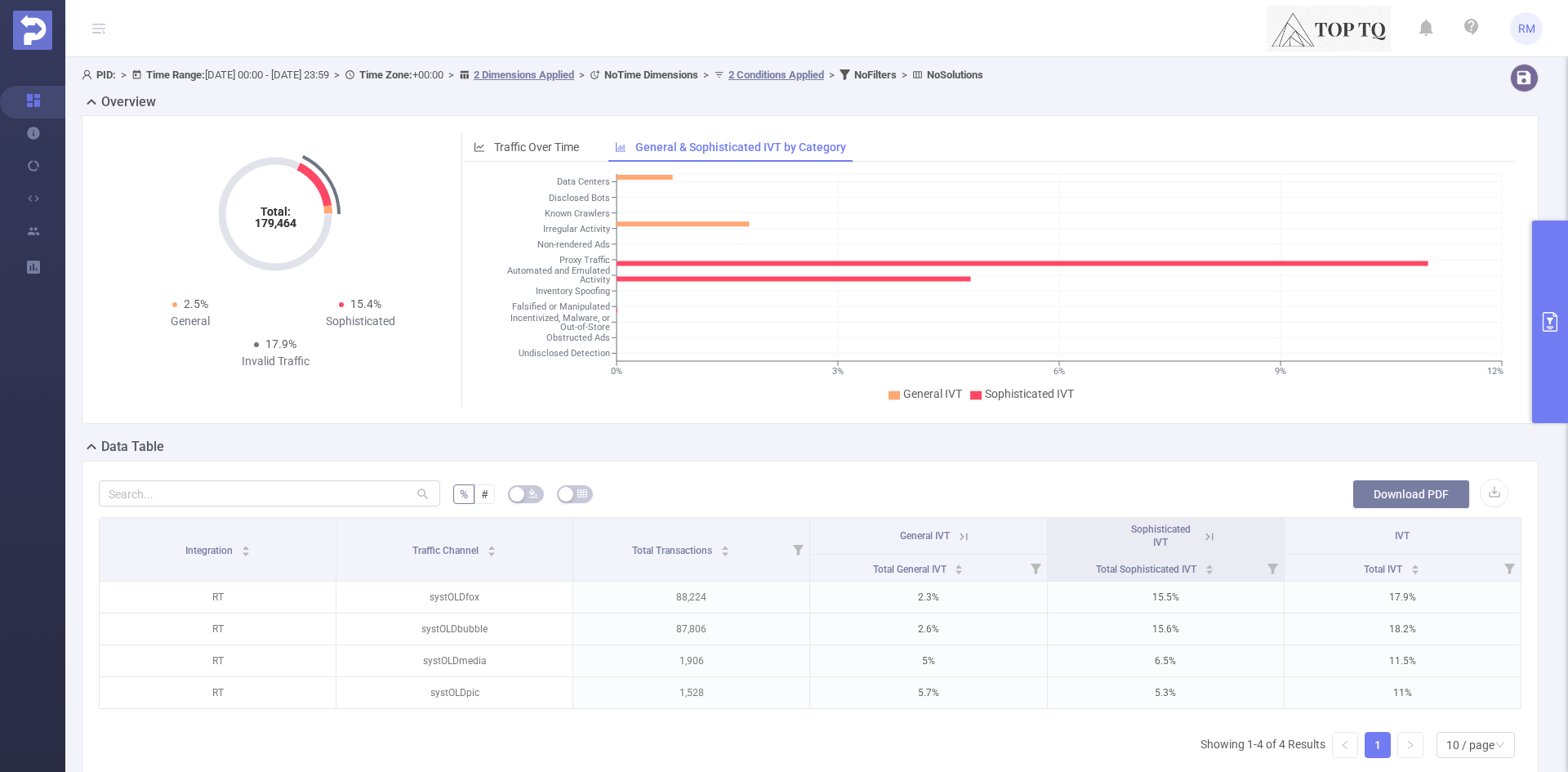
click at [1380, 492] on button "Download PDF" at bounding box center [1411, 494] width 118 height 30
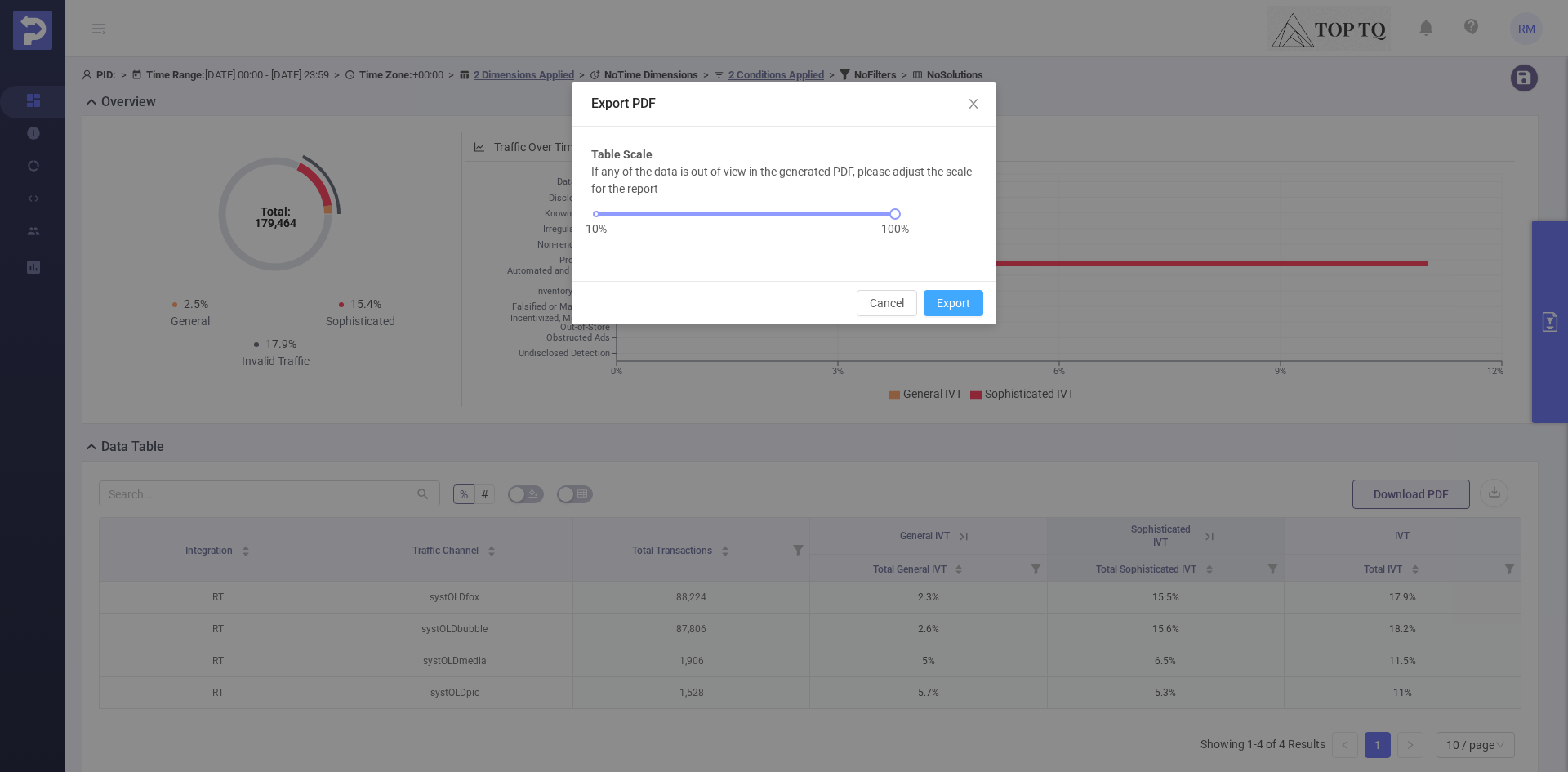
click at [957, 305] on button "Export" at bounding box center [953, 303] width 59 height 26
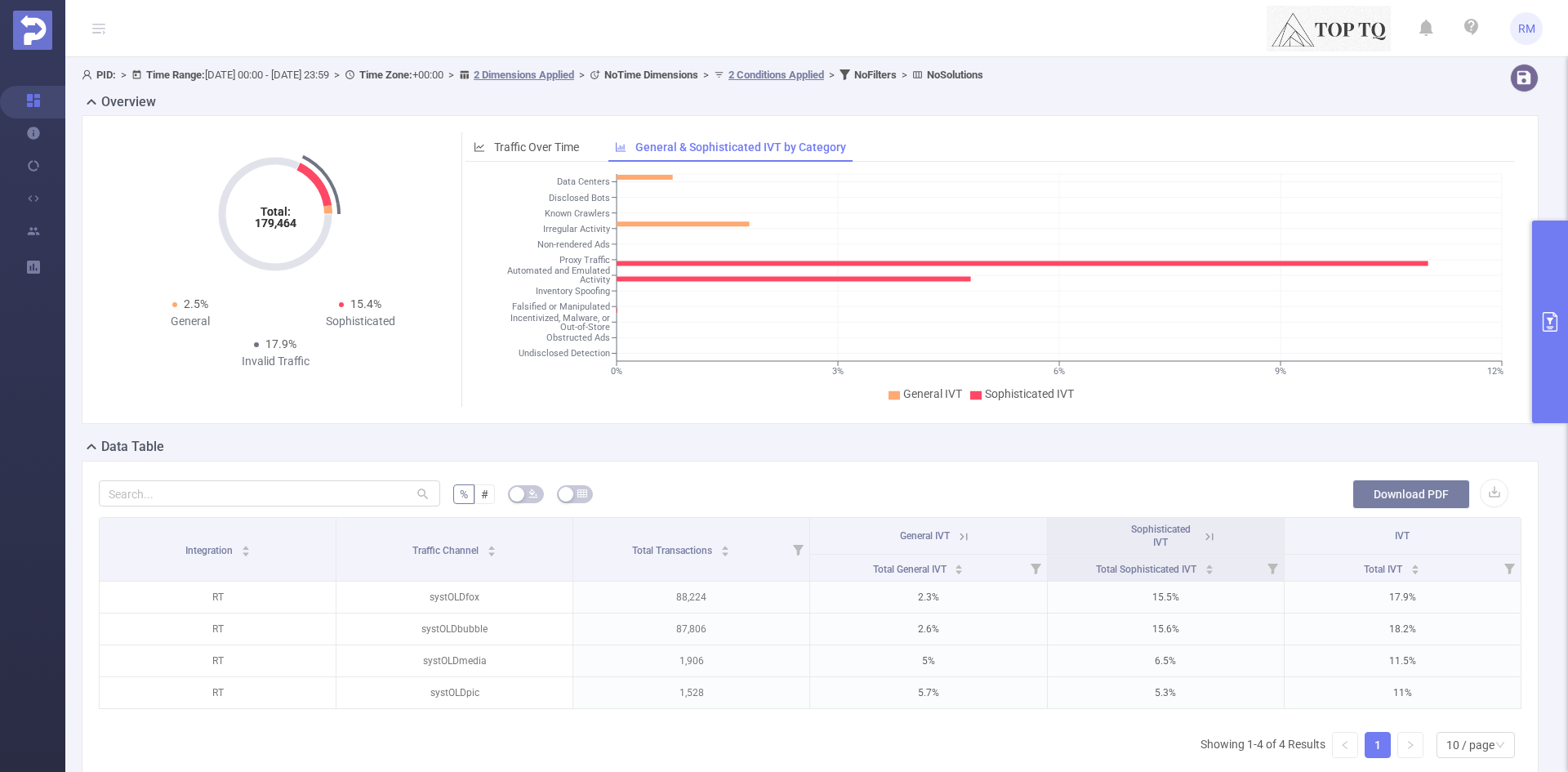
click at [1395, 494] on button "Download PDF" at bounding box center [1411, 494] width 118 height 30
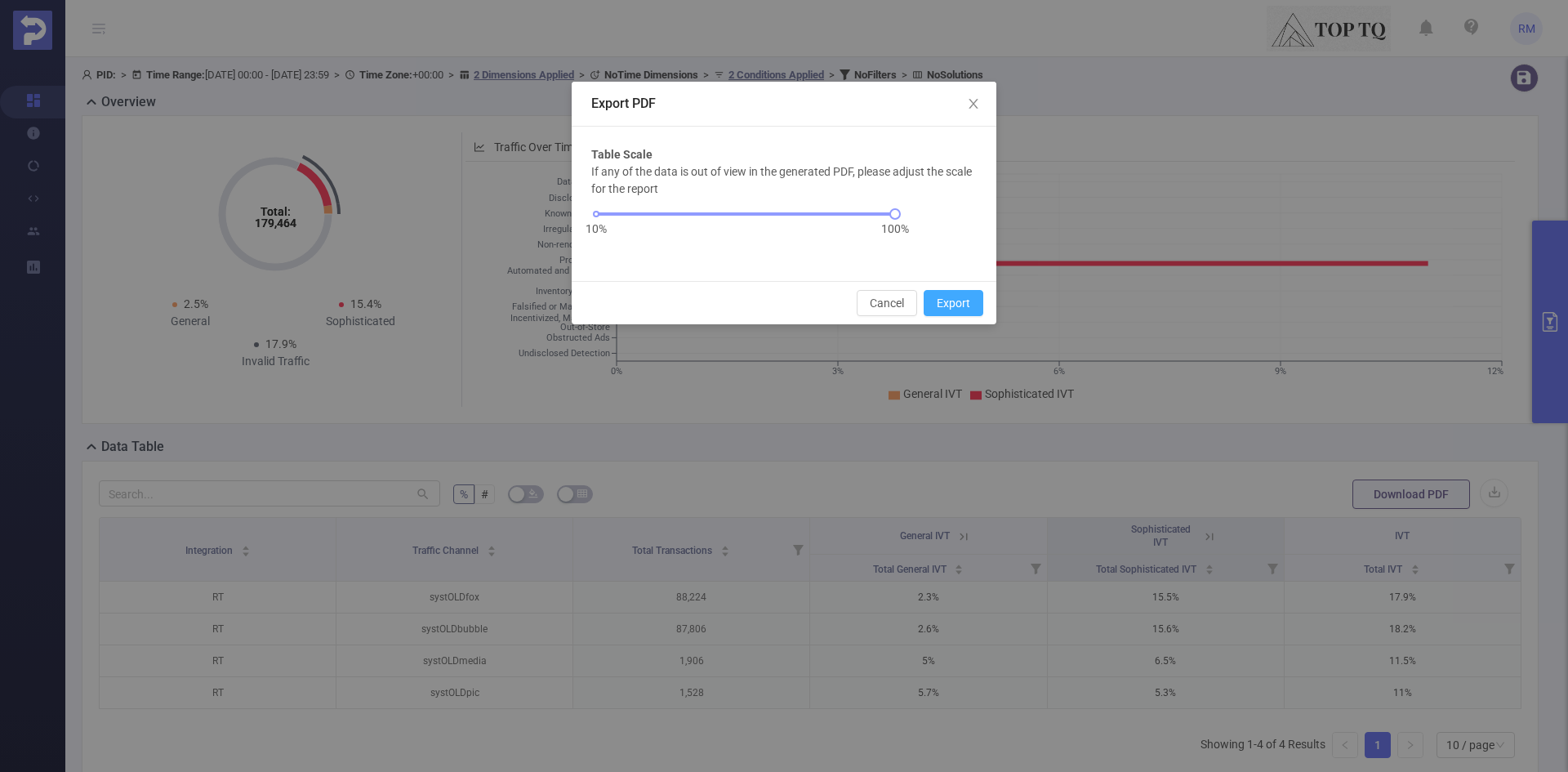
click at [951, 307] on button "Export" at bounding box center [953, 303] width 59 height 26
